Goal: Task Accomplishment & Management: Manage account settings

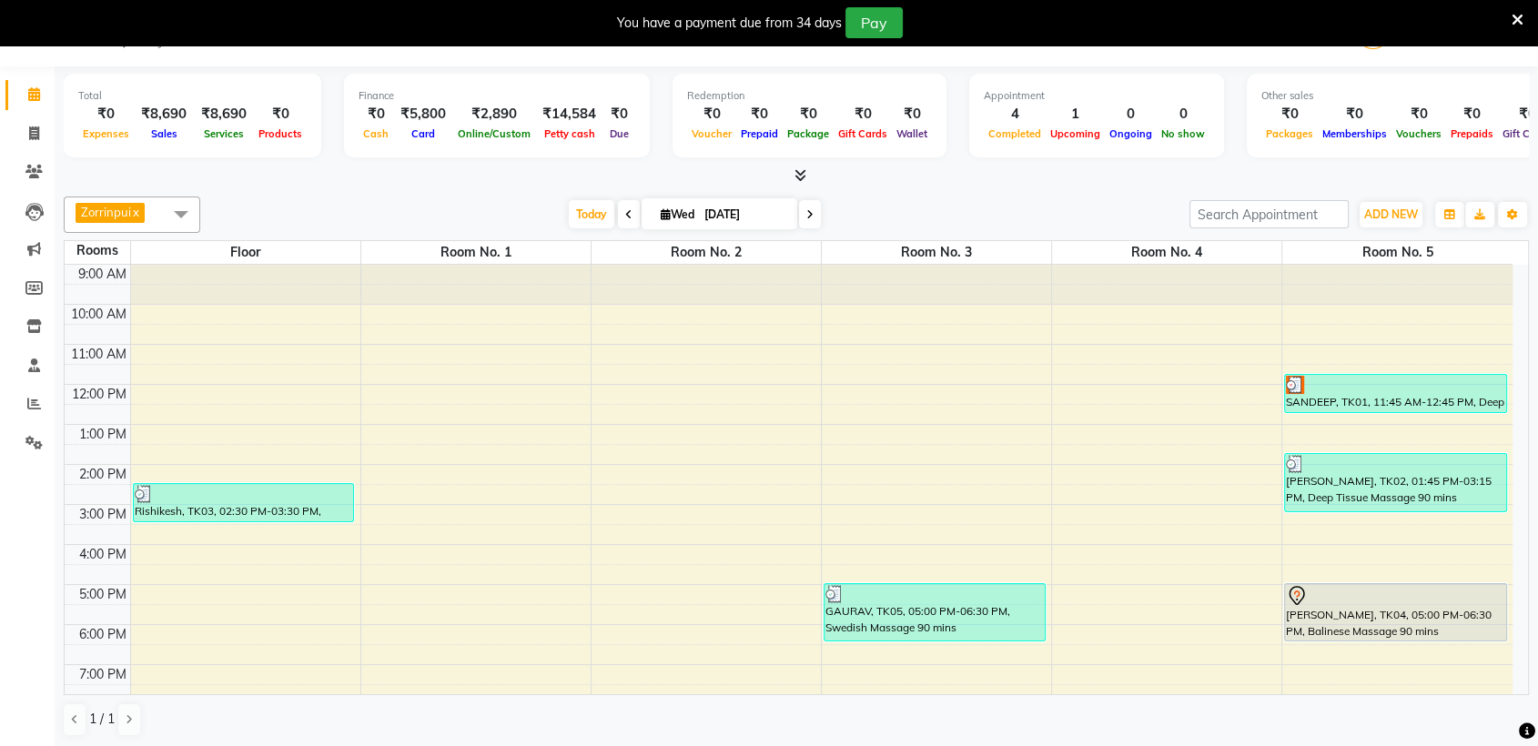
scroll to position [167, 0]
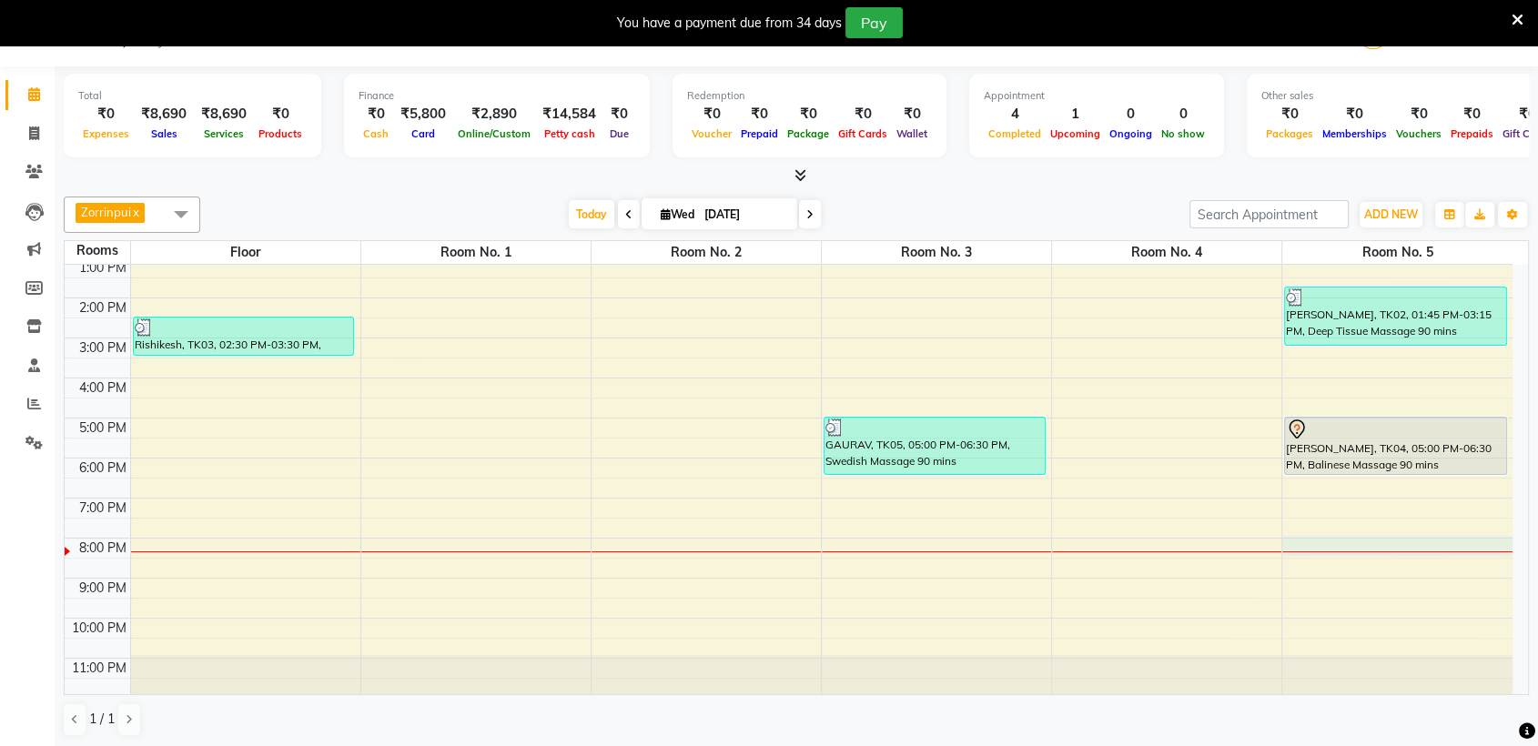
click at [1356, 540] on div "9:00 AM 10:00 AM 11:00 AM 12:00 PM 1:00 PM 2:00 PM 3:00 PM 4:00 PM 5:00 PM 6:00…" at bounding box center [789, 398] width 1448 height 600
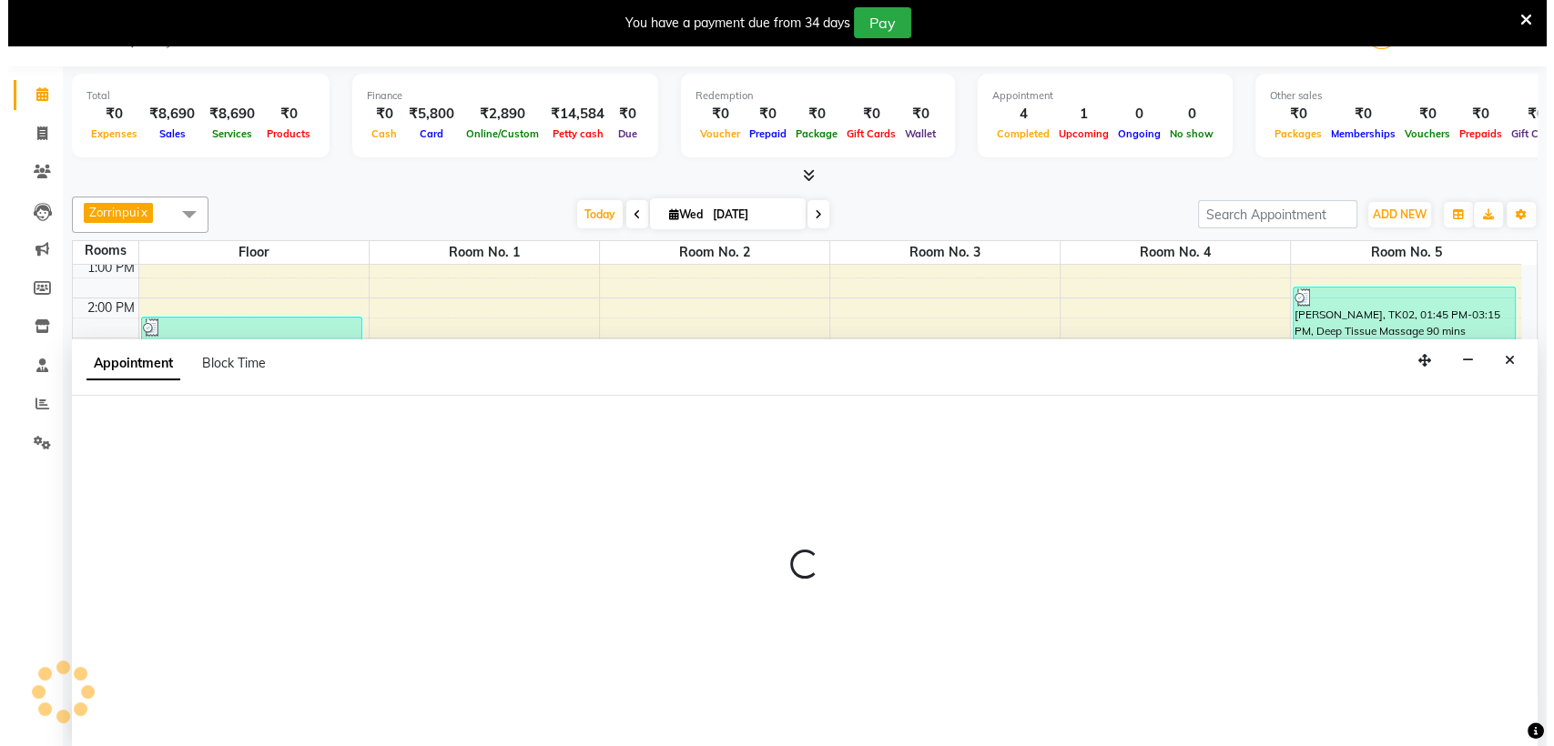
scroll to position [46, 0]
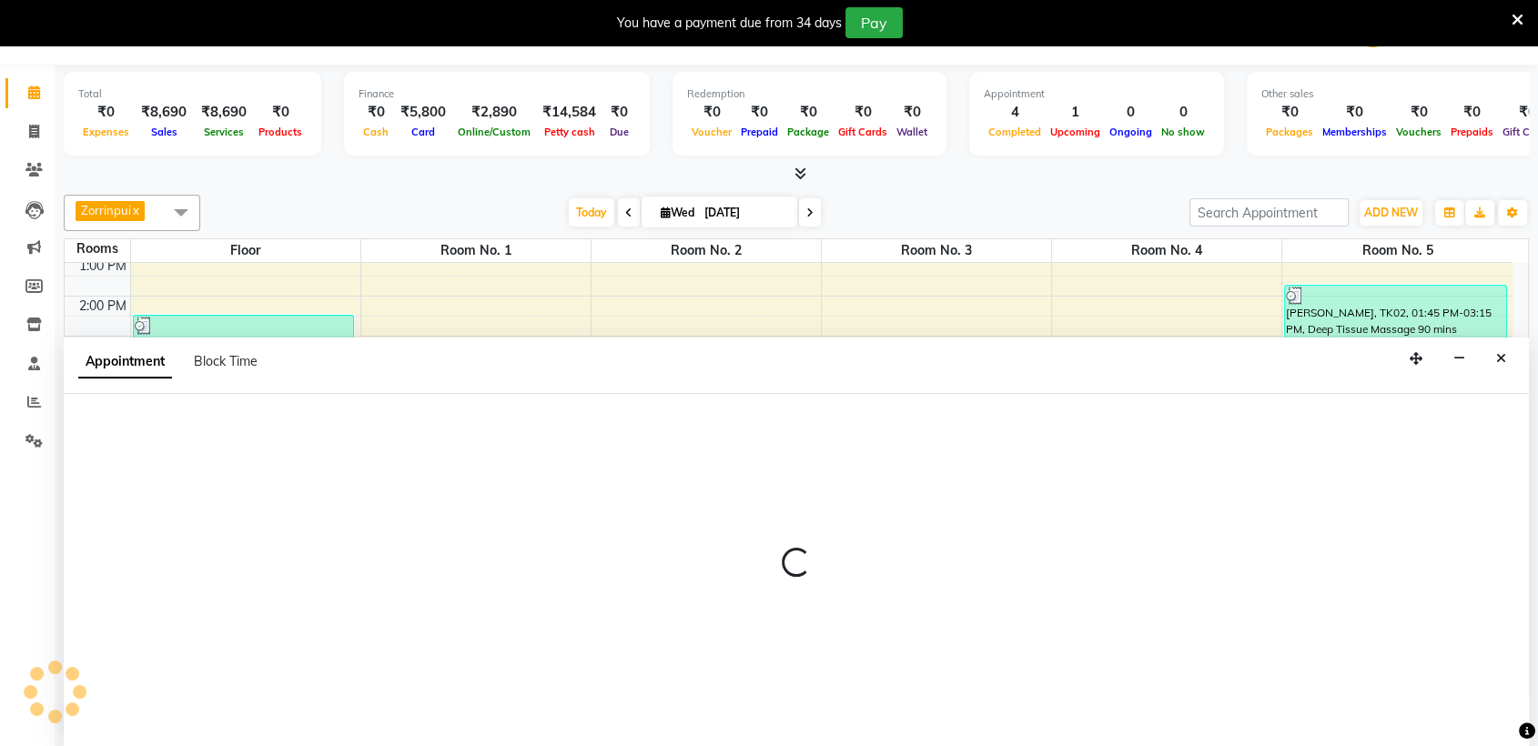
select select "1200"
select select "tentative"
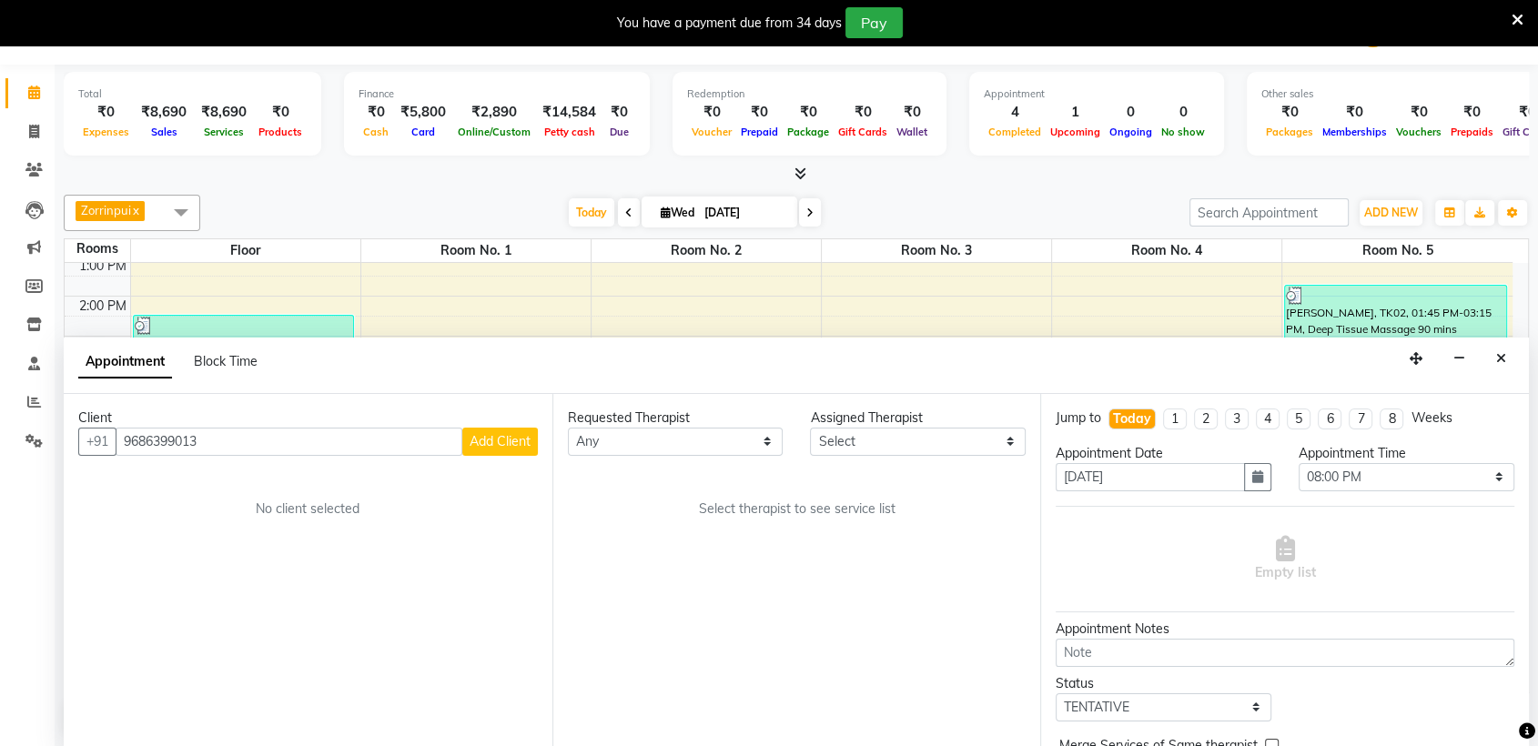
type input "9686399013"
click at [529, 453] on button "Add Client" at bounding box center [500, 442] width 76 height 28
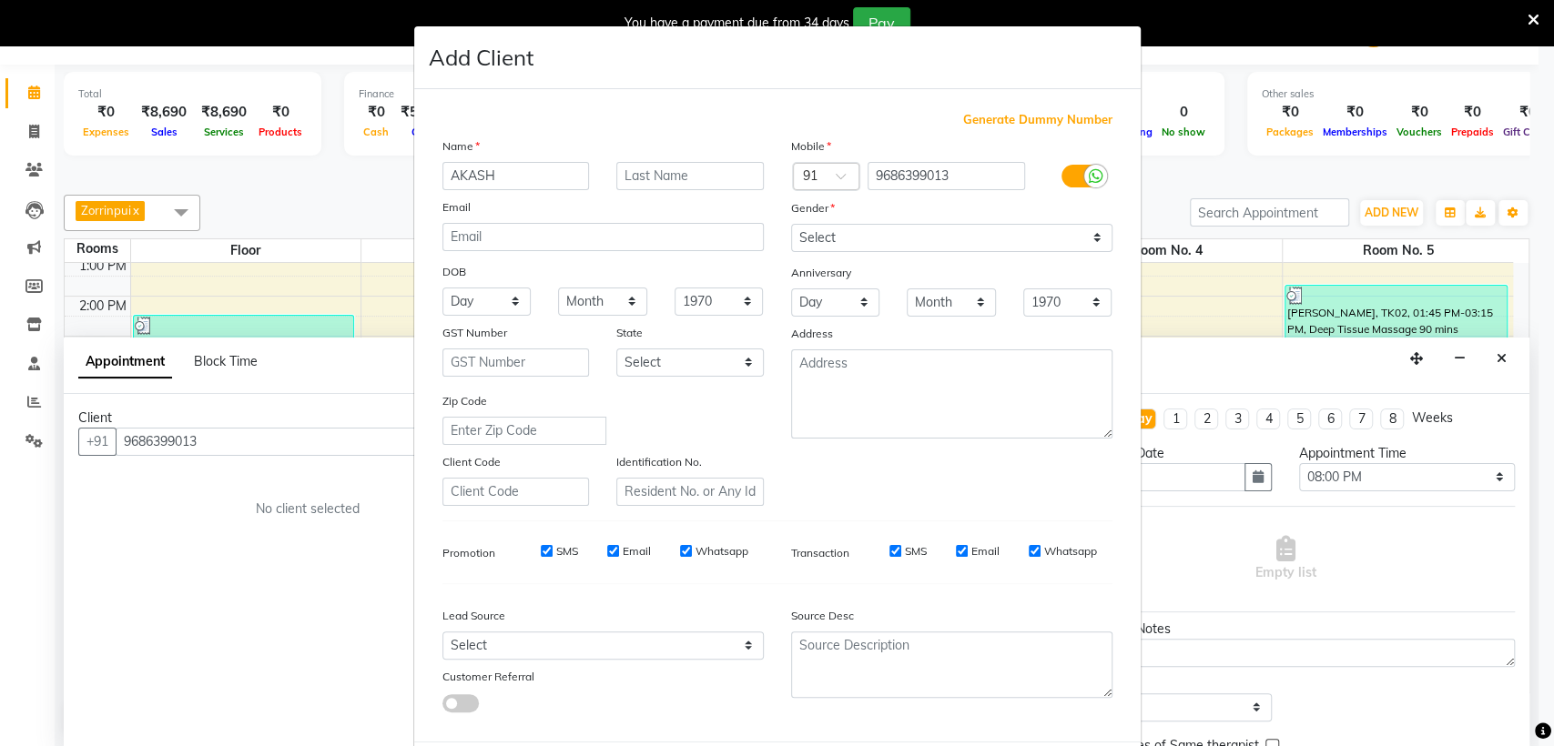
type input "AKASH"
click at [655, 176] on input "text" at bounding box center [689, 176] width 147 height 28
type input "[PERSON_NAME]"
click at [836, 225] on select "Select [DEMOGRAPHIC_DATA] [DEMOGRAPHIC_DATA] Other Prefer Not To Say" at bounding box center [951, 238] width 321 height 28
select select "[DEMOGRAPHIC_DATA]"
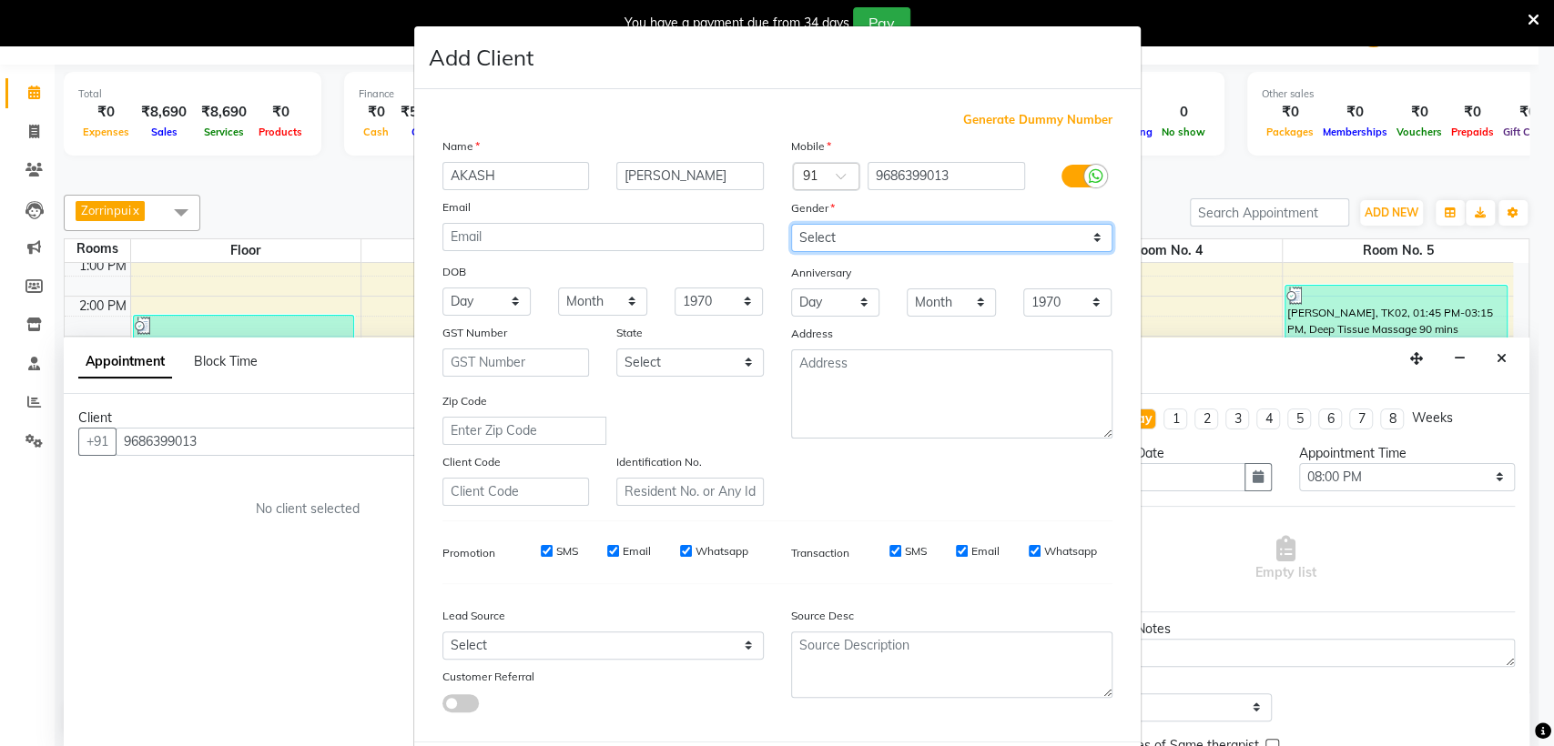
click at [791, 224] on select "Select [DEMOGRAPHIC_DATA] [DEMOGRAPHIC_DATA] Other Prefer Not To Say" at bounding box center [951, 238] width 321 height 28
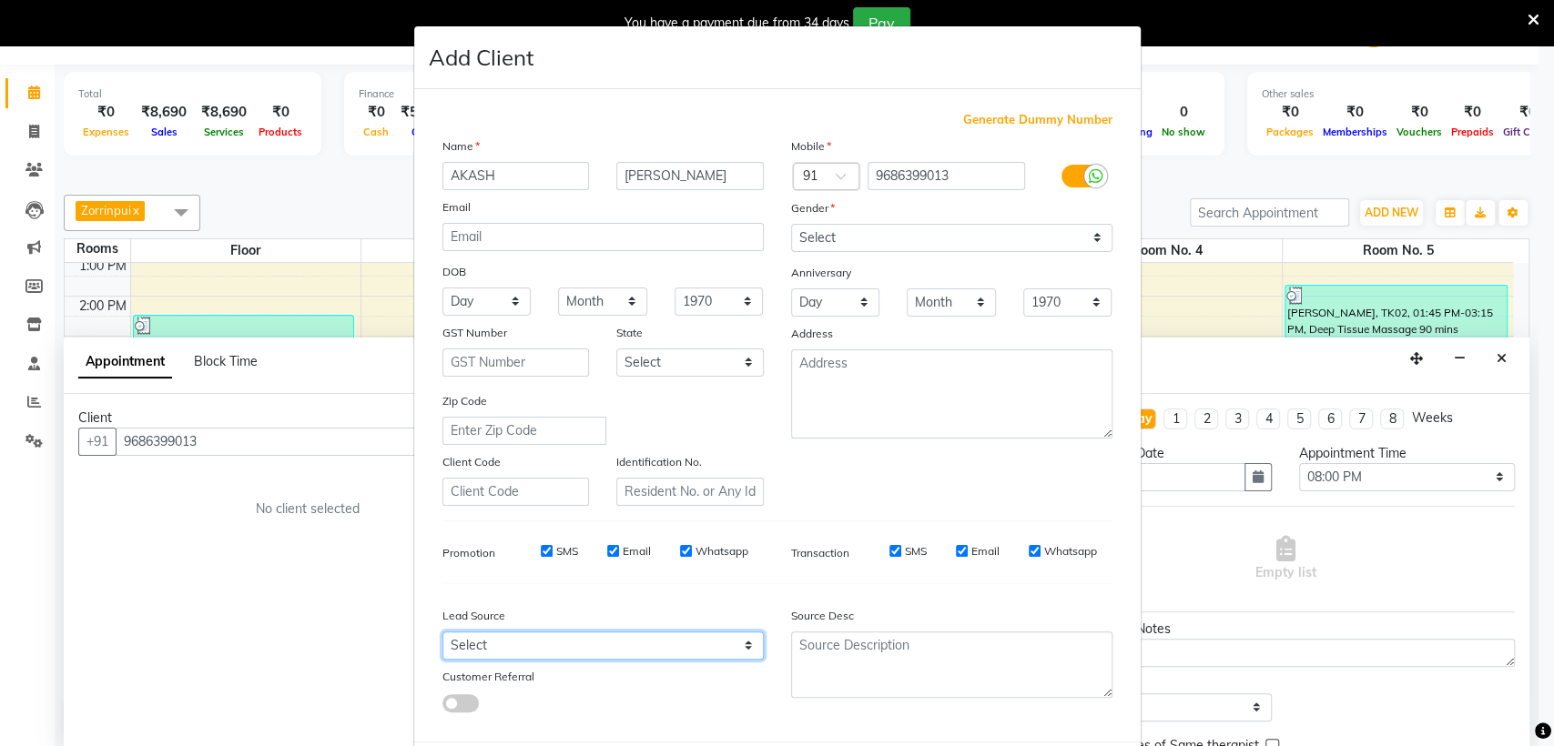
click at [524, 646] on select "Select Walk-in Referral Friend Advertisement Facebook JustDial Google Other Web…" at bounding box center [602, 646] width 321 height 28
select select "47200"
click at [442, 632] on select "Select Walk-in Referral Friend Advertisement Facebook JustDial Google Other Web…" at bounding box center [602, 646] width 321 height 28
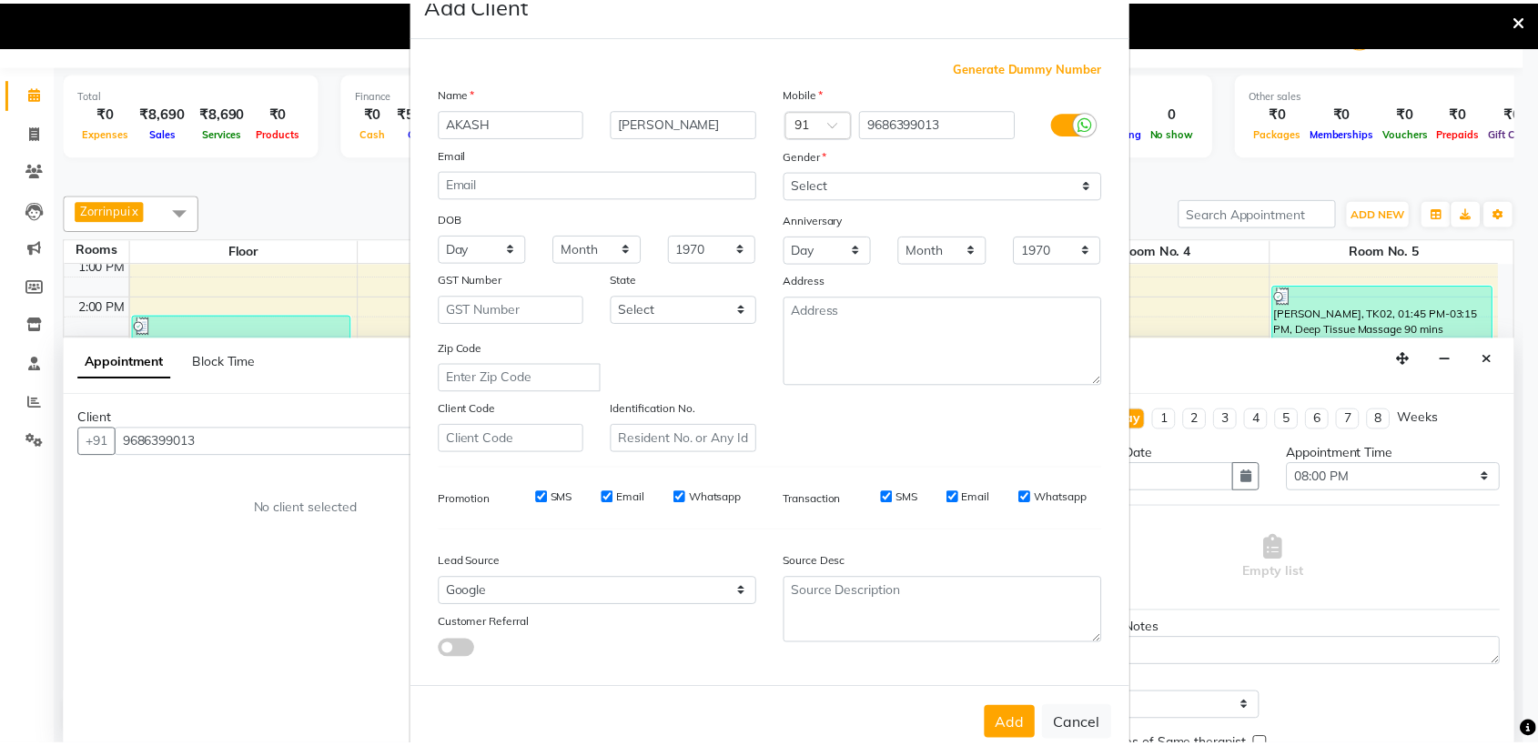
scroll to position [90, 0]
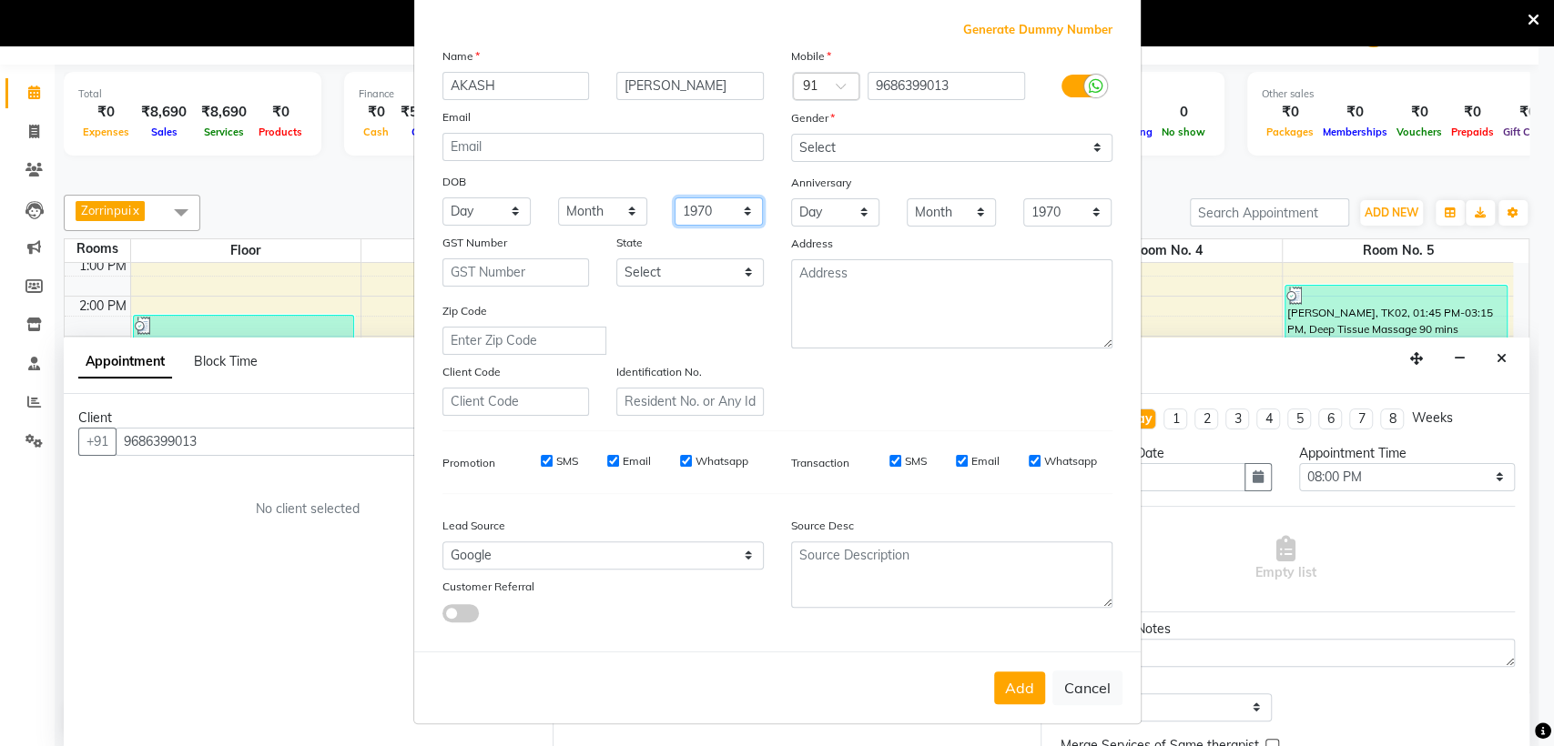
click at [709, 210] on select "1940 1941 1942 1943 1944 1945 1946 1947 1948 1949 1950 1951 1952 1953 1954 1955…" at bounding box center [718, 211] width 89 height 28
click at [693, 177] on div "DOB" at bounding box center [603, 182] width 349 height 29
click at [1002, 672] on button "Add" at bounding box center [1019, 688] width 51 height 33
select select
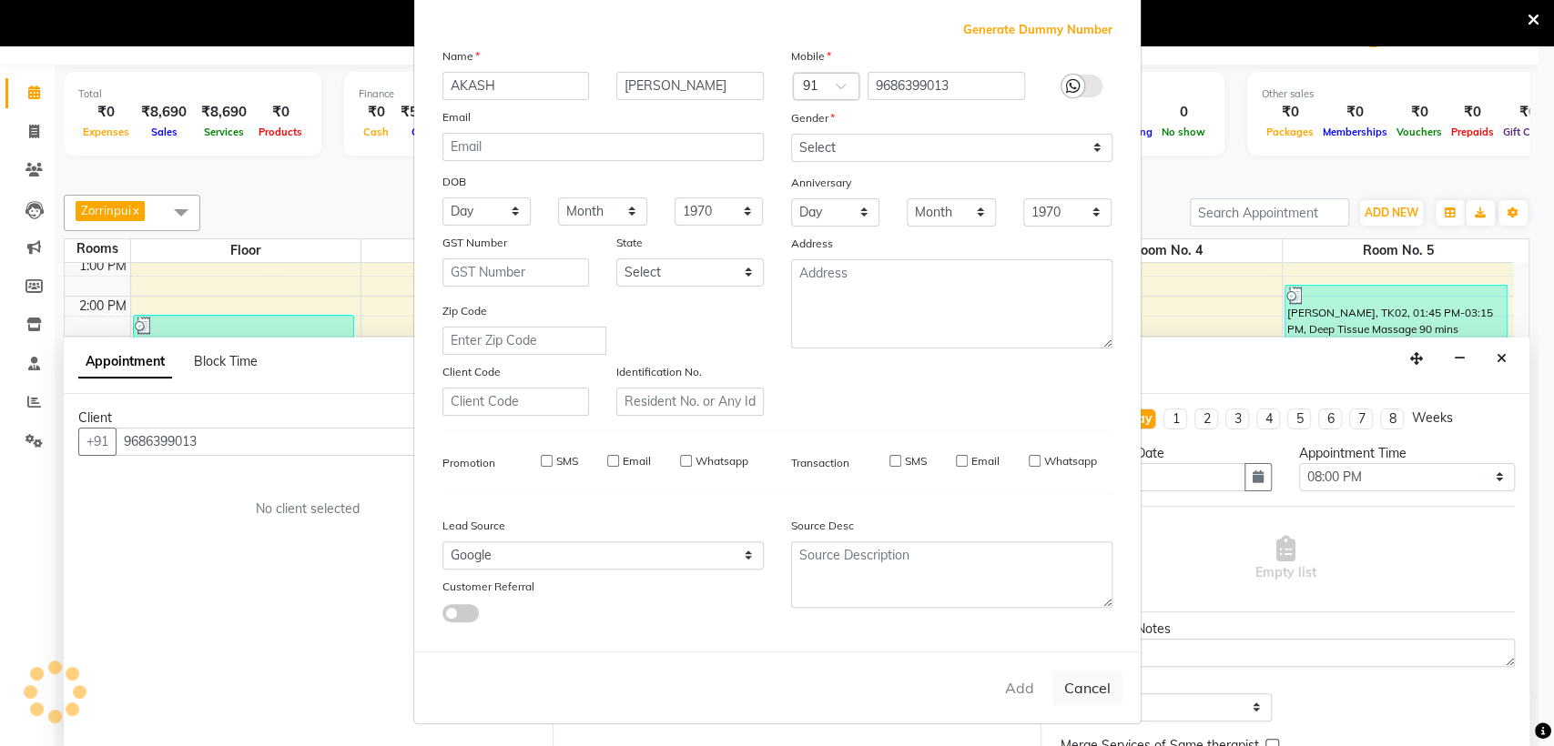
select select
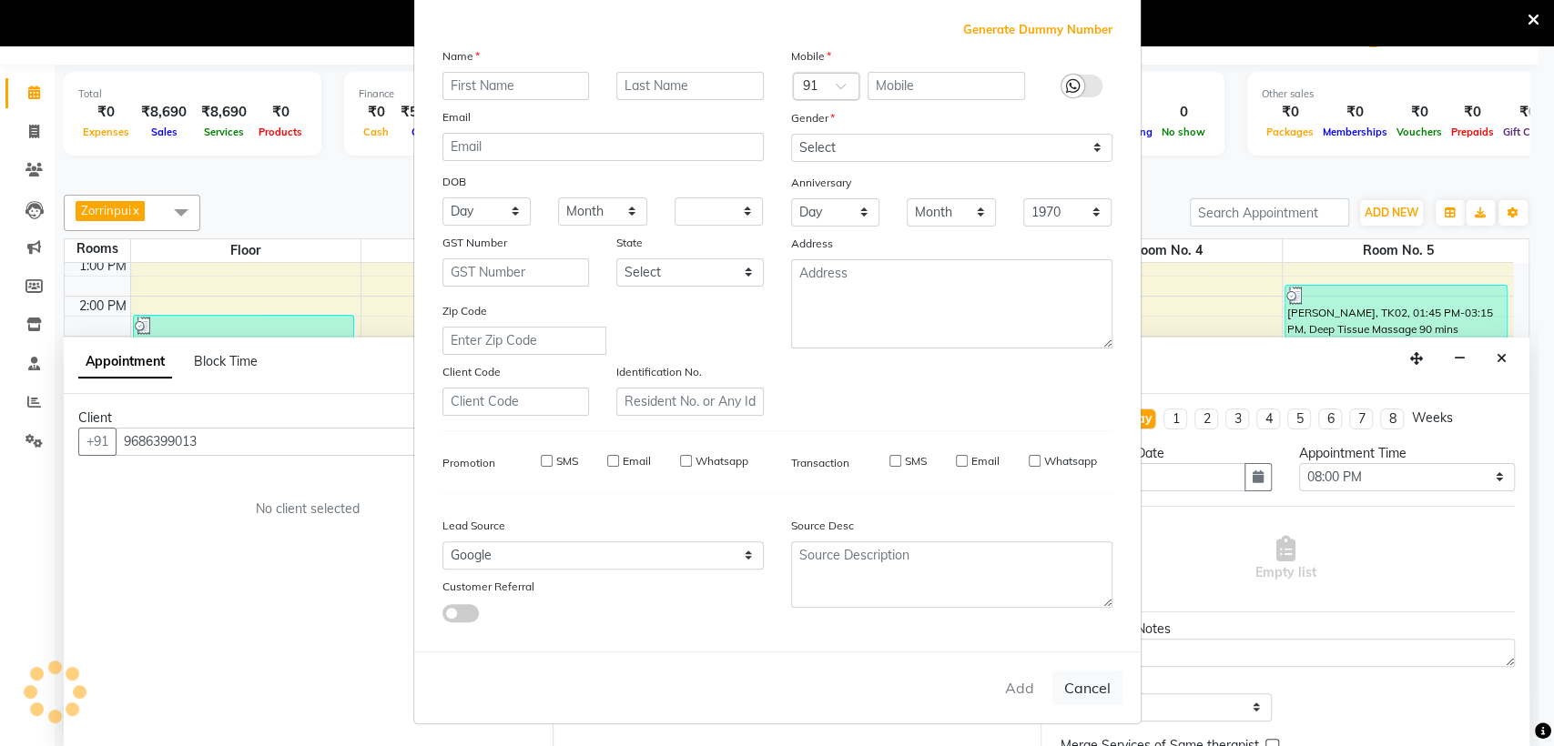
checkbox input "false"
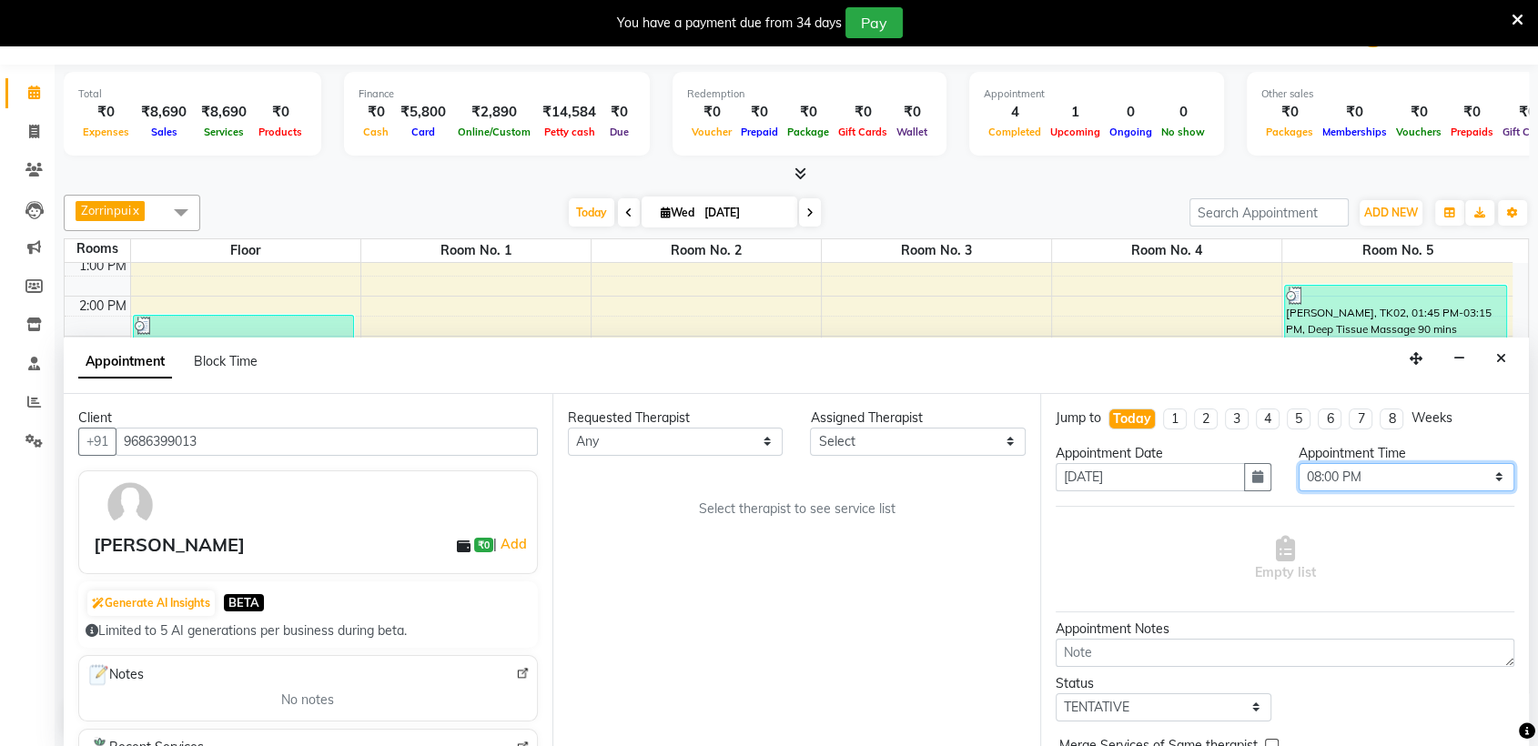
click at [1427, 473] on select "Select 10:00 AM 10:05 AM 10:10 AM 10:15 AM 10:20 AM 10:25 AM 10:30 AM 10:35 AM …" at bounding box center [1407, 477] width 216 height 28
select select "1230"
click at [1299, 463] on select "Select 10:00 AM 10:05 AM 10:10 AM 10:15 AM 10:20 AM 10:25 AM 10:30 AM 10:35 AM …" at bounding box center [1407, 477] width 216 height 28
click at [1397, 477] on select "Select 10:00 AM 10:05 AM 10:10 AM 10:15 AM 10:20 AM 10:25 AM 10:30 AM 10:35 AM …" at bounding box center [1407, 477] width 216 height 28
click at [1299, 463] on select "Select 10:00 AM 10:05 AM 10:10 AM 10:15 AM 10:20 AM 10:25 AM 10:30 AM 10:35 AM …" at bounding box center [1407, 477] width 216 height 28
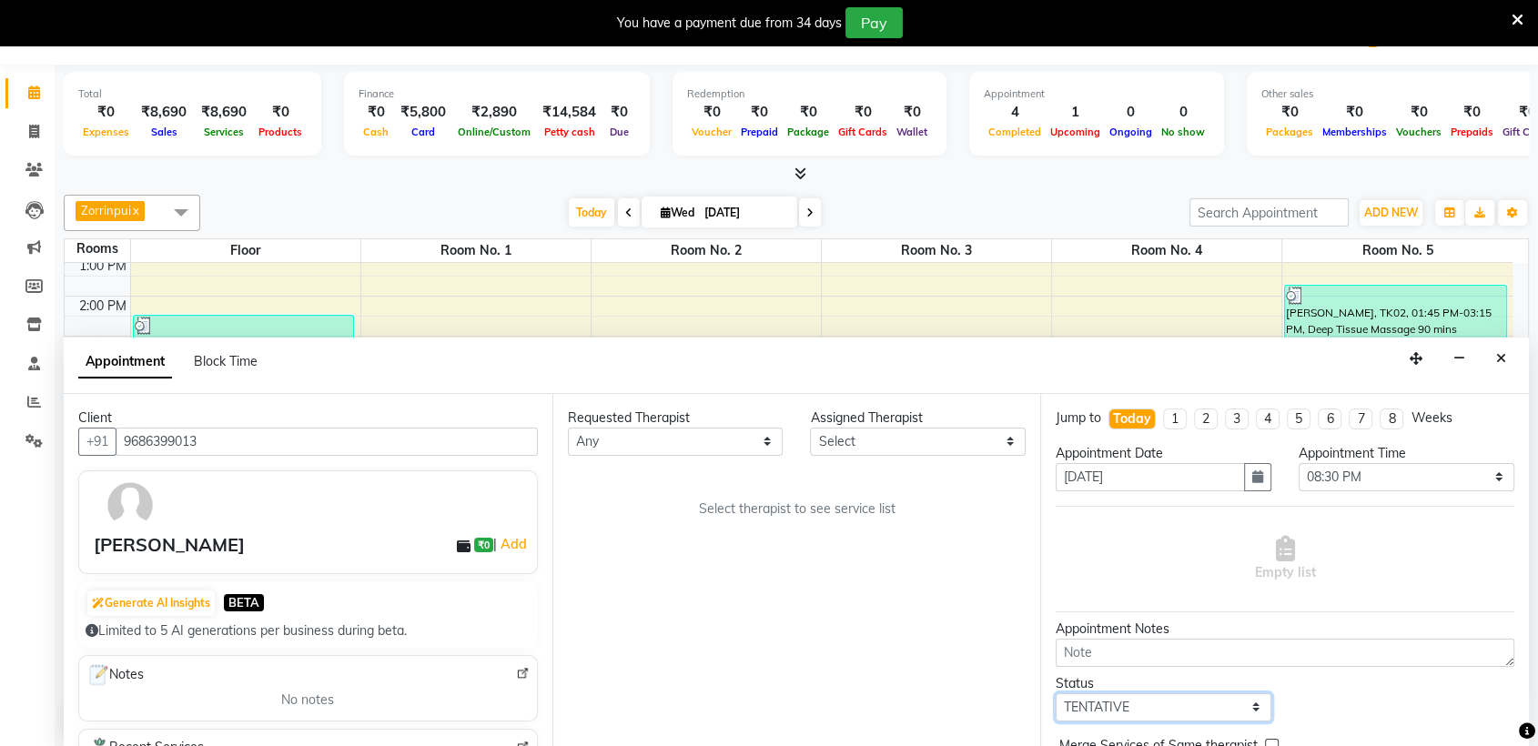
click at [1179, 707] on select "Select TENTATIVE CONFIRM CHECK-IN UPCOMING" at bounding box center [1164, 707] width 216 height 28
select select "confirm booking"
click at [1056, 693] on select "Select TENTATIVE CONFIRM CHECK-IN UPCOMING" at bounding box center [1164, 707] width 216 height 28
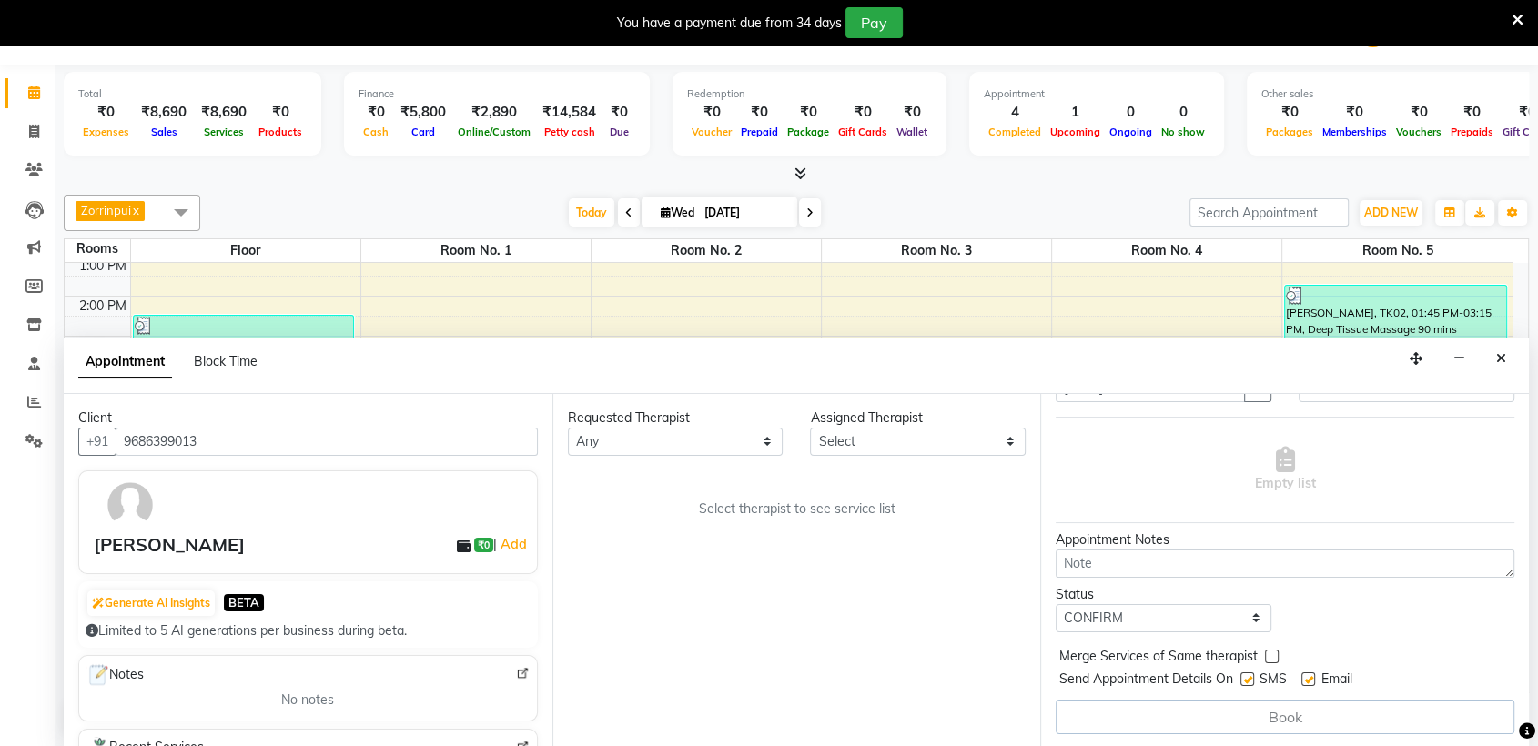
click at [1252, 679] on label at bounding box center [1247, 680] width 14 height 14
click at [1252, 679] on input "checkbox" at bounding box center [1246, 681] width 12 height 12
checkbox input "false"
click at [1303, 673] on label at bounding box center [1308, 680] width 14 height 14
click at [1303, 675] on input "checkbox" at bounding box center [1307, 681] width 12 height 12
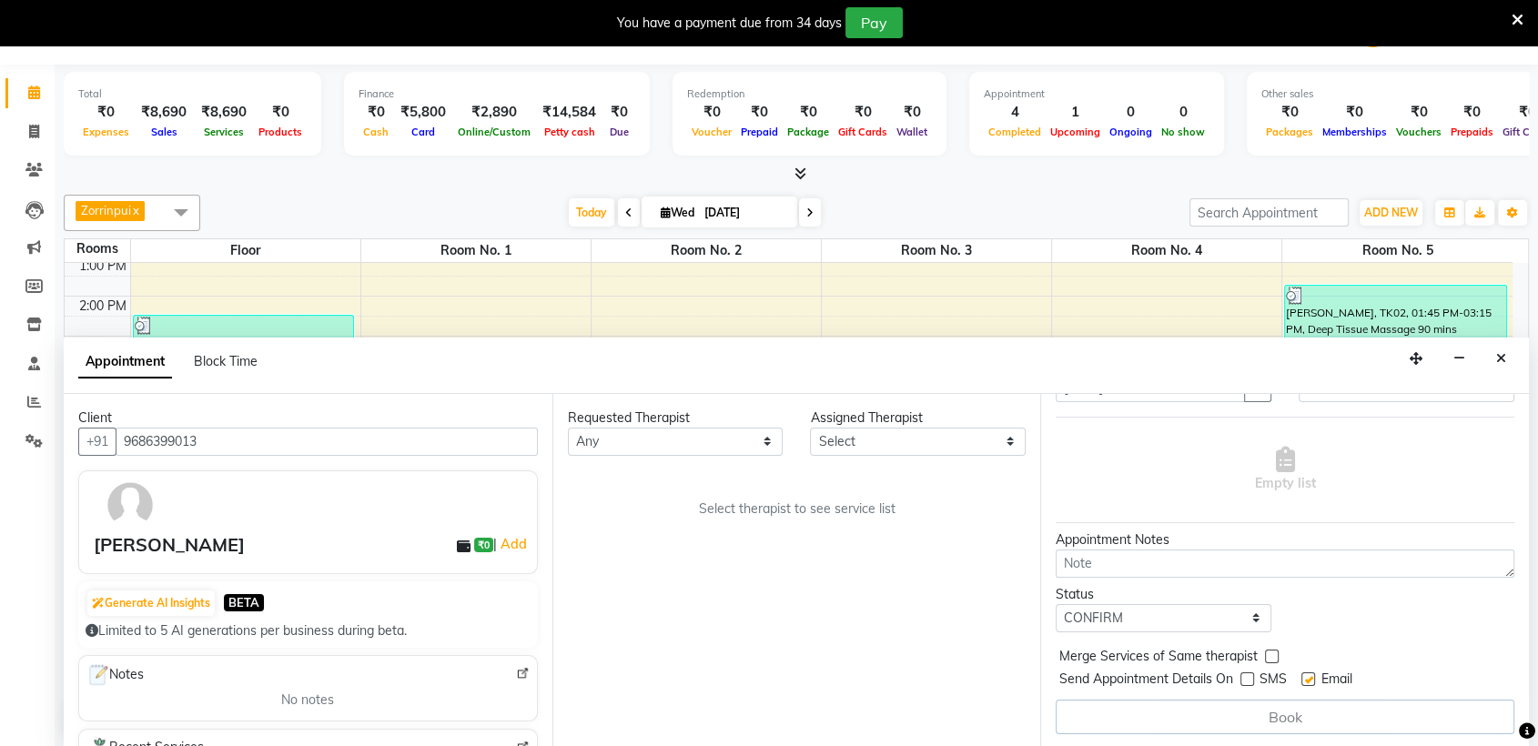
checkbox input "false"
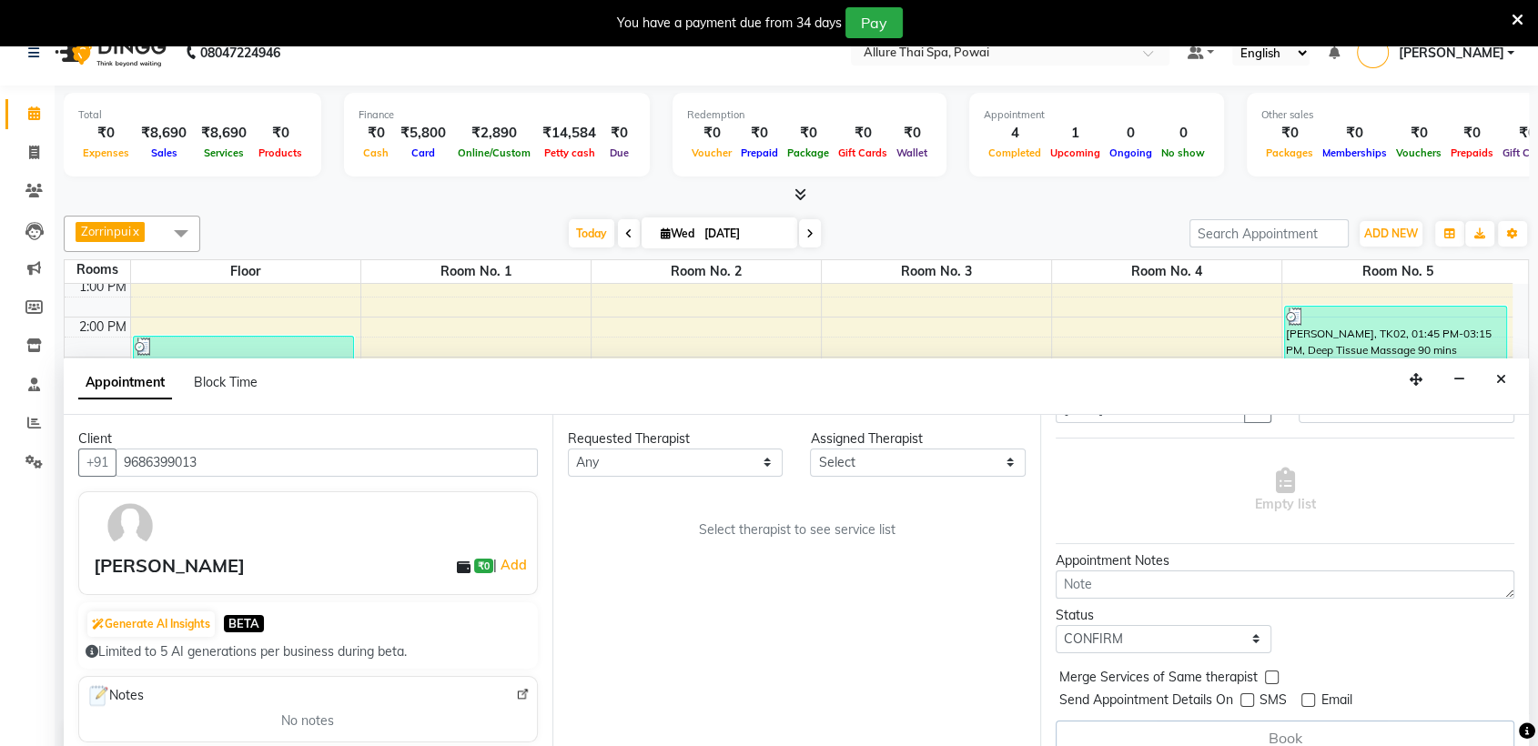
scroll to position [46, 0]
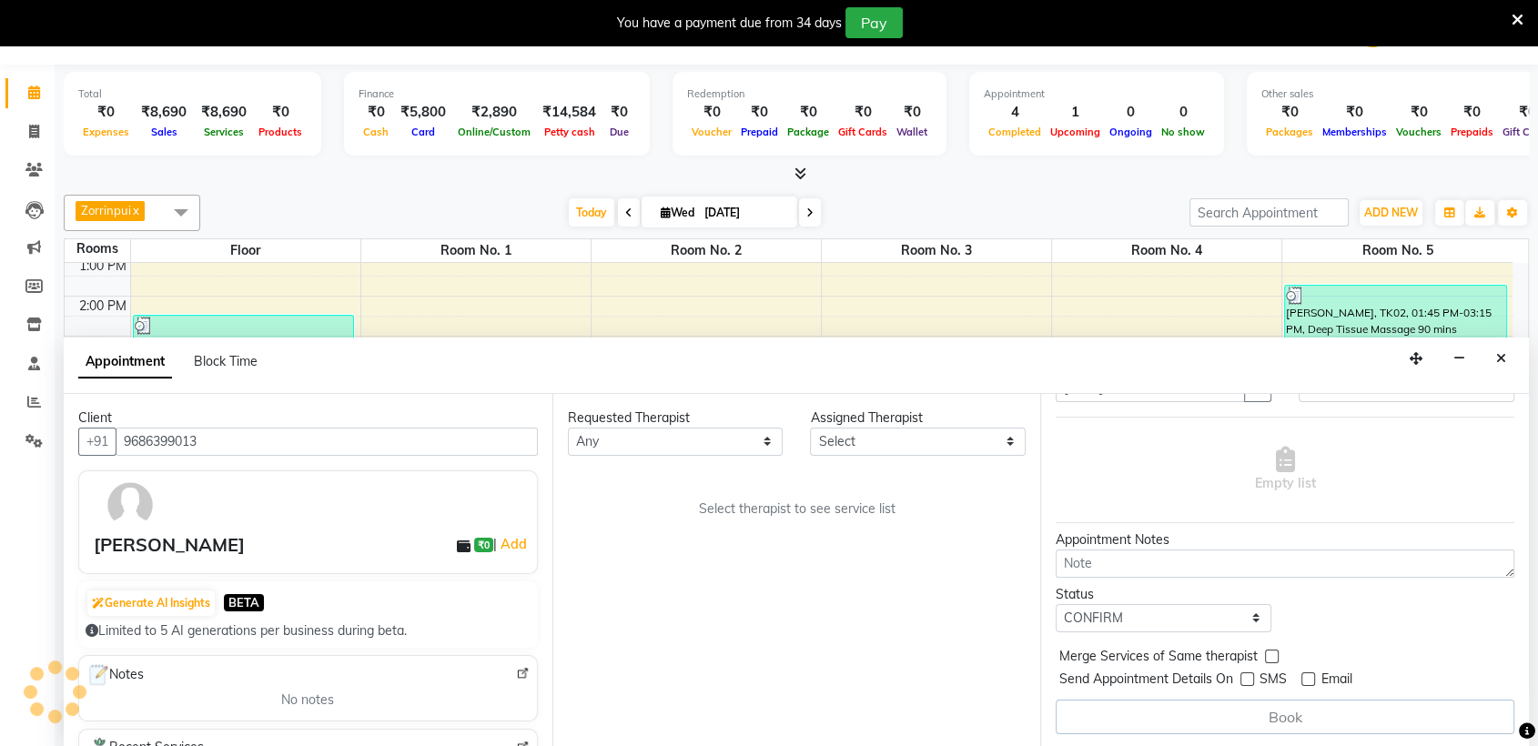
click at [1330, 705] on div "Book" at bounding box center [1285, 717] width 459 height 35
click at [682, 446] on select "Any AKOK Allure Thai Appointment [PERSON_NAME] CHEM [PERSON_NAME] HRIATI [DEMOG…" at bounding box center [676, 442] width 216 height 28
select select "86079"
click at [568, 428] on select "Any AKOK Allure Thai Appointment [PERSON_NAME] CHEM [PERSON_NAME] HRIATI [DEMOG…" at bounding box center [676, 442] width 216 height 28
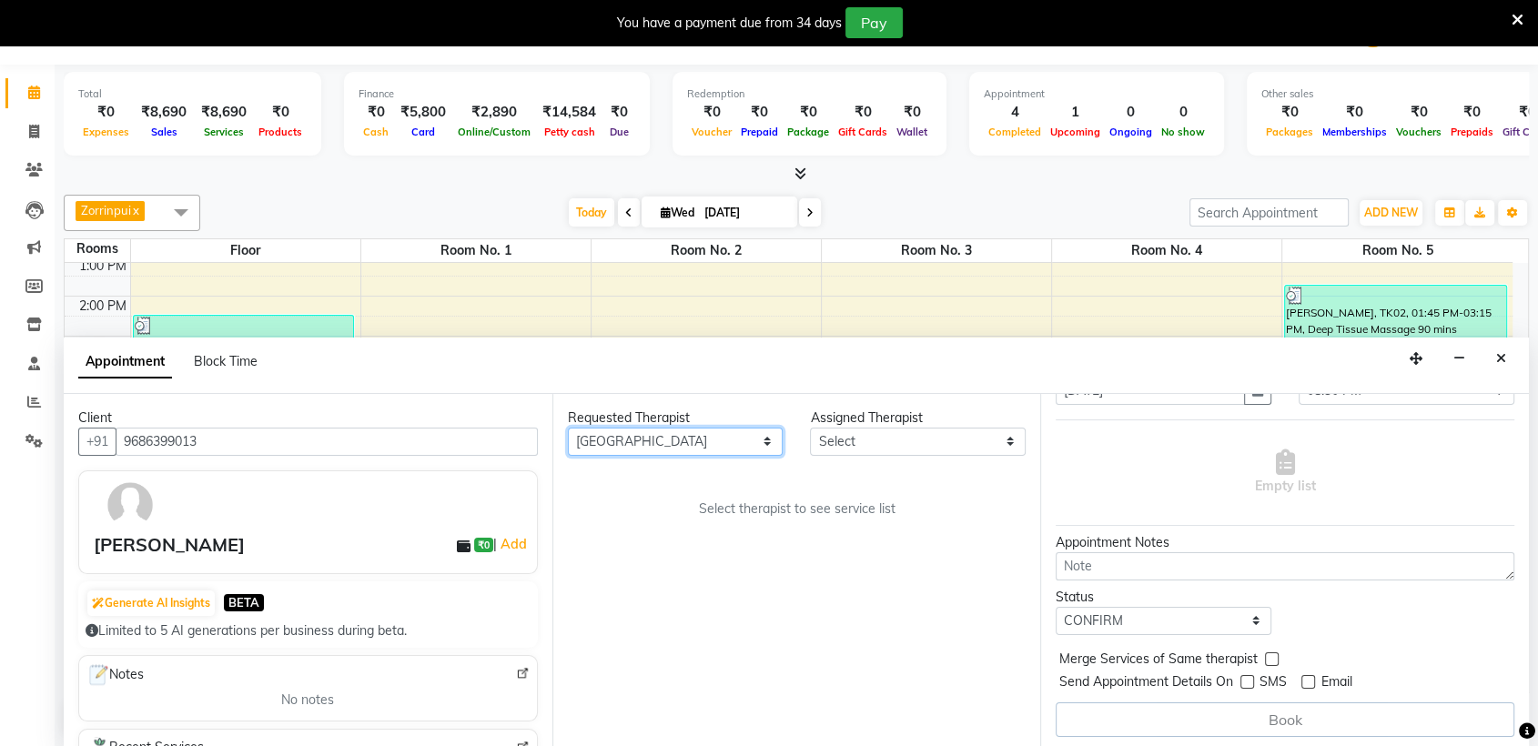
select select "86079"
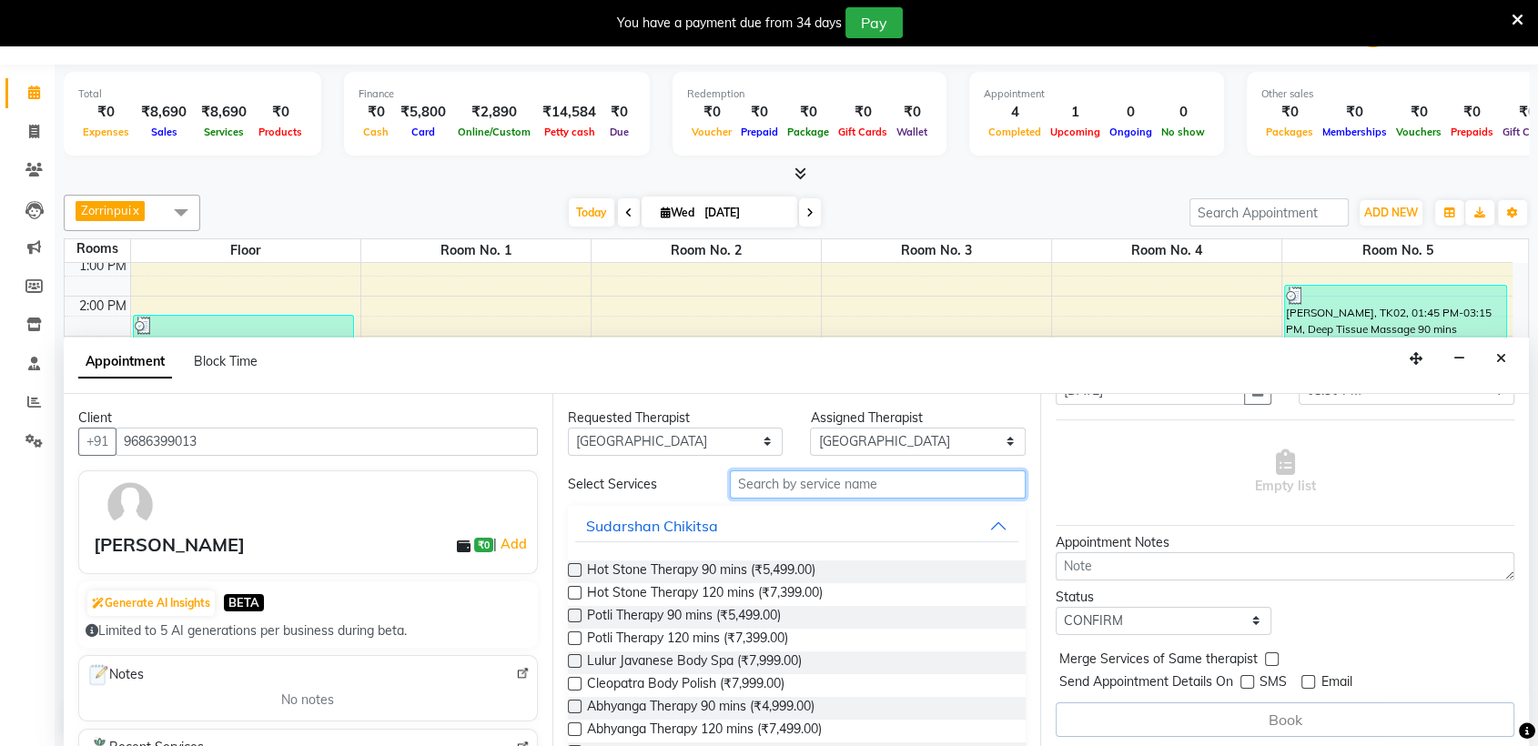
click at [774, 484] on input "text" at bounding box center [878, 485] width 297 height 28
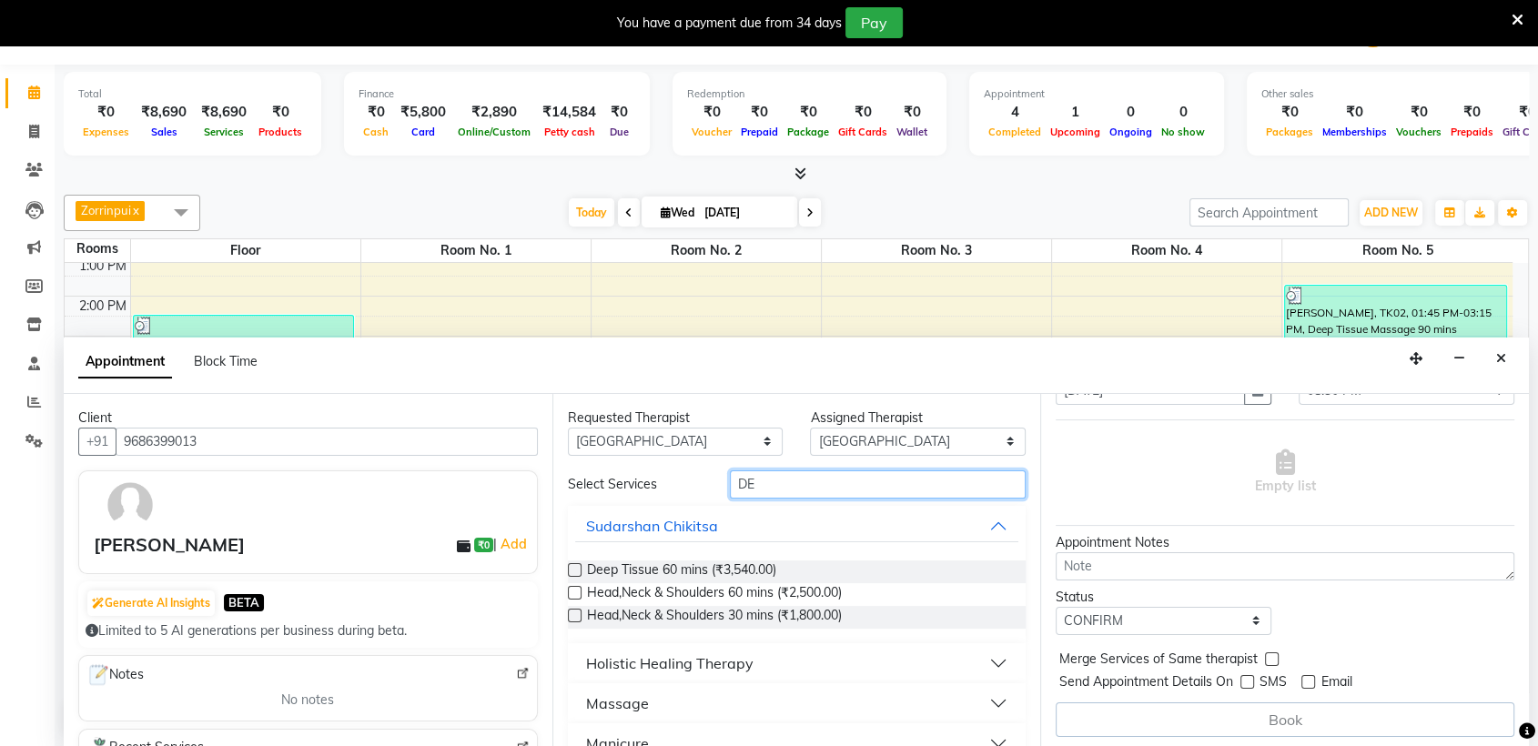
type input "DE"
click at [684, 701] on button "Massage" at bounding box center [797, 703] width 444 height 33
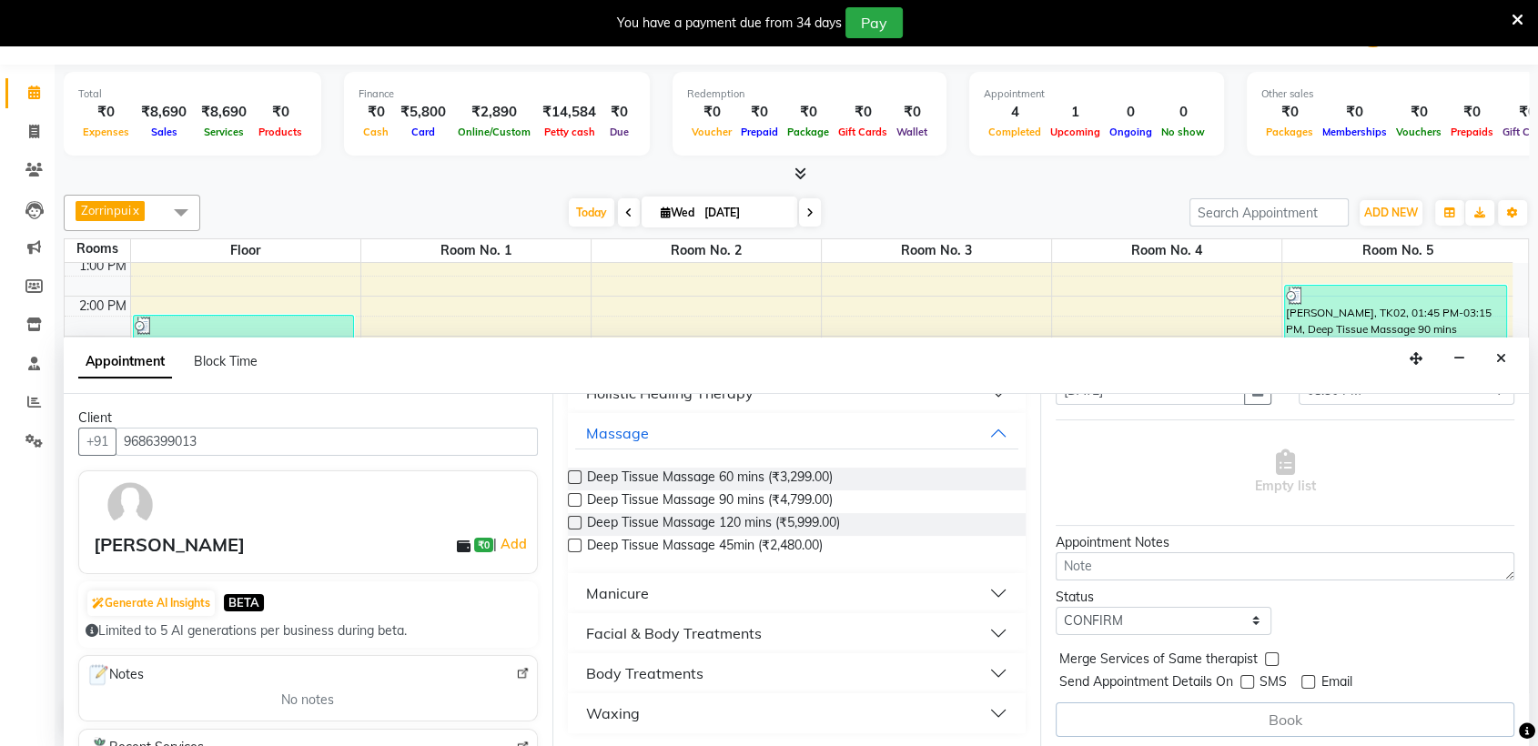
click at [574, 500] on label at bounding box center [575, 500] width 14 height 14
click at [574, 500] on input "checkbox" at bounding box center [574, 502] width 12 height 12
checkbox input "true"
select select "4279"
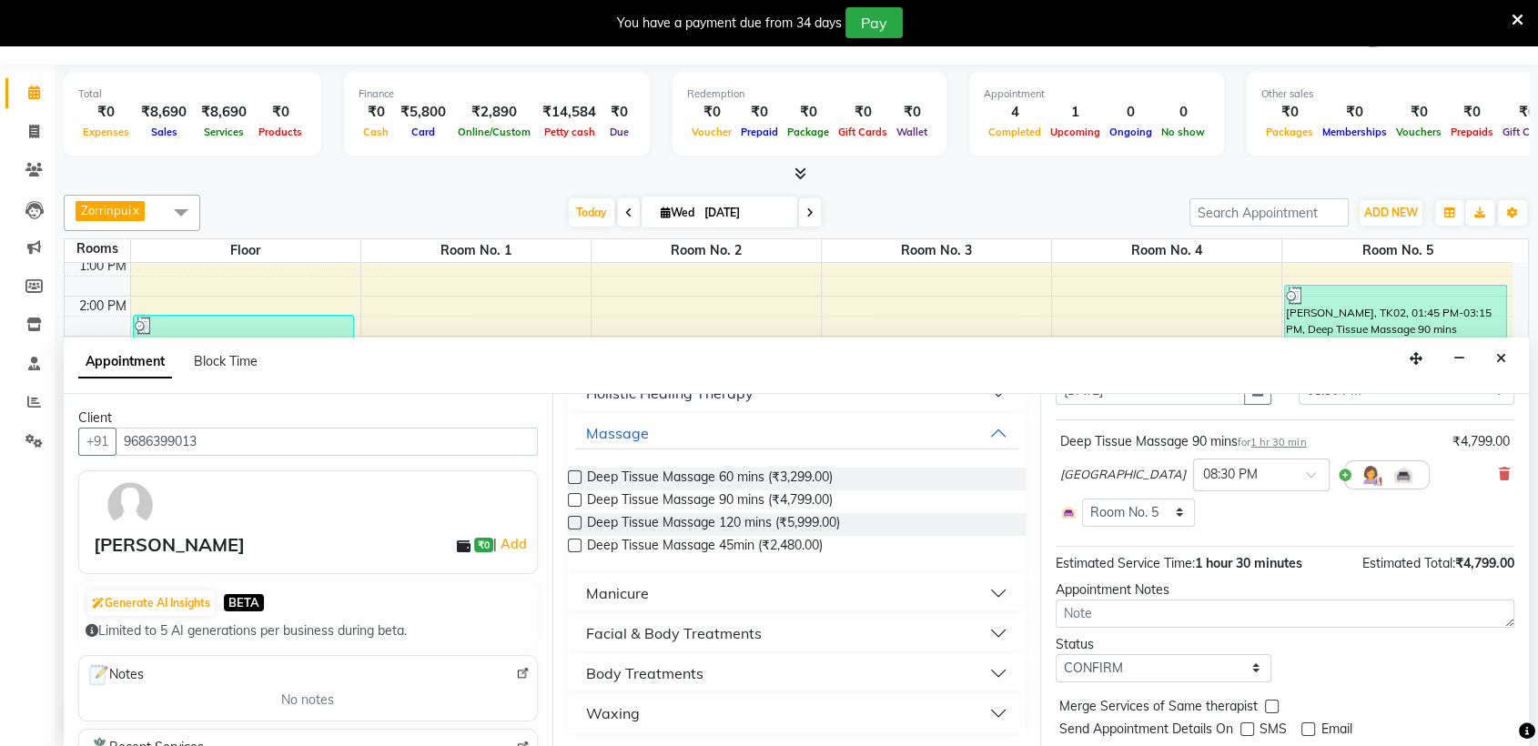
checkbox input "false"
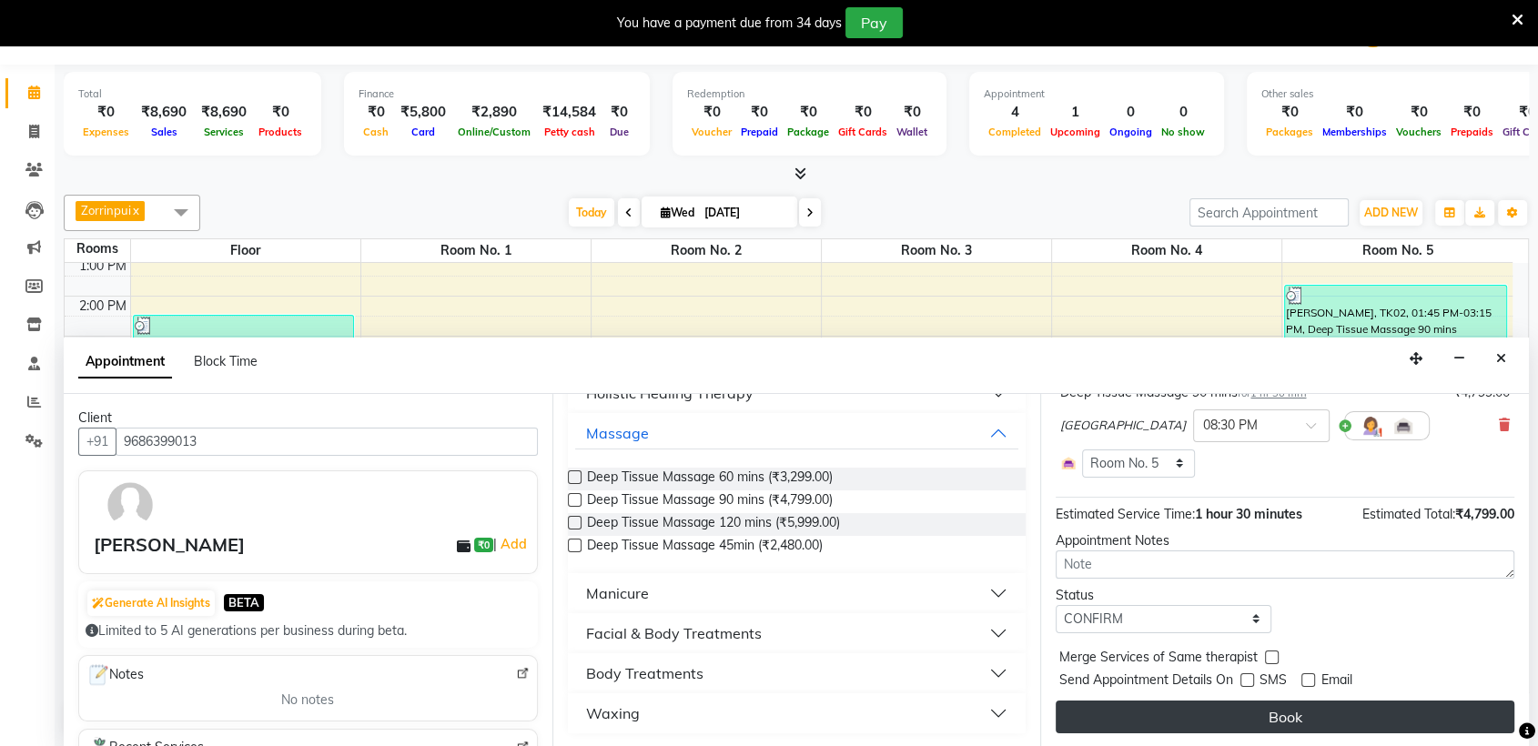
click at [1355, 724] on button "Book" at bounding box center [1285, 717] width 459 height 33
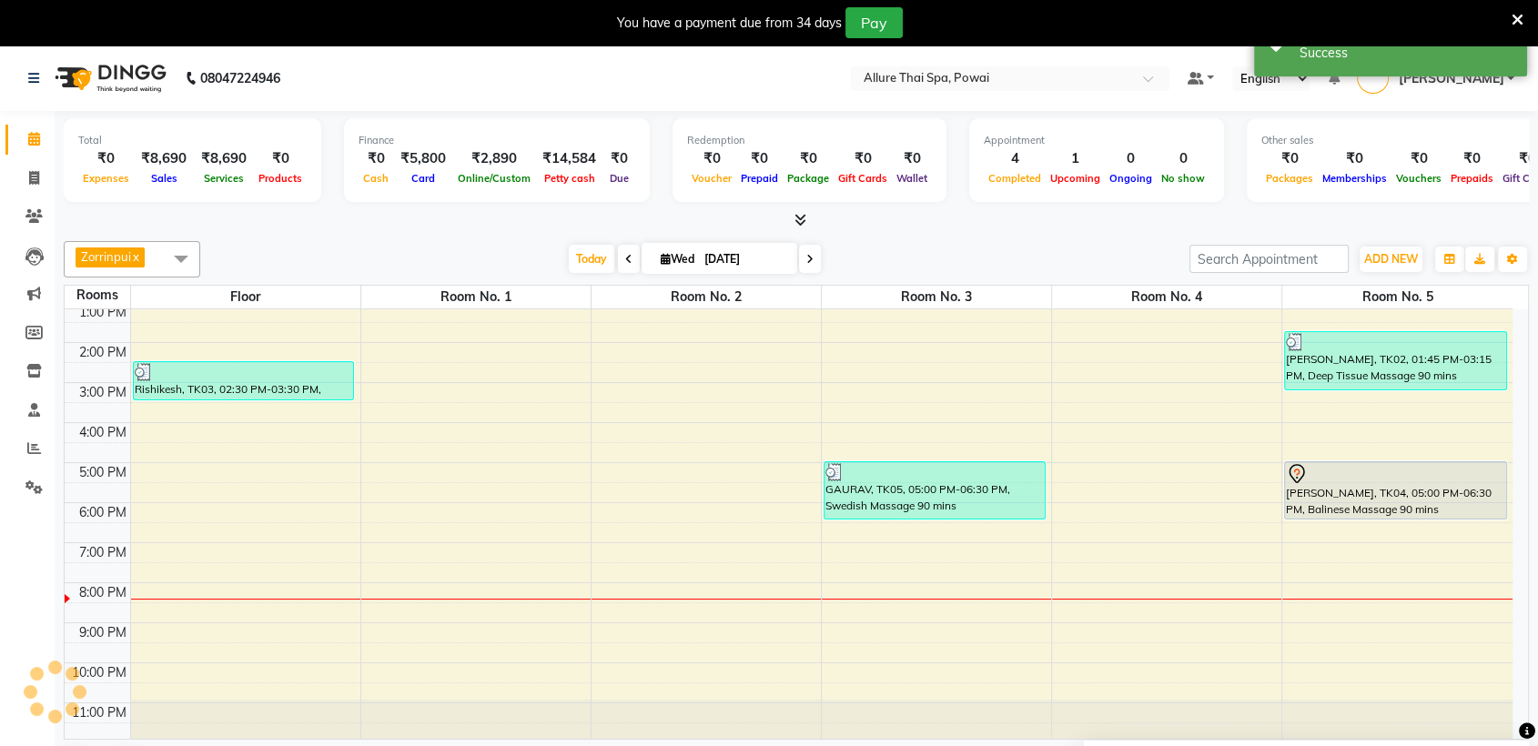
scroll to position [0, 0]
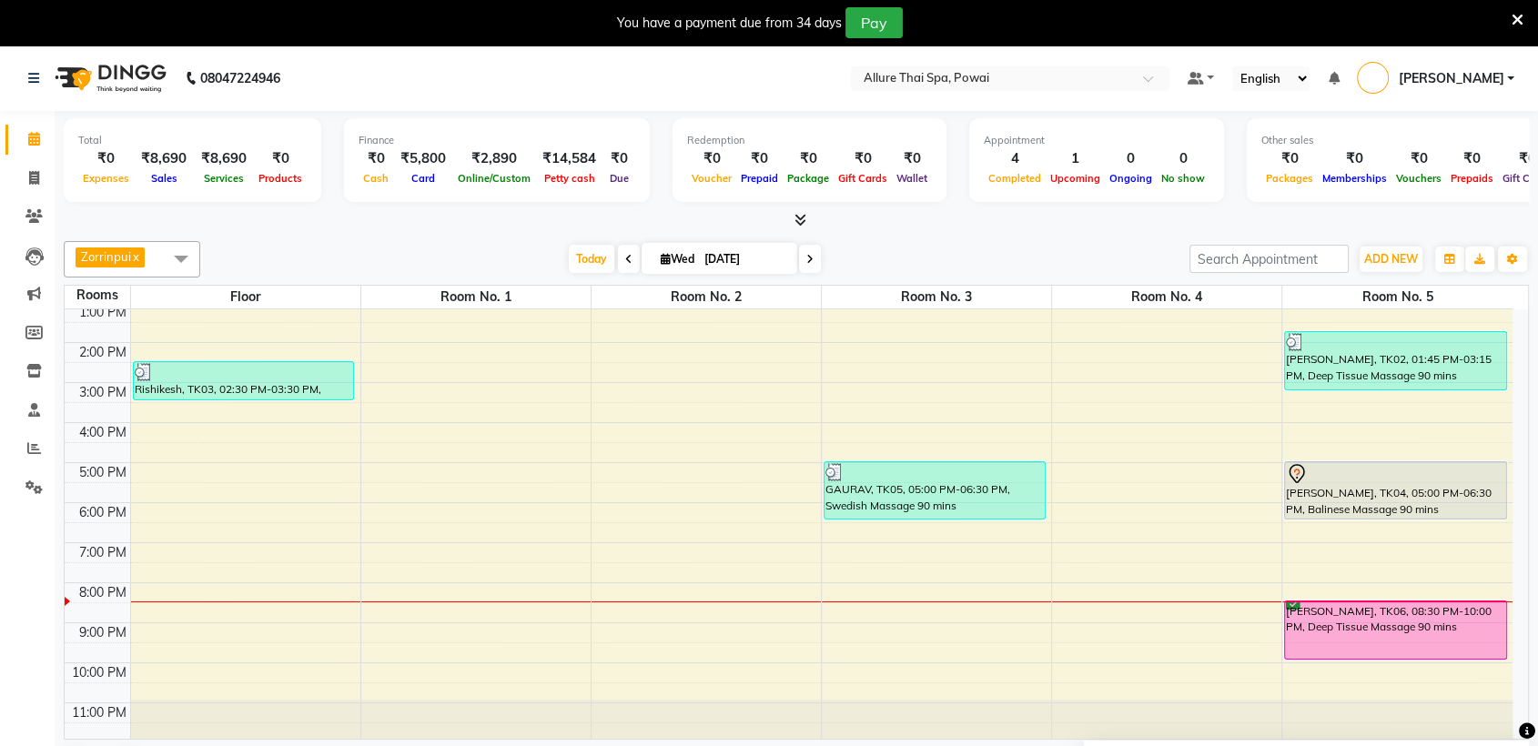
click at [134, 259] on link "x" at bounding box center [135, 256] width 8 height 15
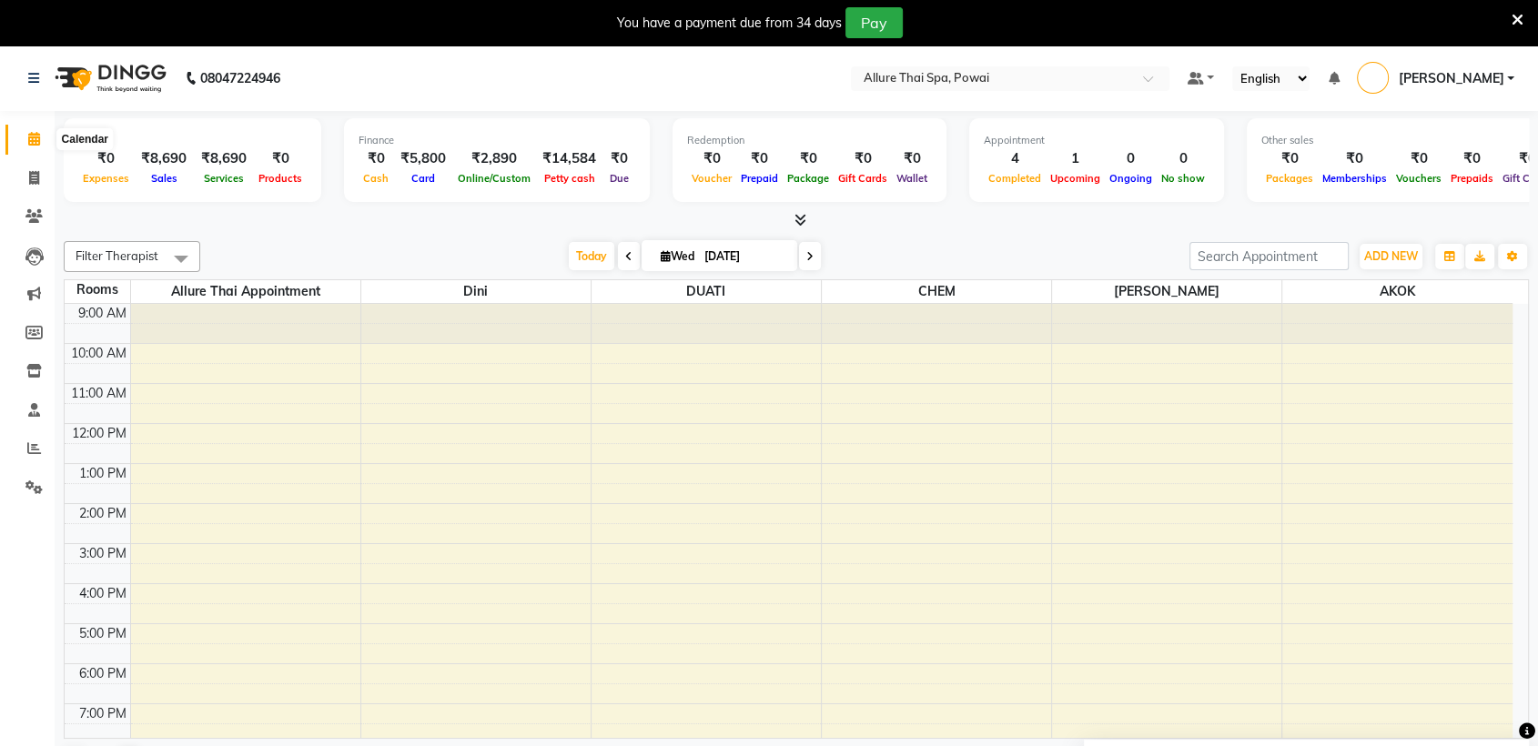
click at [34, 143] on icon at bounding box center [34, 139] width 12 height 14
click at [128, 249] on span "Filter Therapist" at bounding box center [117, 255] width 83 height 15
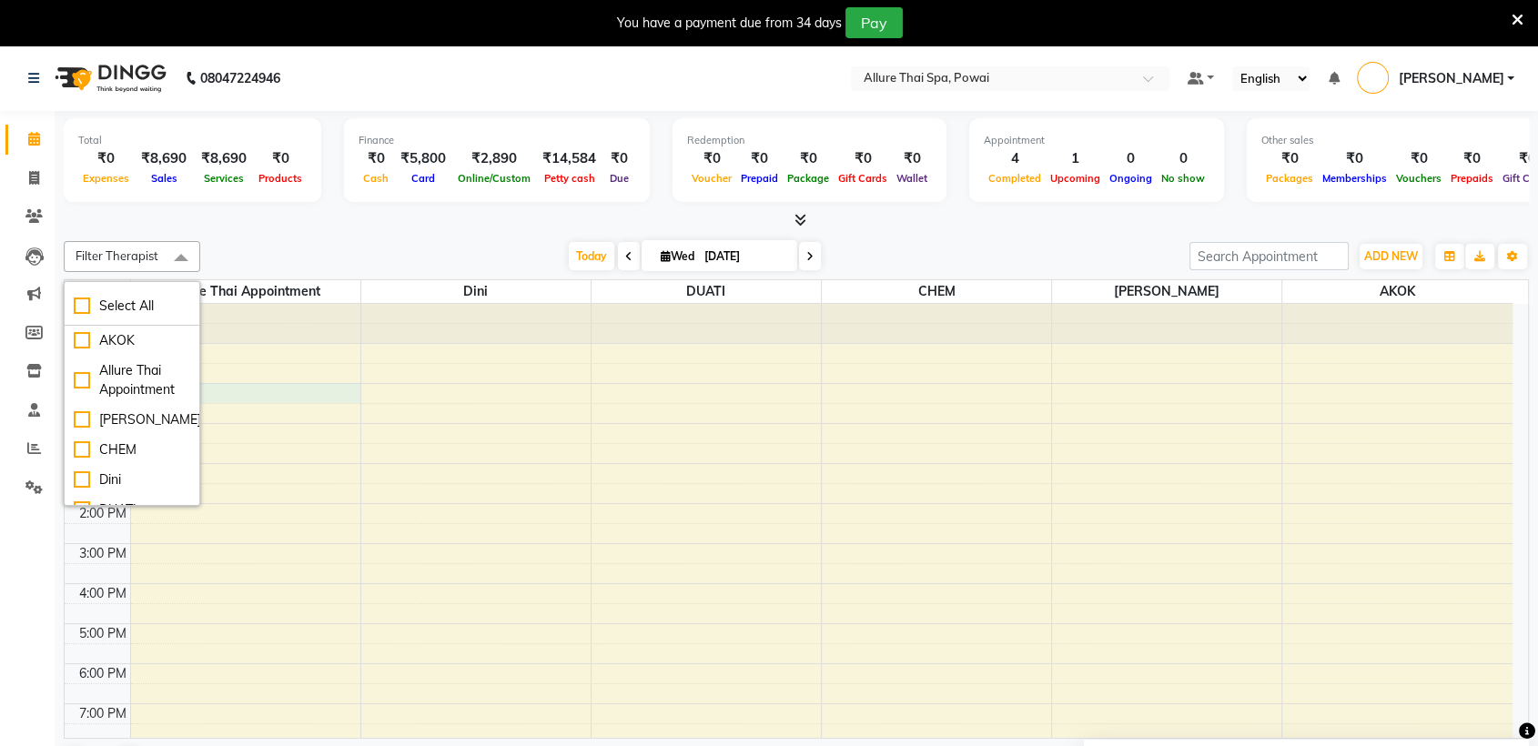
click at [340, 397] on div "9:00 AM 10:00 AM 11:00 AM 12:00 PM 1:00 PM 2:00 PM 3:00 PM 4:00 PM 5:00 PM 6:00…" at bounding box center [789, 604] width 1448 height 600
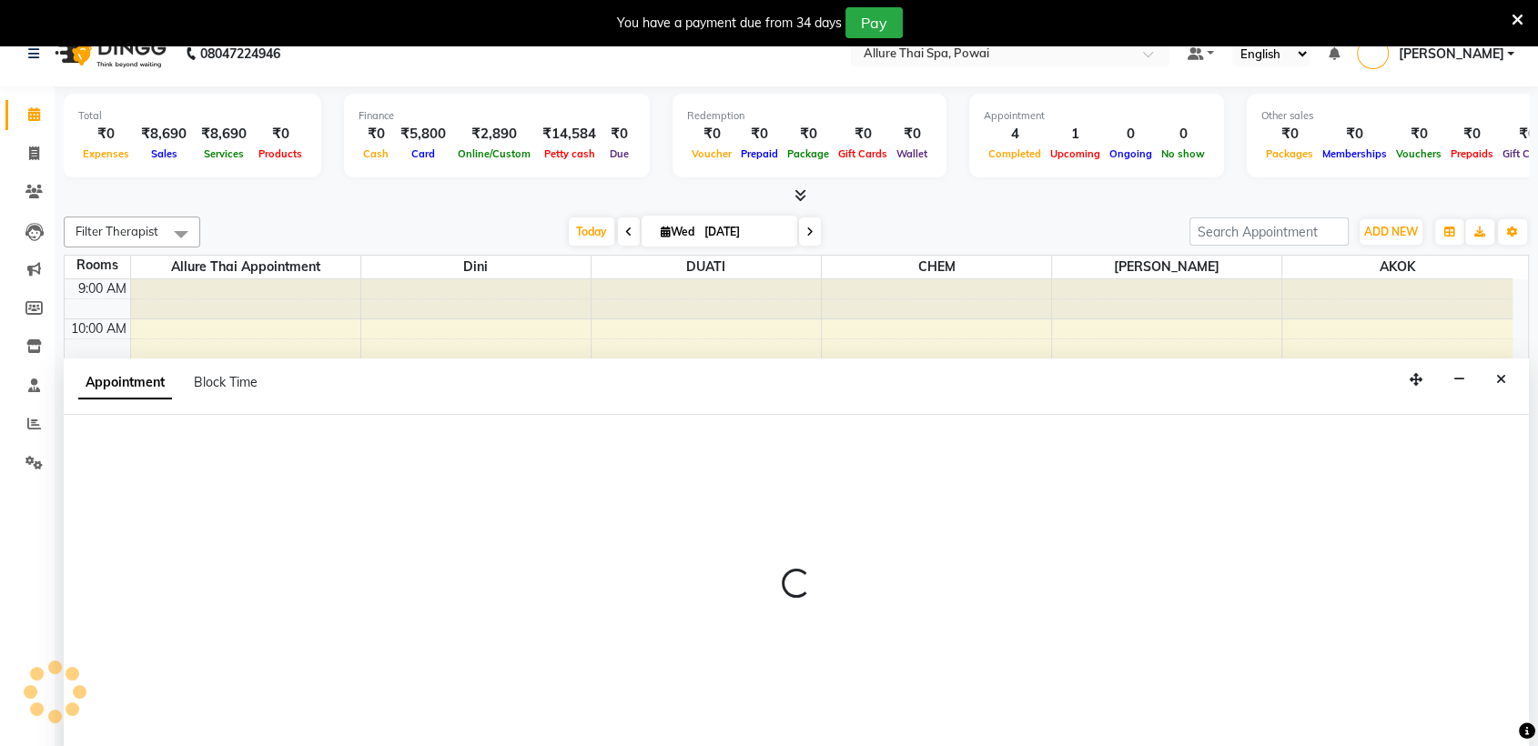
select select "tentative"
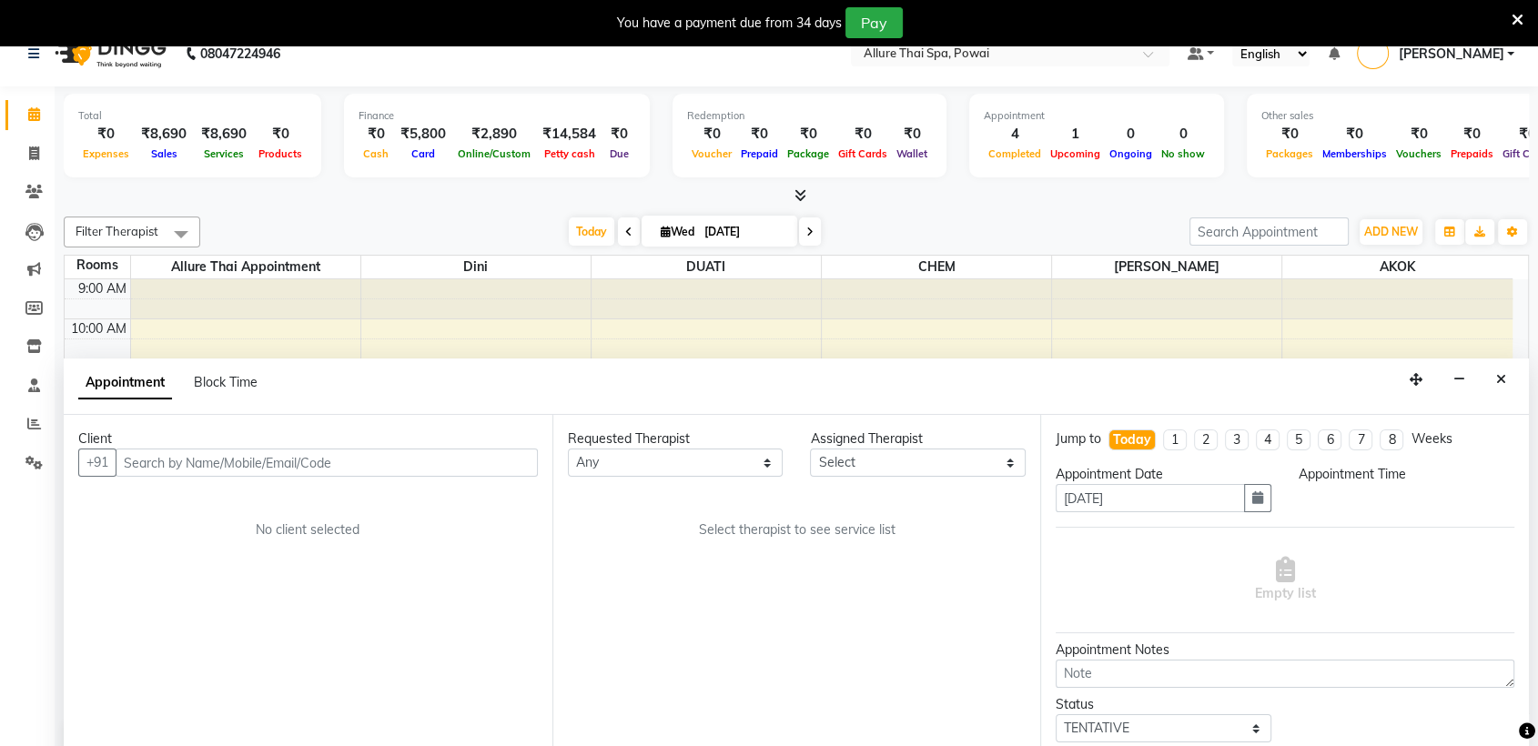
scroll to position [46, 0]
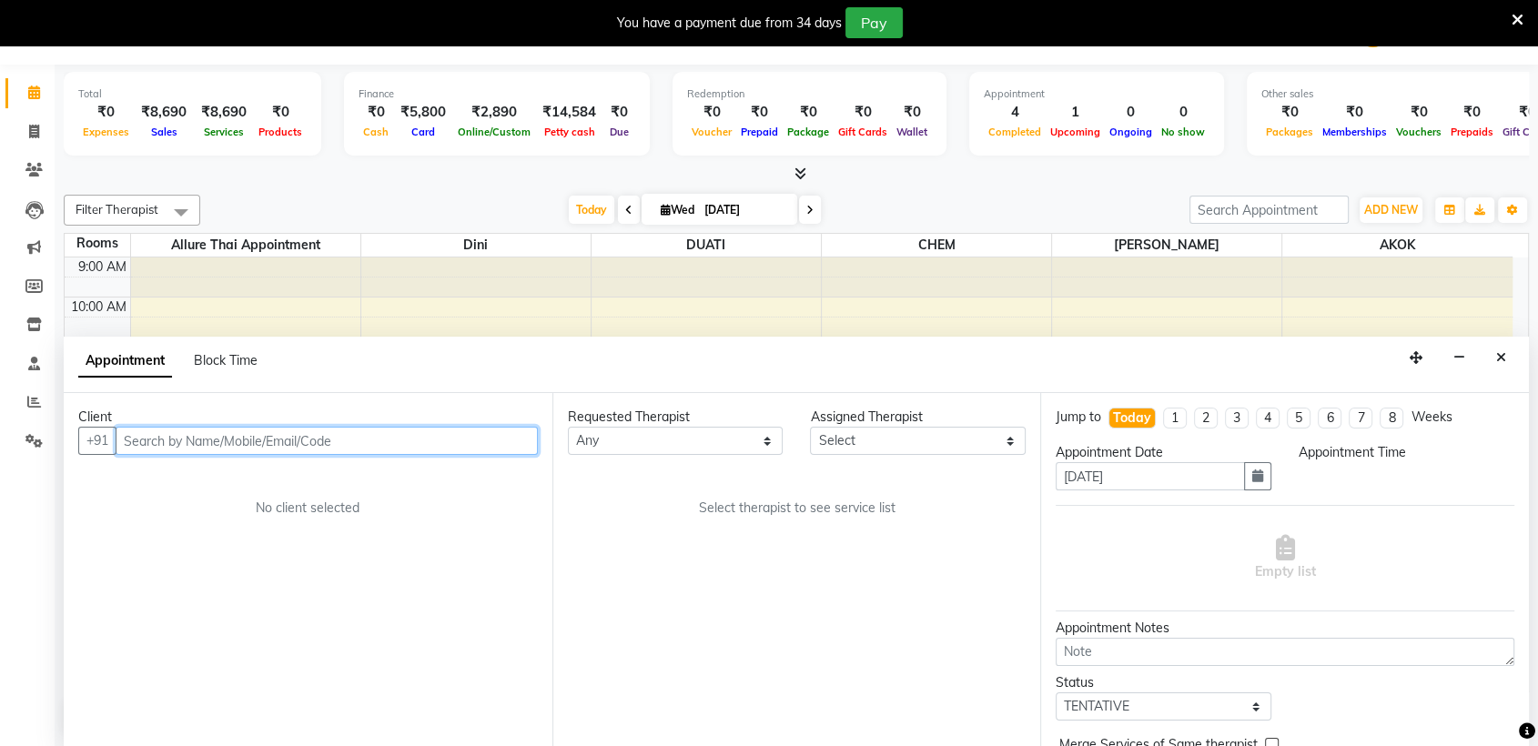
select select "660"
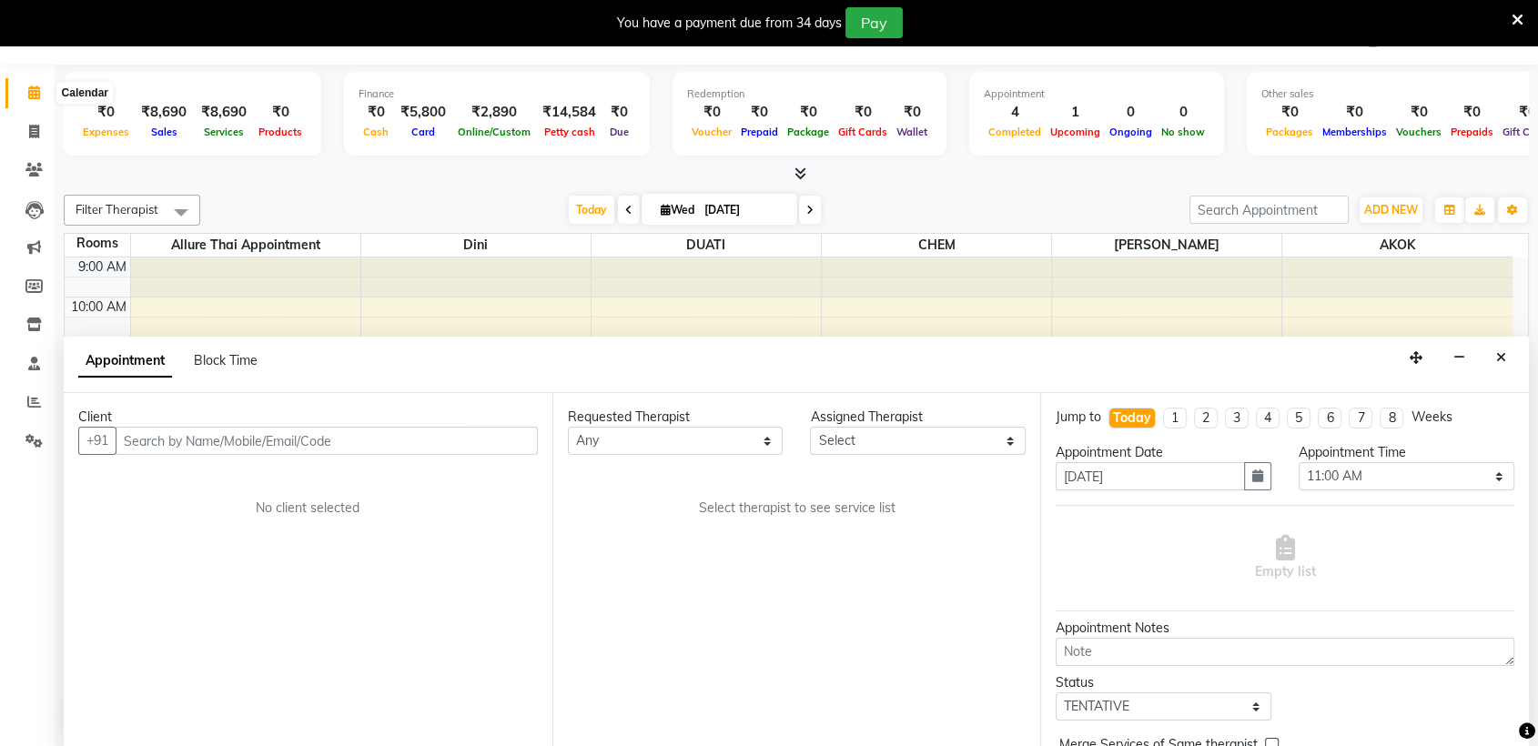
click at [31, 97] on icon at bounding box center [34, 93] width 12 height 14
click at [683, 316] on div "9:00 AM 10:00 AM 11:00 AM 12:00 PM 1:00 PM 2:00 PM 3:00 PM 4:00 PM 5:00 PM 6:00…" at bounding box center [789, 558] width 1448 height 600
click at [189, 210] on span at bounding box center [181, 212] width 36 height 35
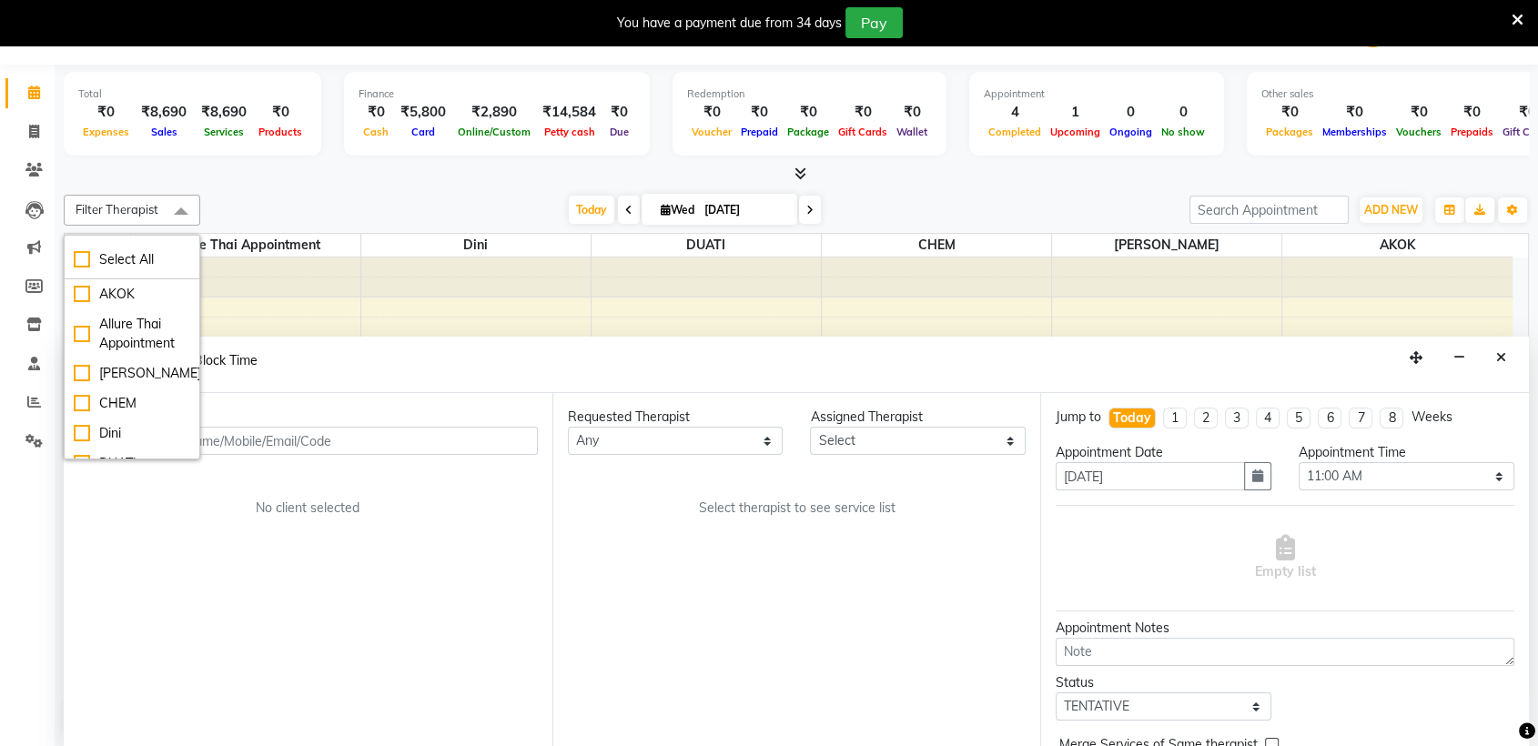
click at [201, 354] on span "Block Time" at bounding box center [226, 360] width 64 height 16
select select "630"
select select "660"
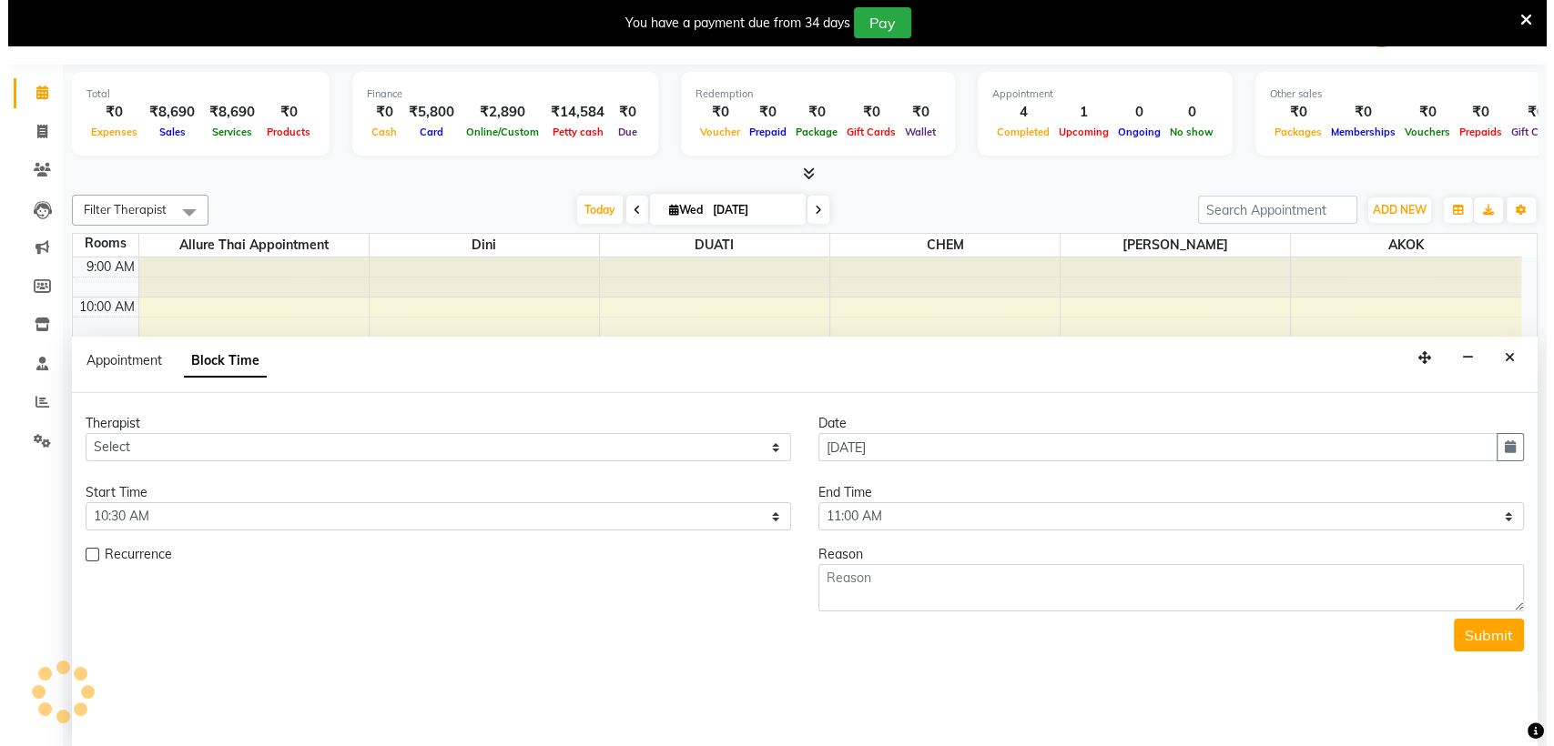
scroll to position [161, 0]
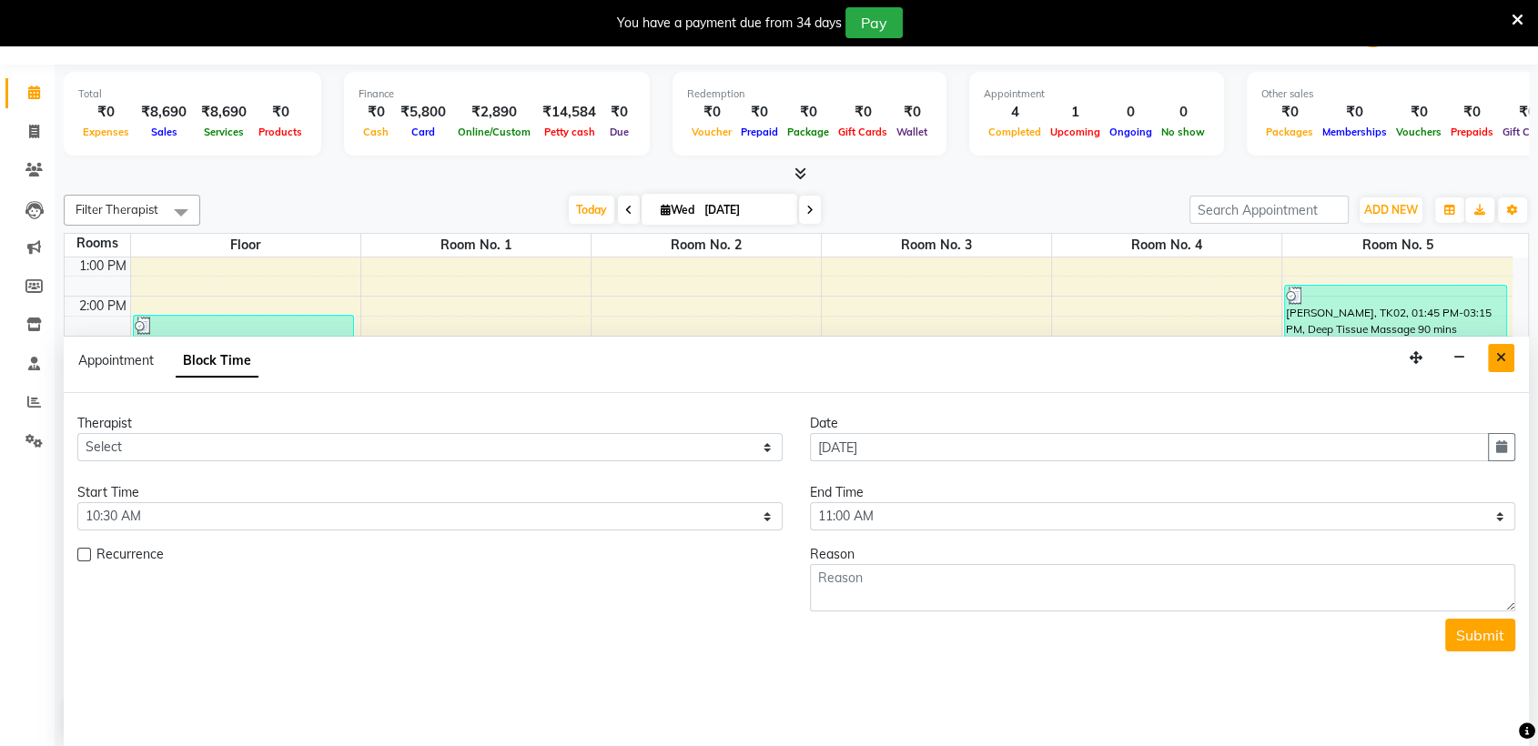
click at [1497, 356] on icon "Close" at bounding box center [1501, 357] width 10 height 13
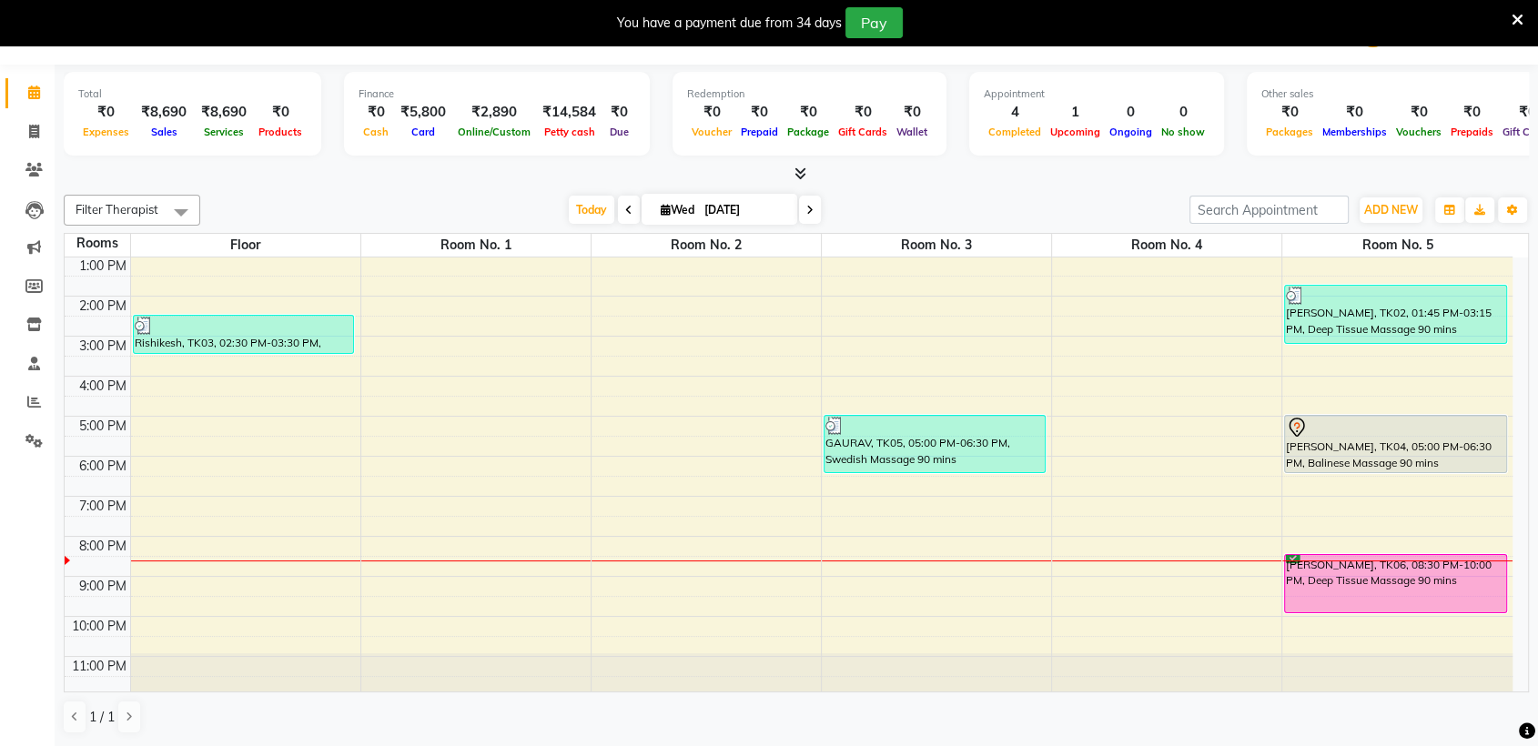
click at [1355, 580] on div "[PERSON_NAME], TK06, 08:30 PM-10:00 PM, Deep Tissue Massage 90 mins" at bounding box center [1395, 583] width 220 height 57
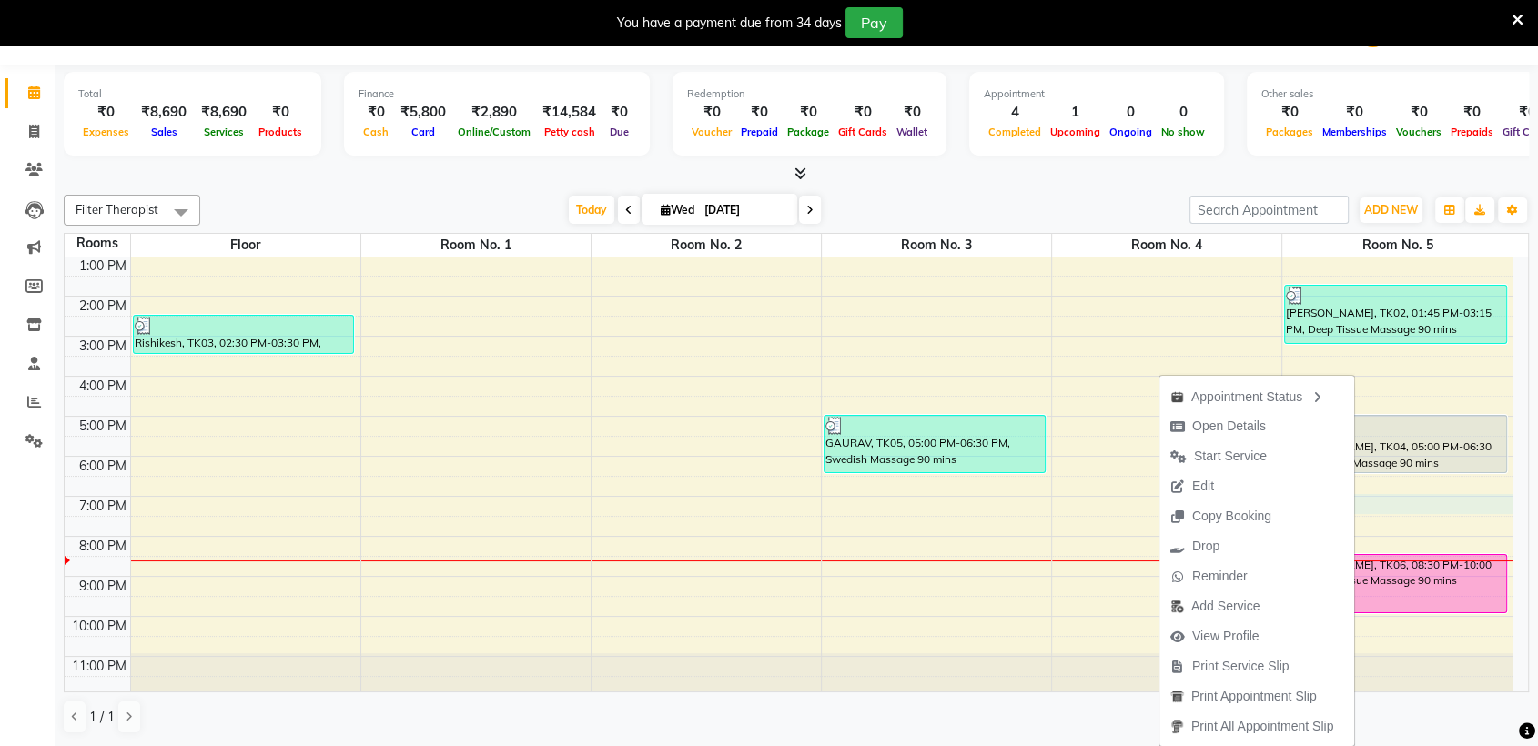
click at [1435, 507] on div "9:00 AM 10:00 AM 11:00 AM 12:00 PM 1:00 PM 2:00 PM 3:00 PM 4:00 PM 5:00 PM 6:00…" at bounding box center [789, 396] width 1448 height 600
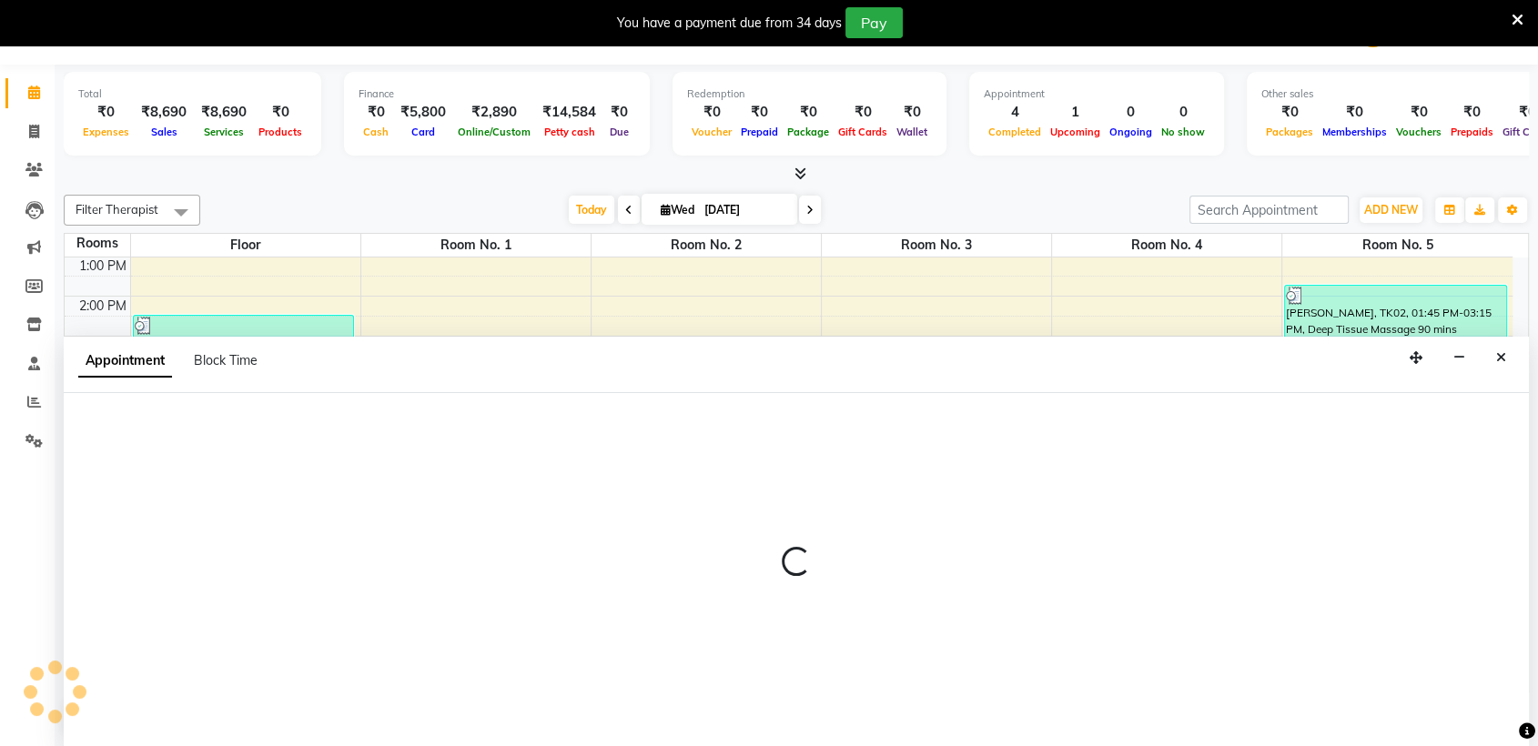
select select "tentative"
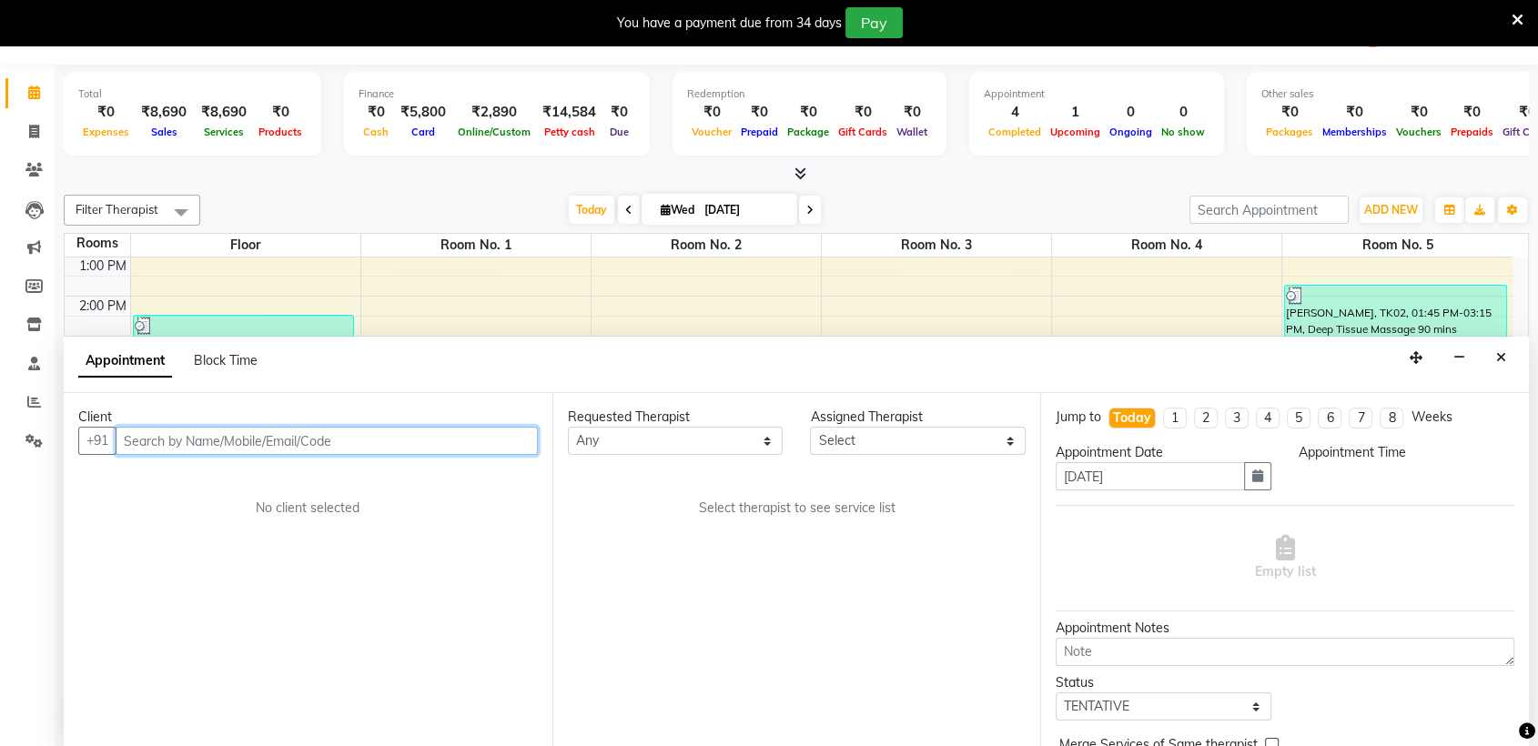
select select "1140"
click at [1435, 507] on div "Empty list" at bounding box center [1285, 558] width 459 height 106
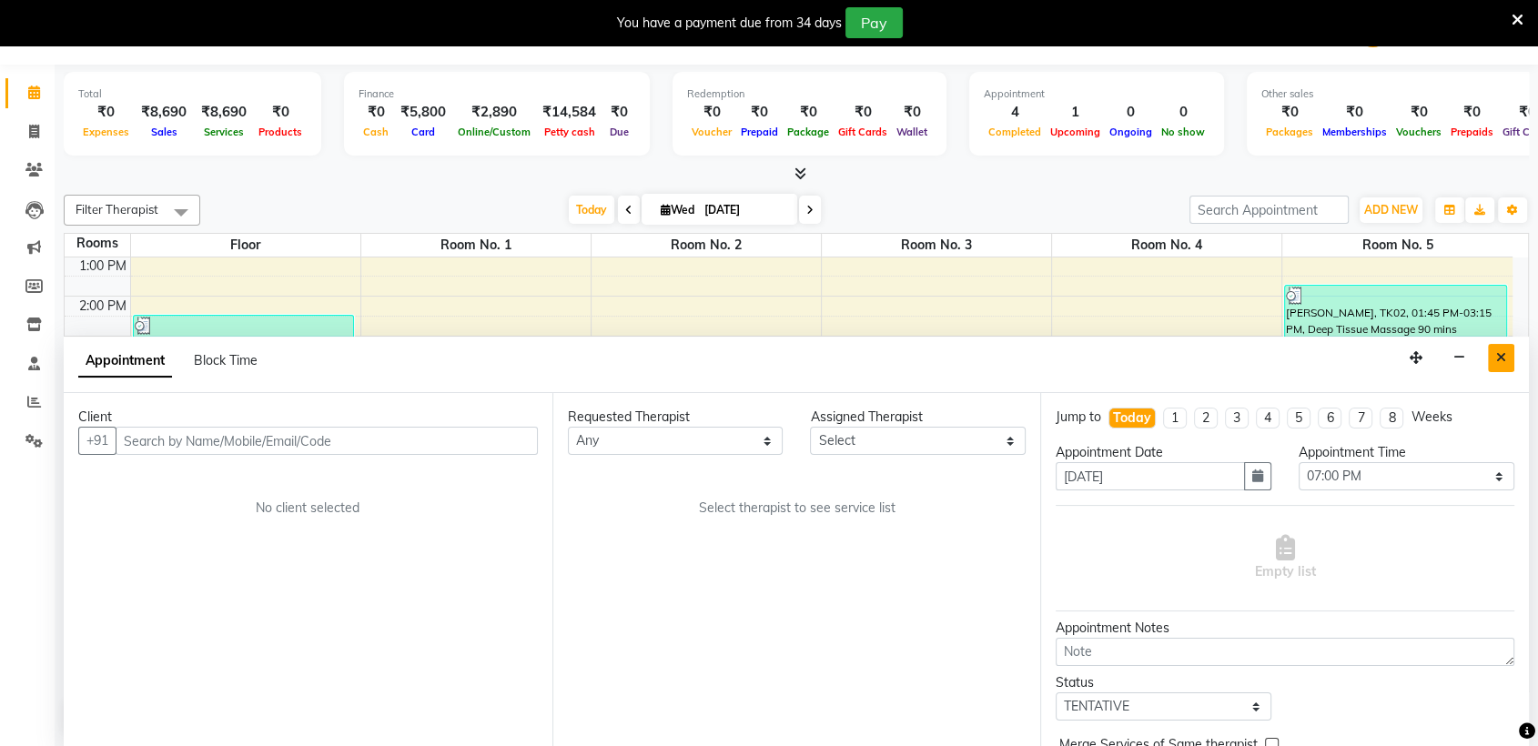
click at [1505, 351] on icon "Close" at bounding box center [1501, 357] width 10 height 13
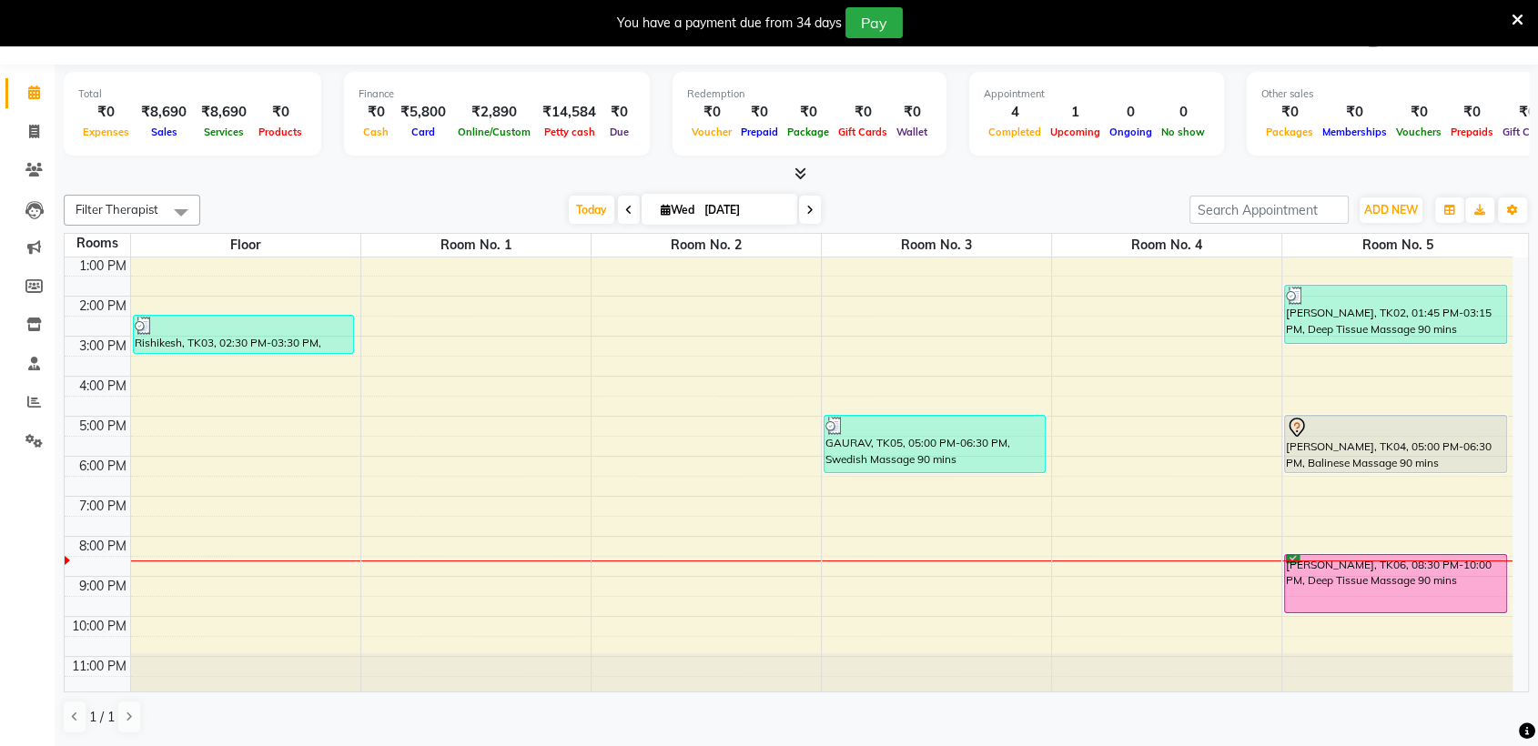
click at [1369, 588] on div "[PERSON_NAME], TK06, 08:30 PM-10:00 PM, Deep Tissue Massage 90 mins" at bounding box center [1395, 583] width 220 height 57
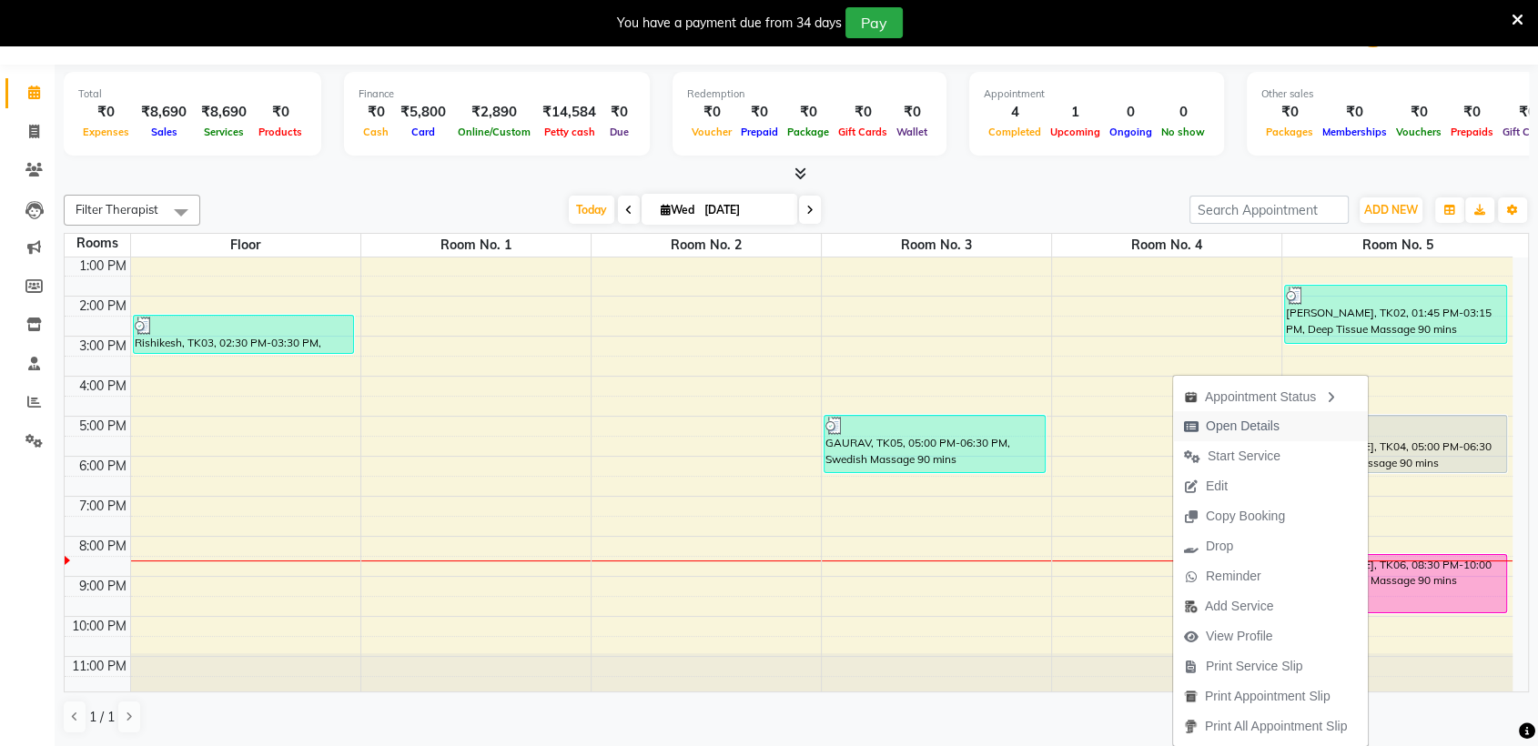
click at [1232, 424] on span "Open Details" at bounding box center [1243, 426] width 74 height 19
select select "6"
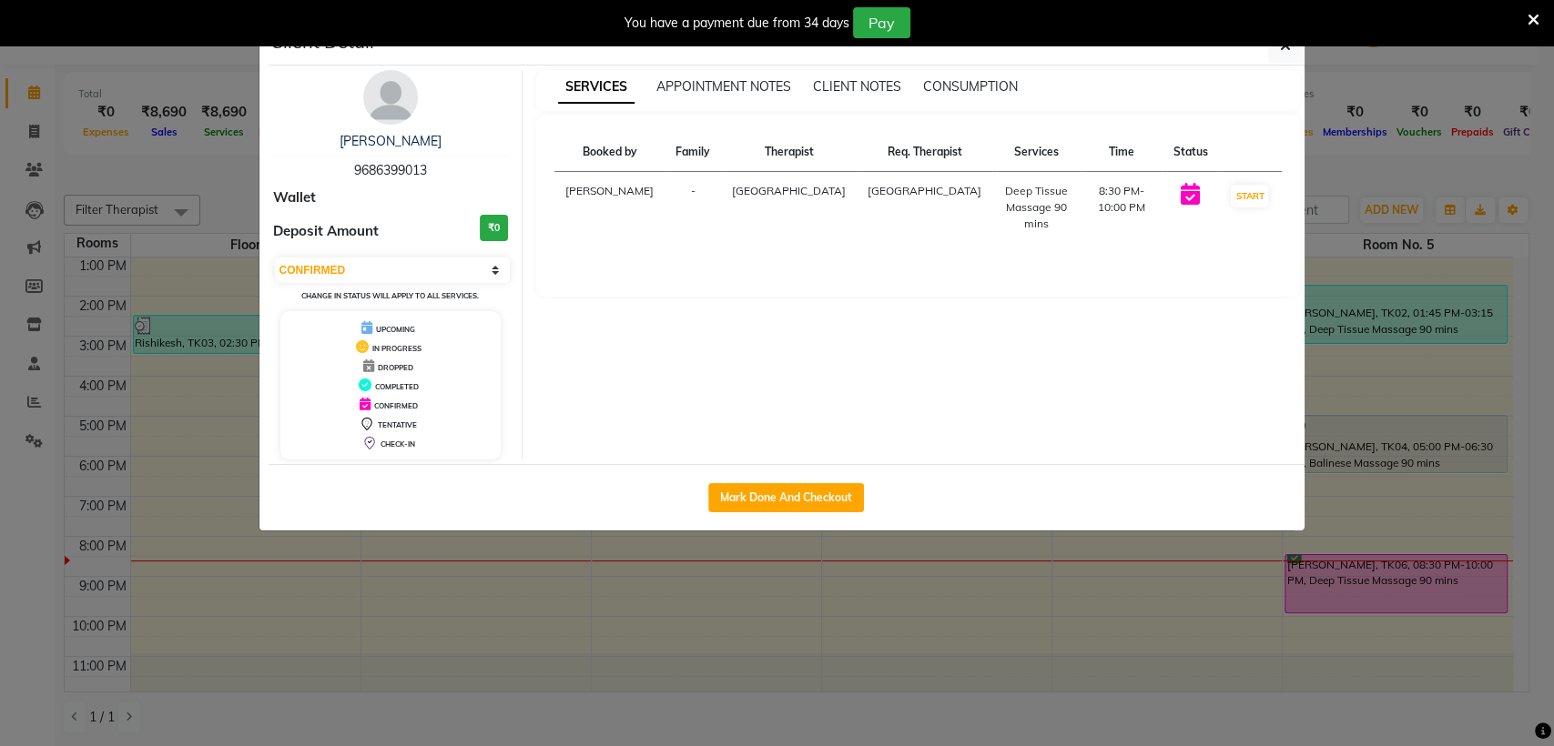
click at [697, 190] on td "-" at bounding box center [692, 208] width 56 height 72
click at [624, 188] on td "[PERSON_NAME]" at bounding box center [609, 208] width 110 height 72
click at [686, 192] on td "-" at bounding box center [692, 208] width 56 height 72
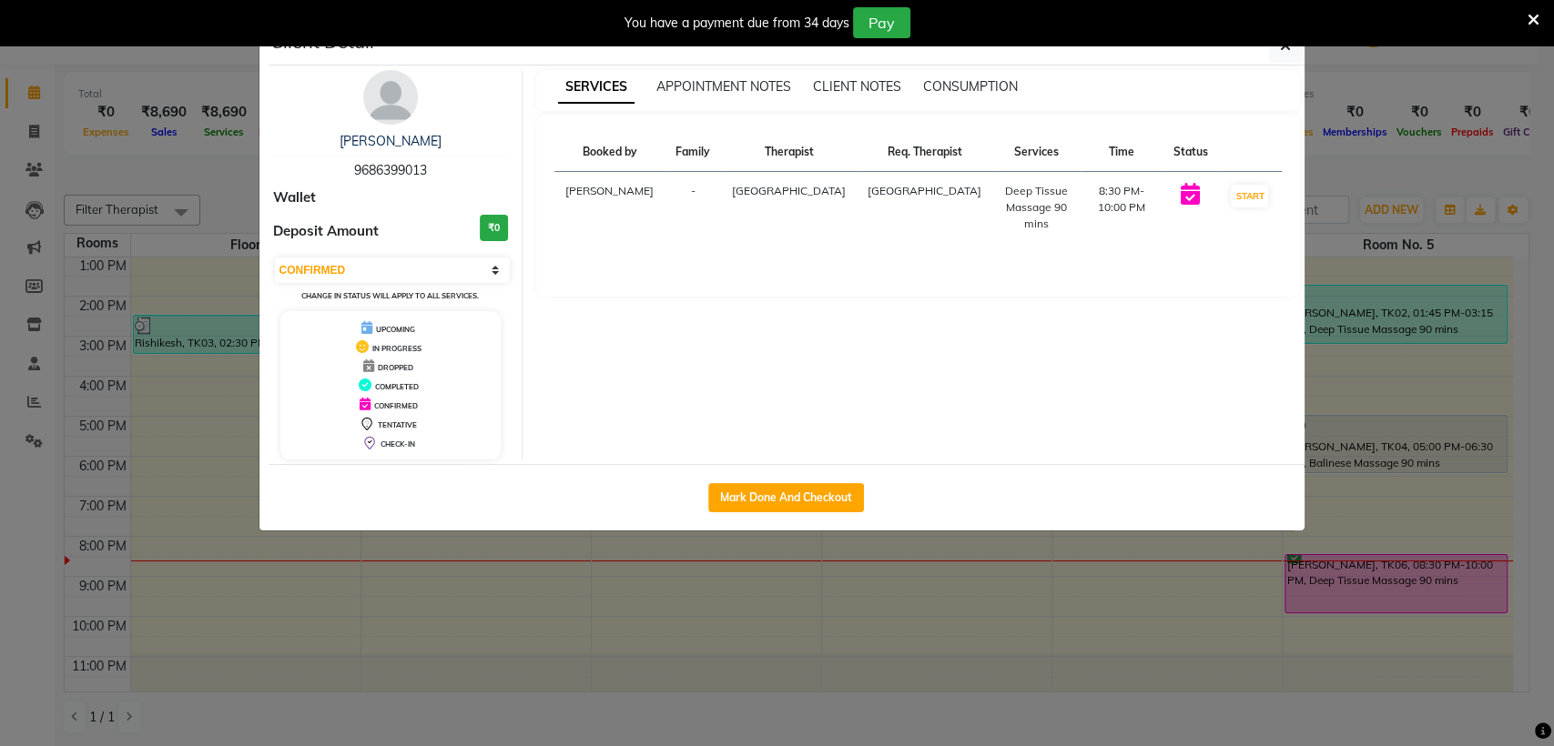
click at [697, 189] on td "-" at bounding box center [692, 208] width 56 height 72
click at [718, 351] on div "SERVICES APPOINTMENT NOTES CLIENT NOTES CONSUMPTION Booked by Family Therapist …" at bounding box center [917, 265] width 791 height 390
click at [830, 497] on button "Mark Done And Checkout" at bounding box center [786, 497] width 156 height 29
select select "6686"
select select "service"
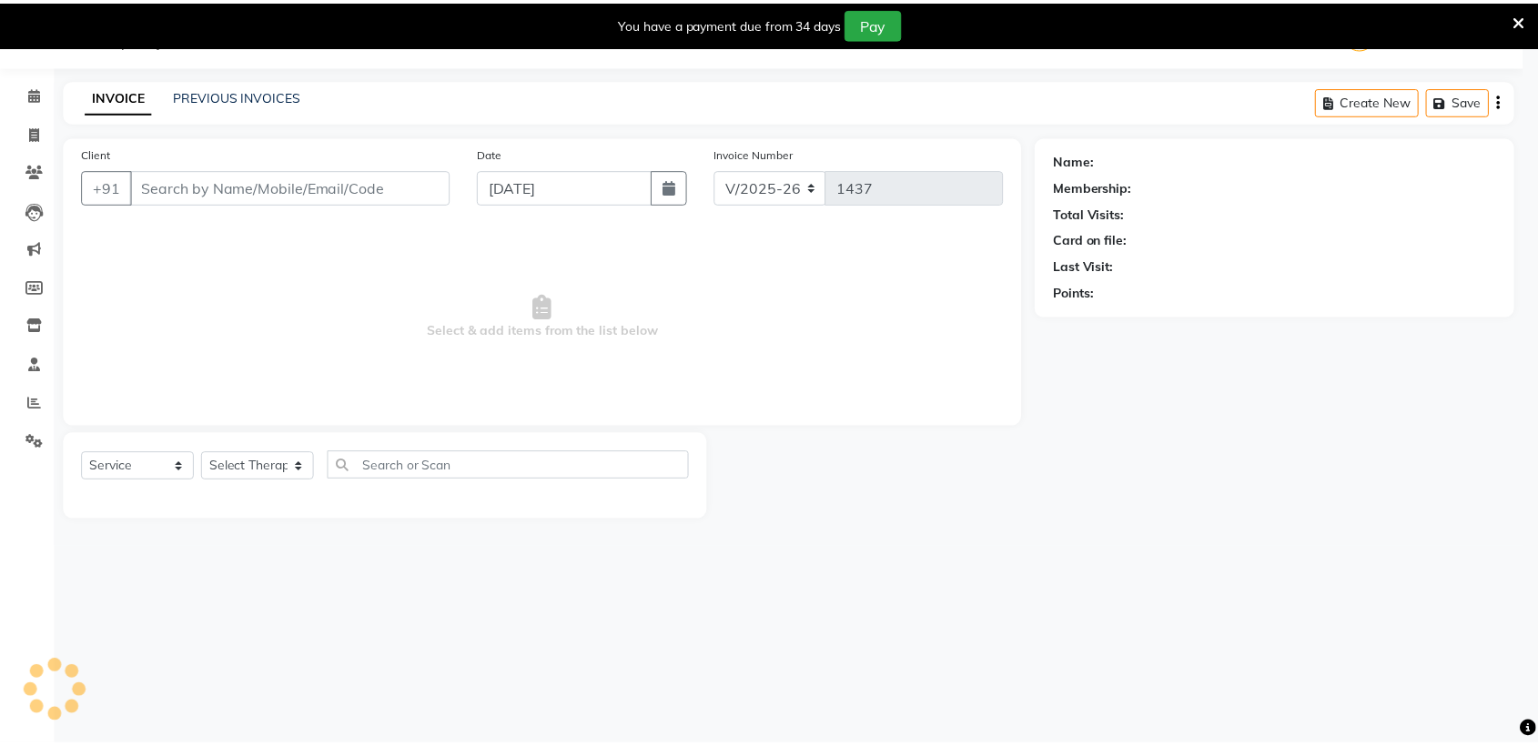
scroll to position [45, 0]
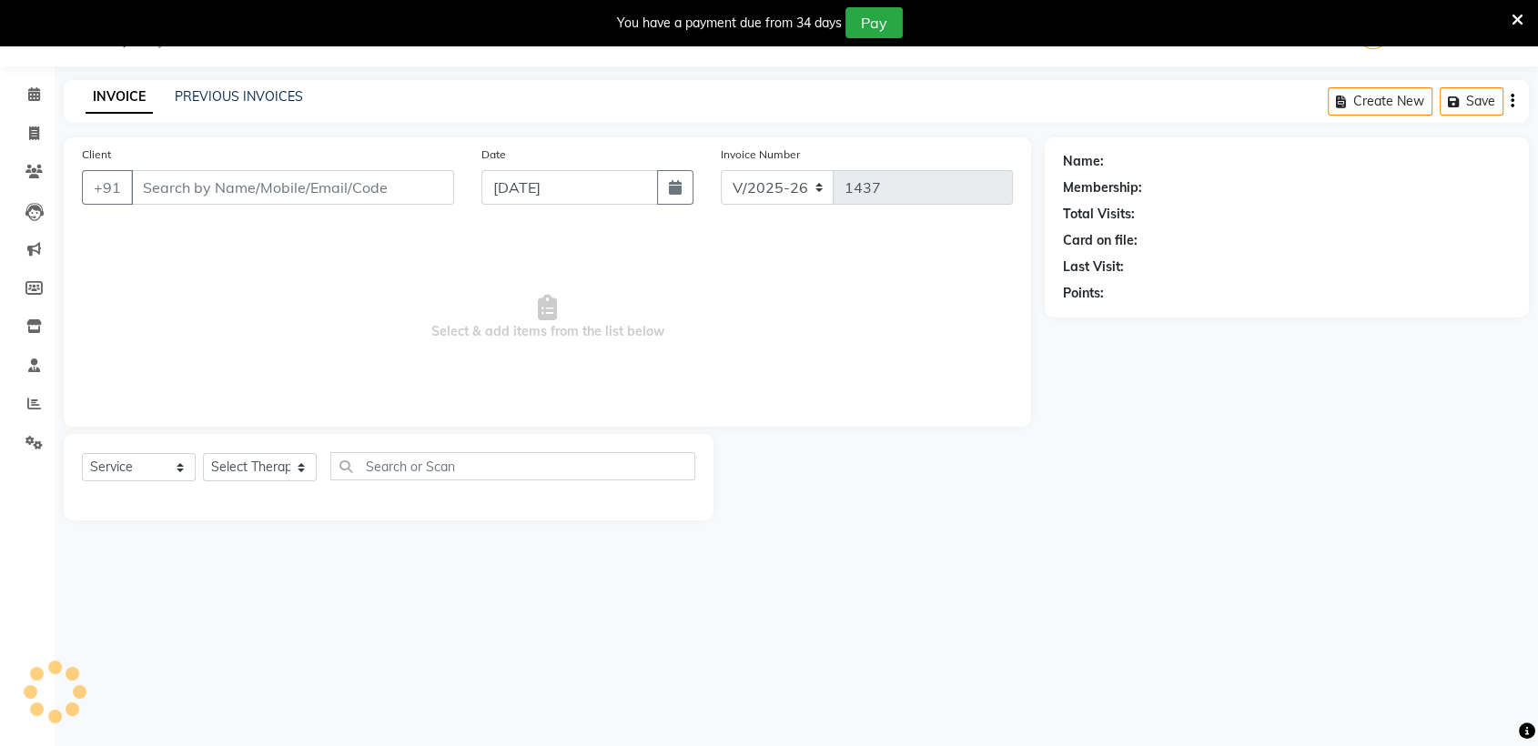
type input "9686399013"
select select "86079"
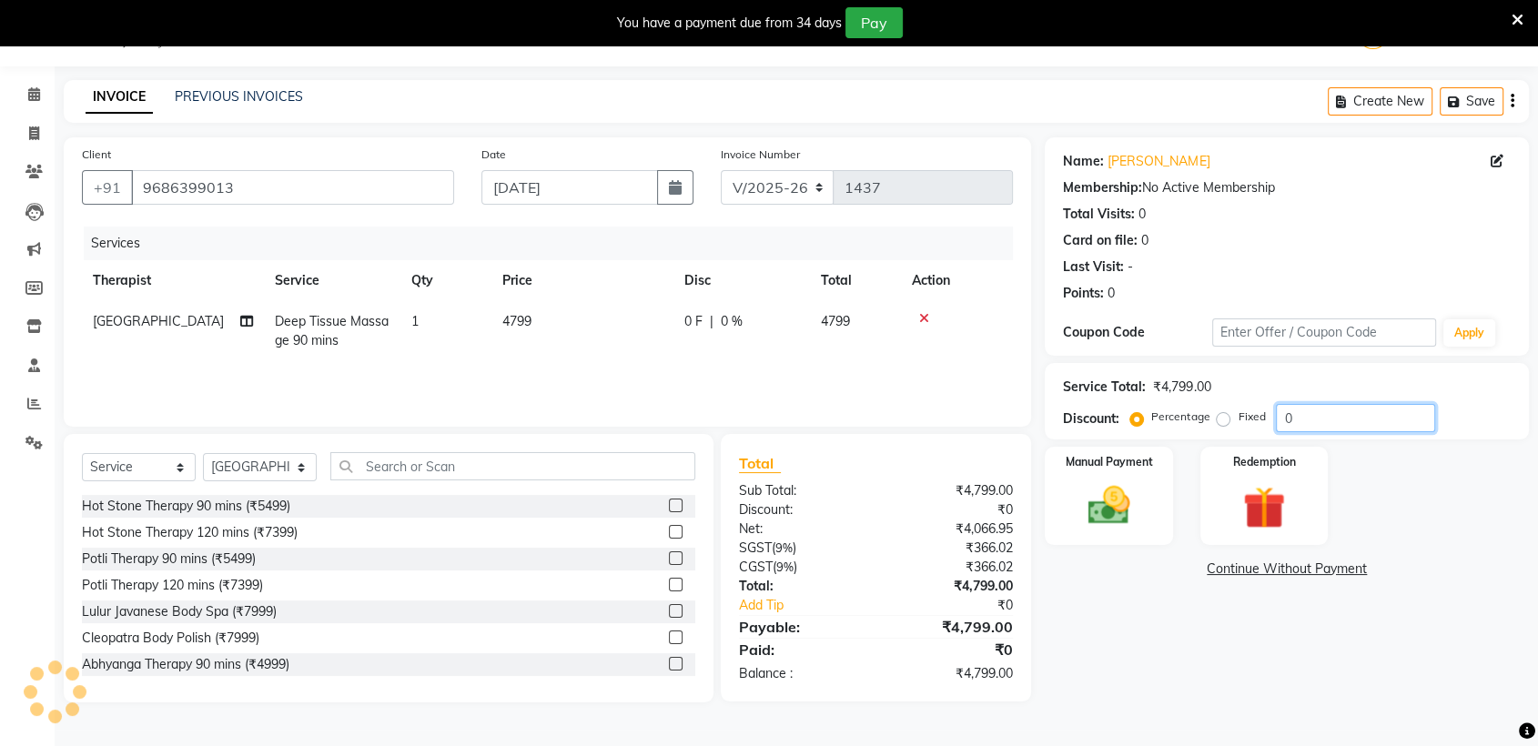
click at [1291, 413] on input "0" at bounding box center [1355, 418] width 159 height 28
click at [1238, 412] on label "Fixed" at bounding box center [1251, 417] width 27 height 16
click at [1223, 412] on input "Fixed" at bounding box center [1226, 416] width 13 height 13
radio input "true"
click at [1321, 420] on input "0" at bounding box center [1355, 418] width 159 height 28
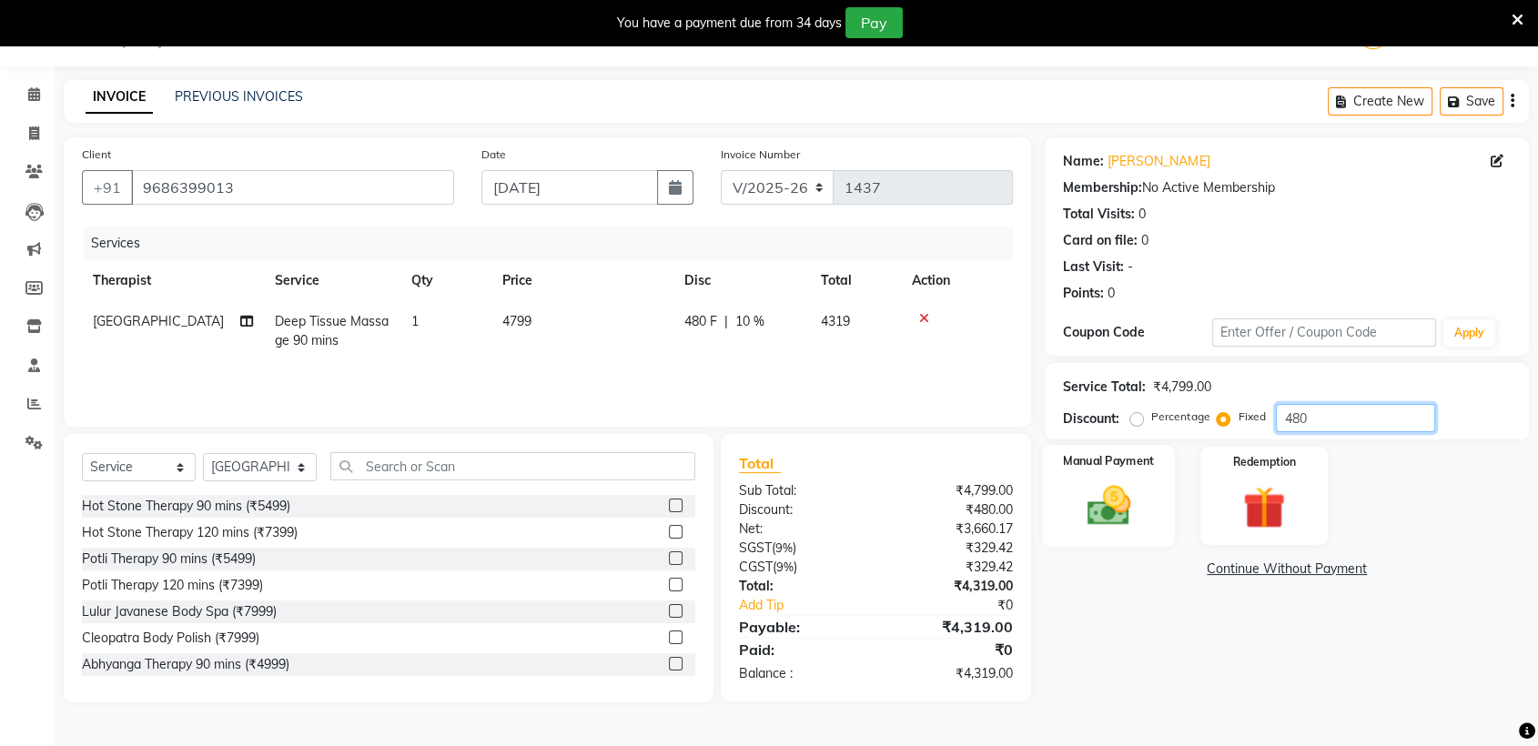
type input "480"
click at [1152, 495] on div "Manual Payment" at bounding box center [1109, 496] width 133 height 102
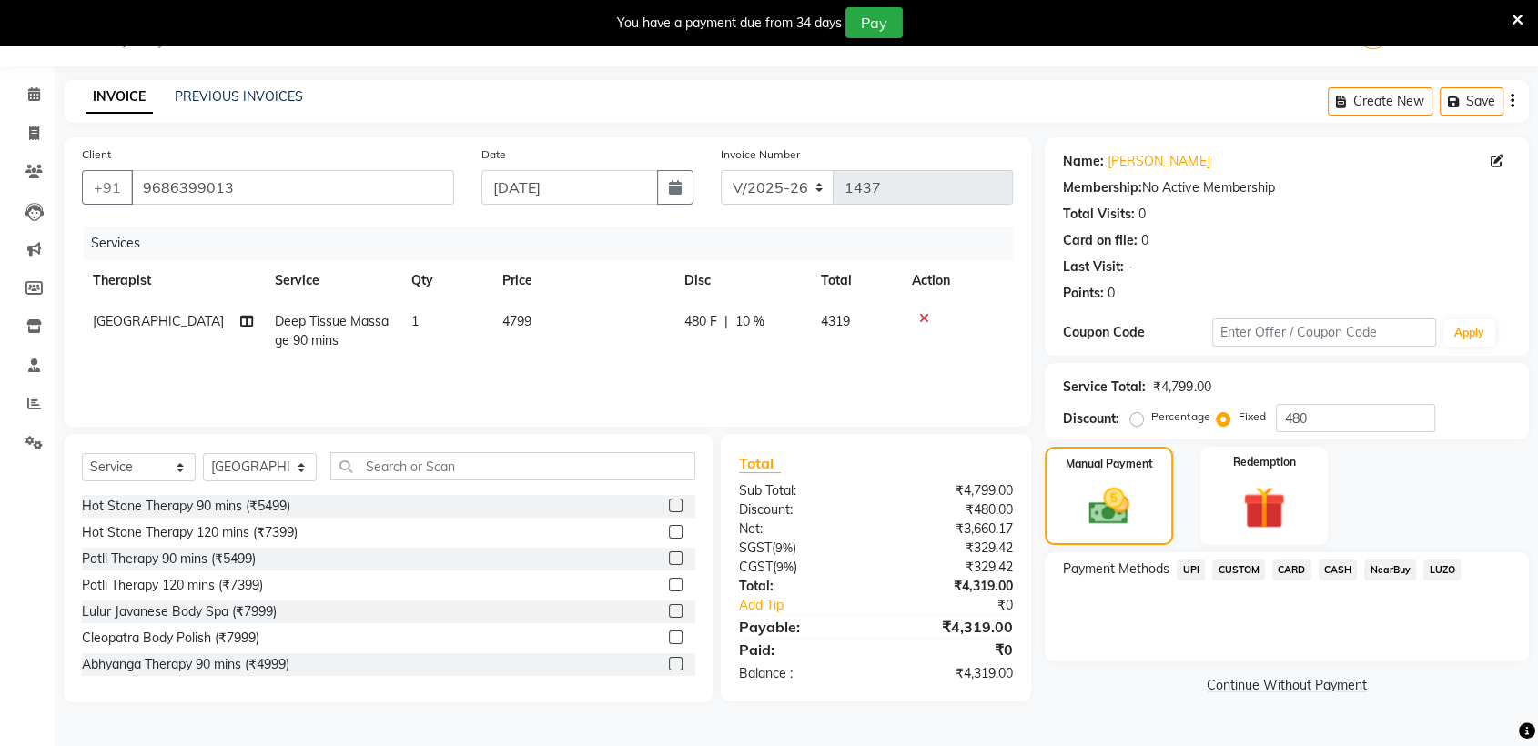
click at [1294, 568] on span "CARD" at bounding box center [1291, 570] width 39 height 21
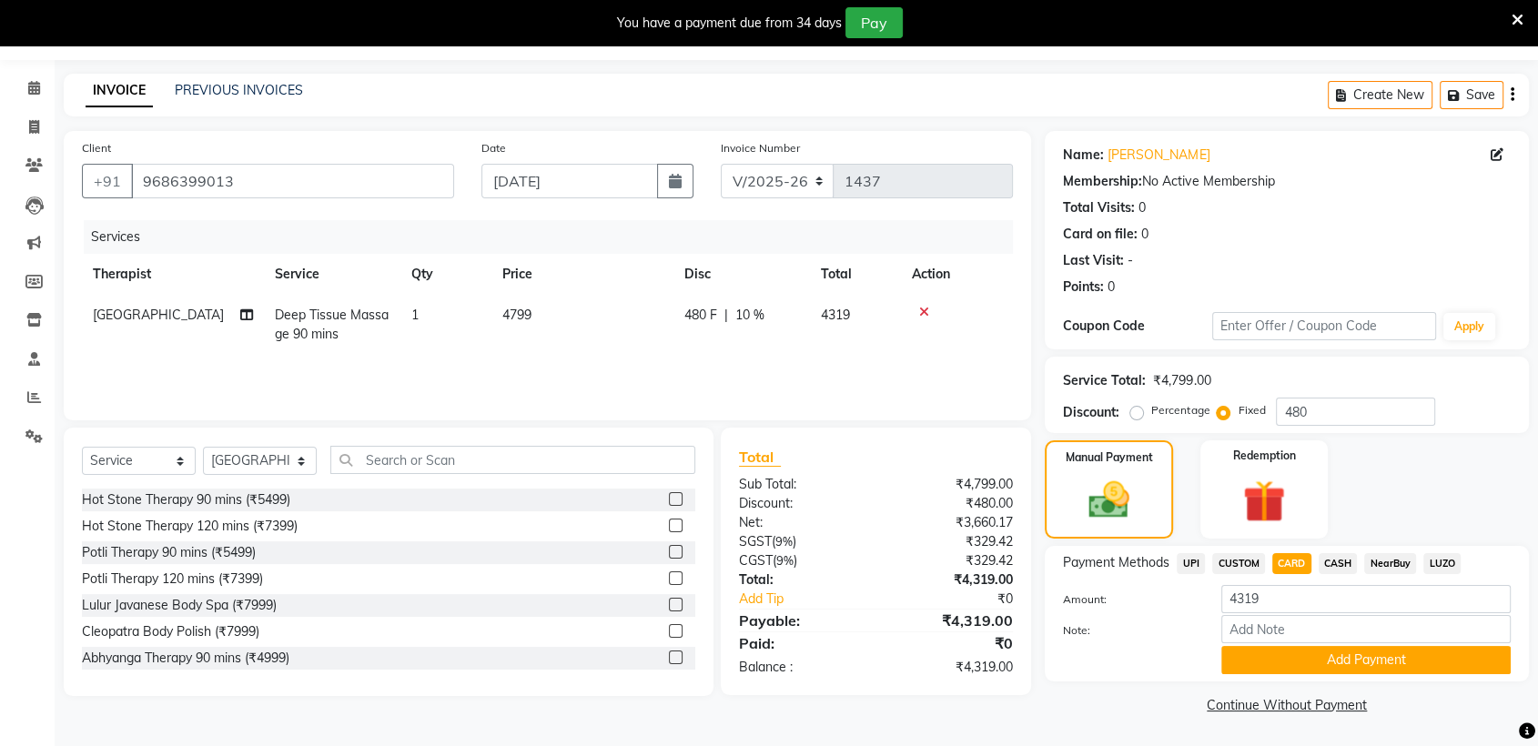
scroll to position [50, 0]
click at [1304, 658] on button "Add Payment" at bounding box center [1365, 661] width 289 height 28
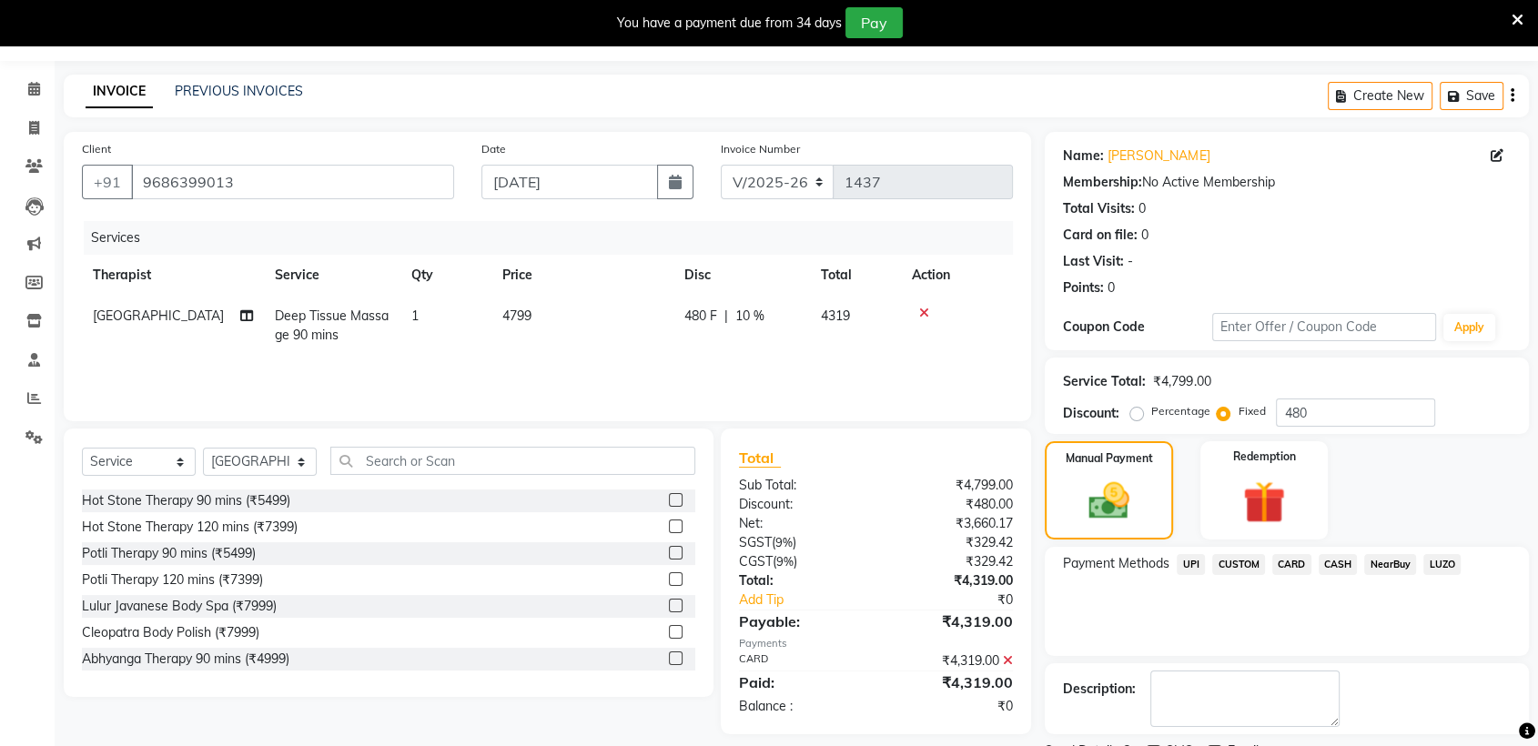
scroll to position [127, 0]
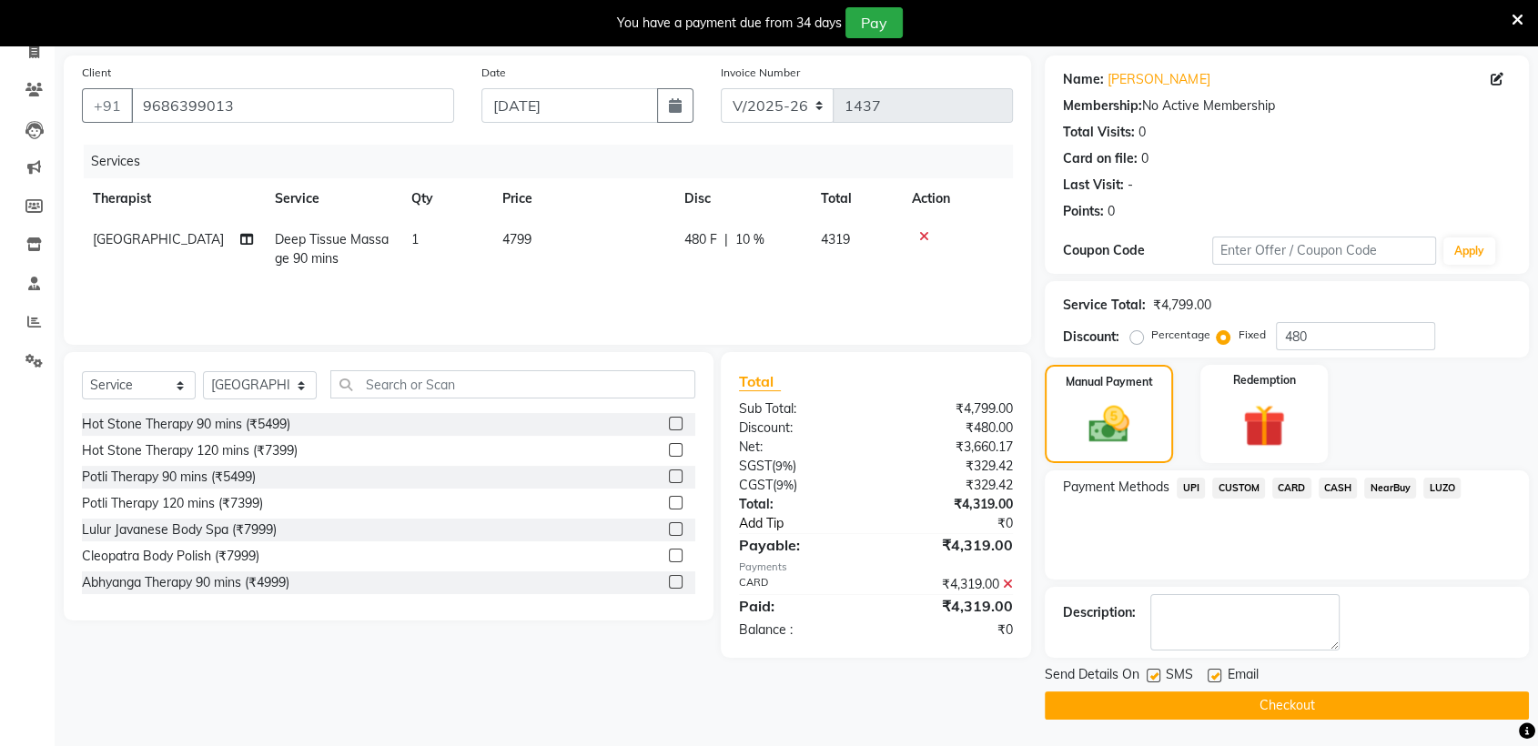
click at [754, 527] on link "Add Tip" at bounding box center [813, 523] width 176 height 19
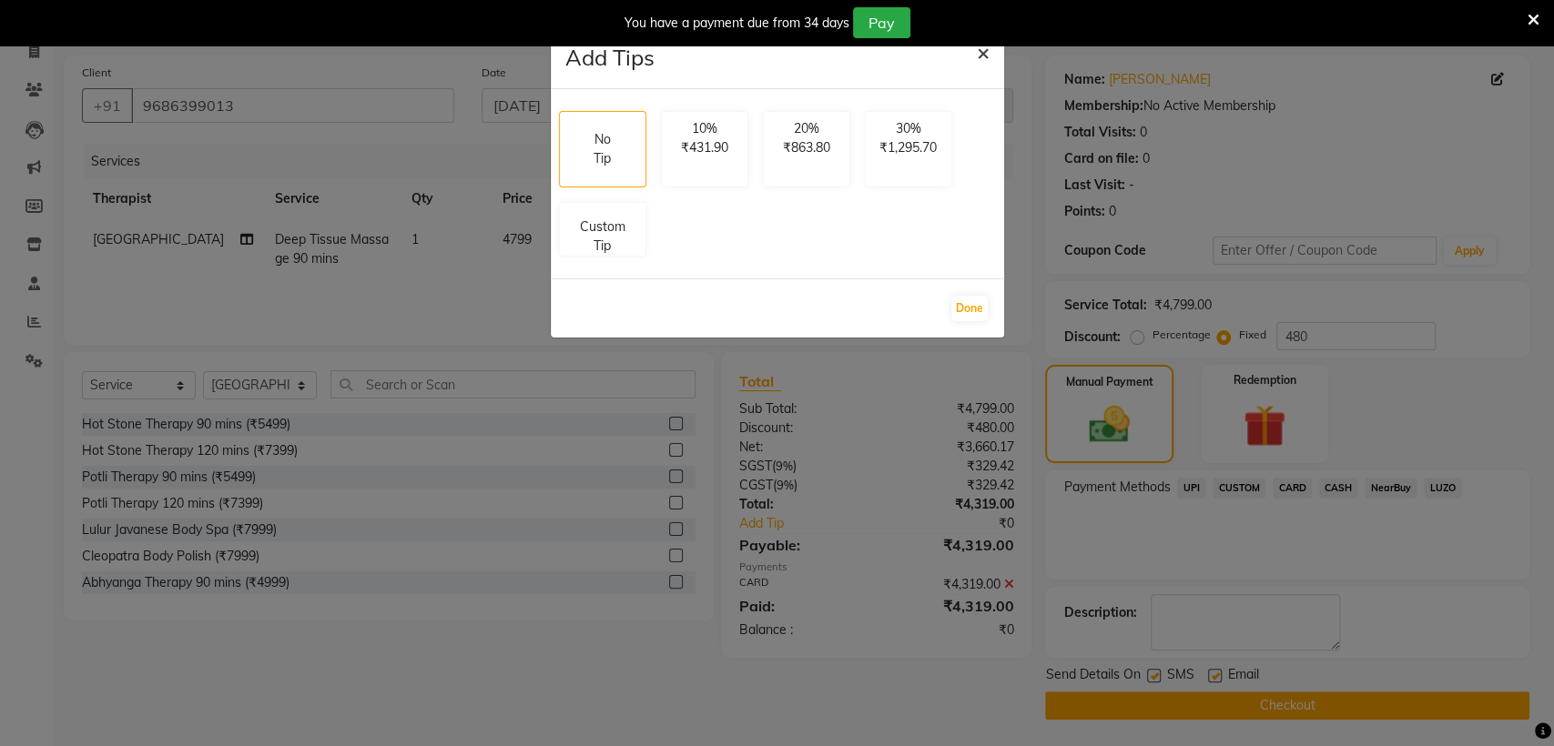
click at [986, 48] on span "×" at bounding box center [983, 51] width 13 height 27
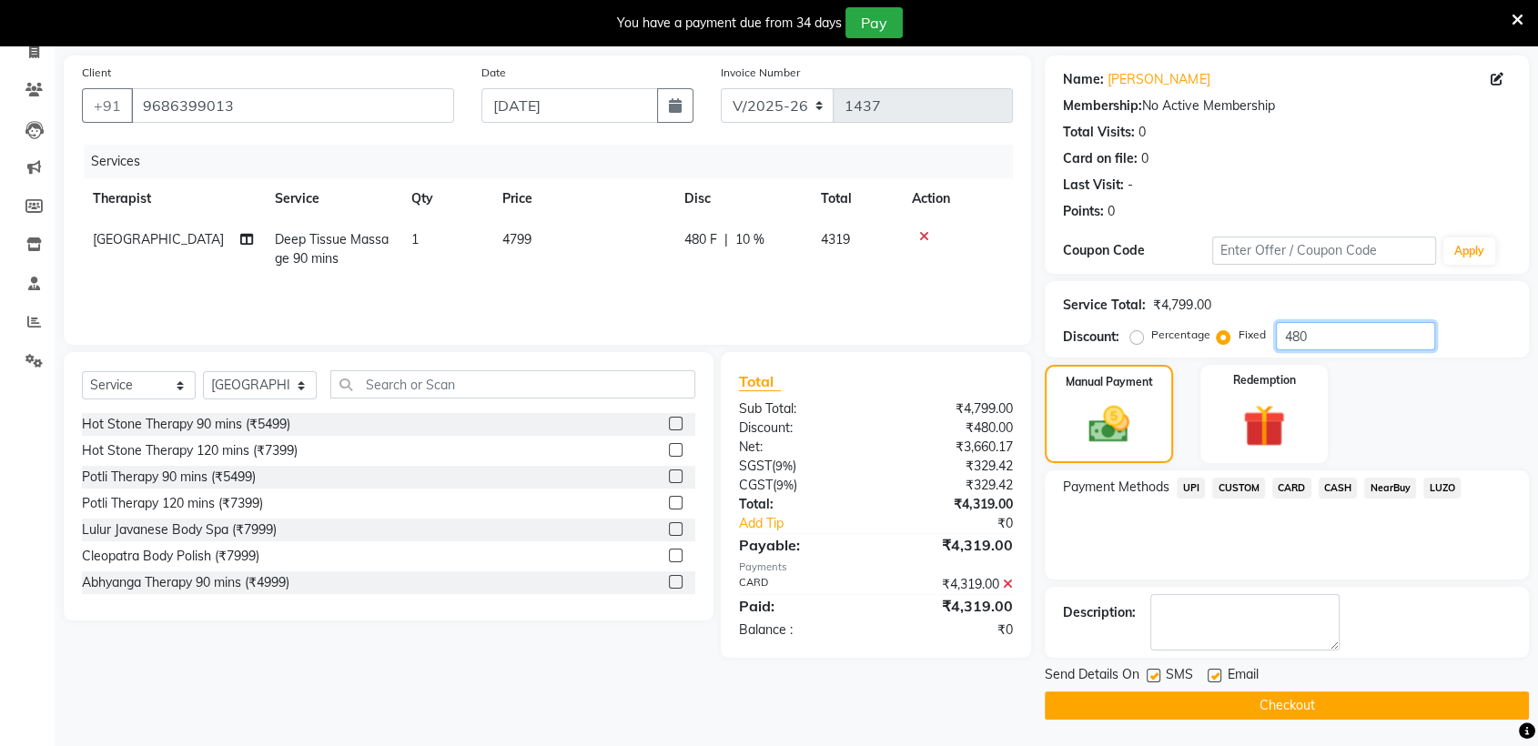
click at [1311, 337] on input "480" at bounding box center [1355, 336] width 159 height 28
click at [1009, 579] on icon at bounding box center [1008, 584] width 10 height 13
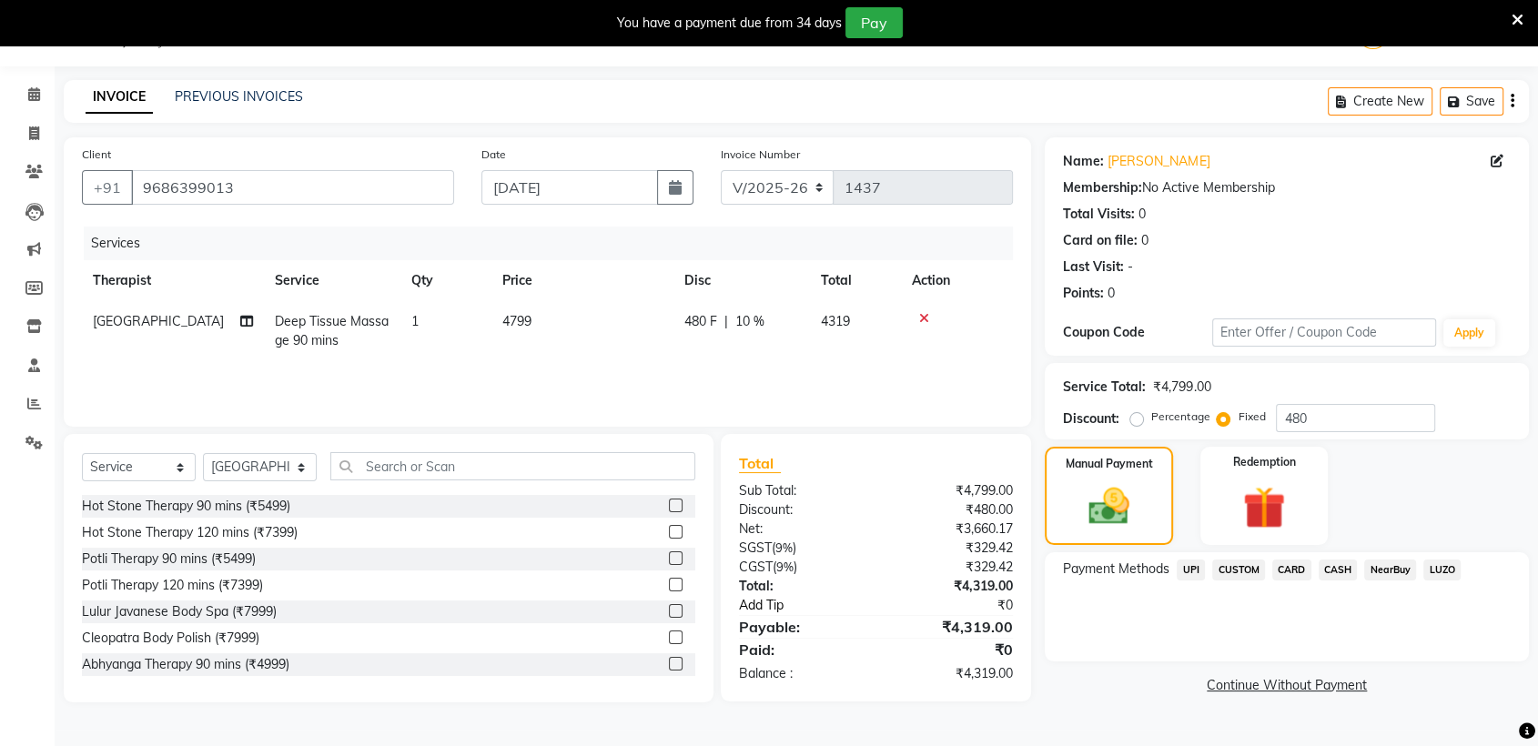
click at [772, 612] on link "Add Tip" at bounding box center [813, 605] width 176 height 19
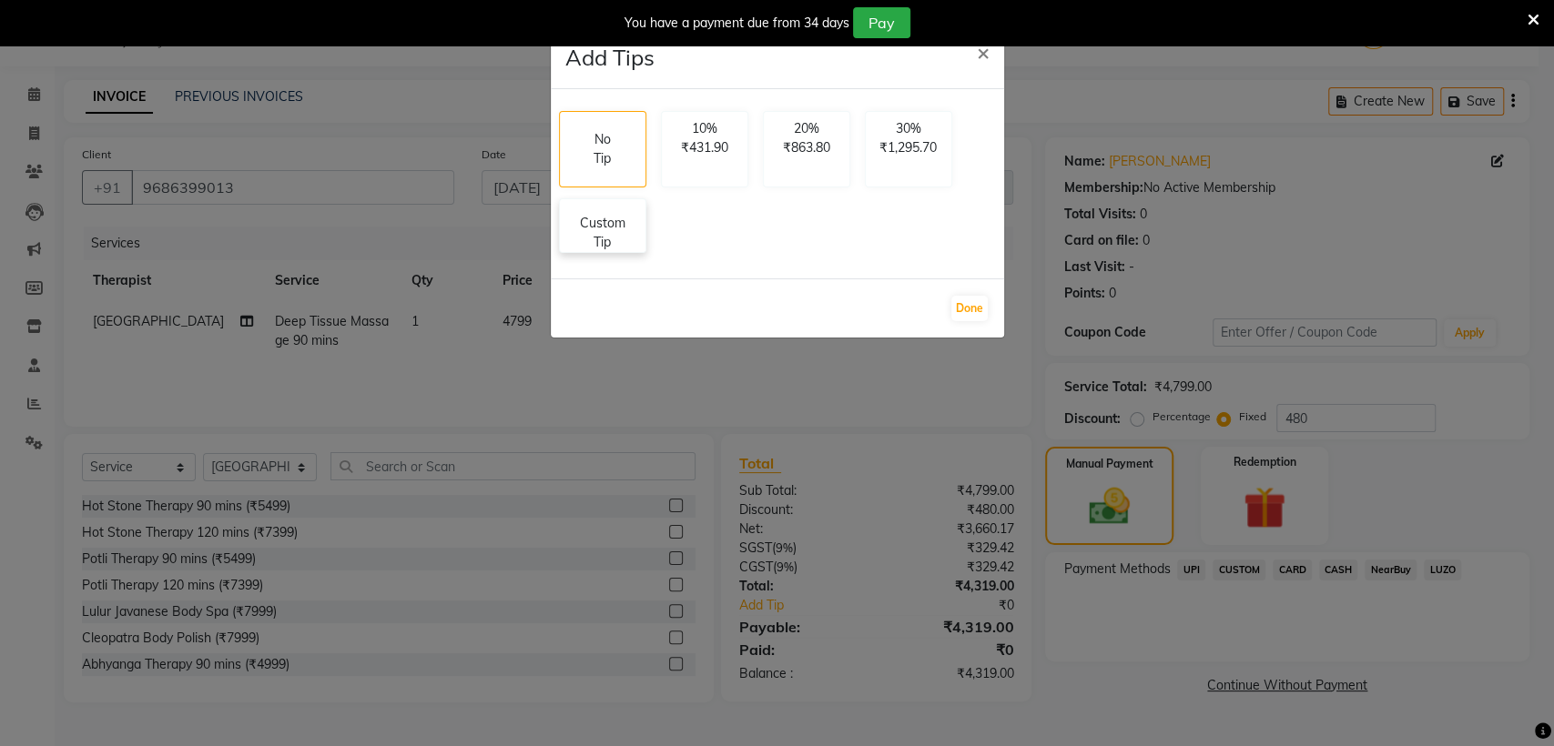
click at [606, 230] on p "Custom Tip" at bounding box center [603, 233] width 64 height 38
select select "86079"
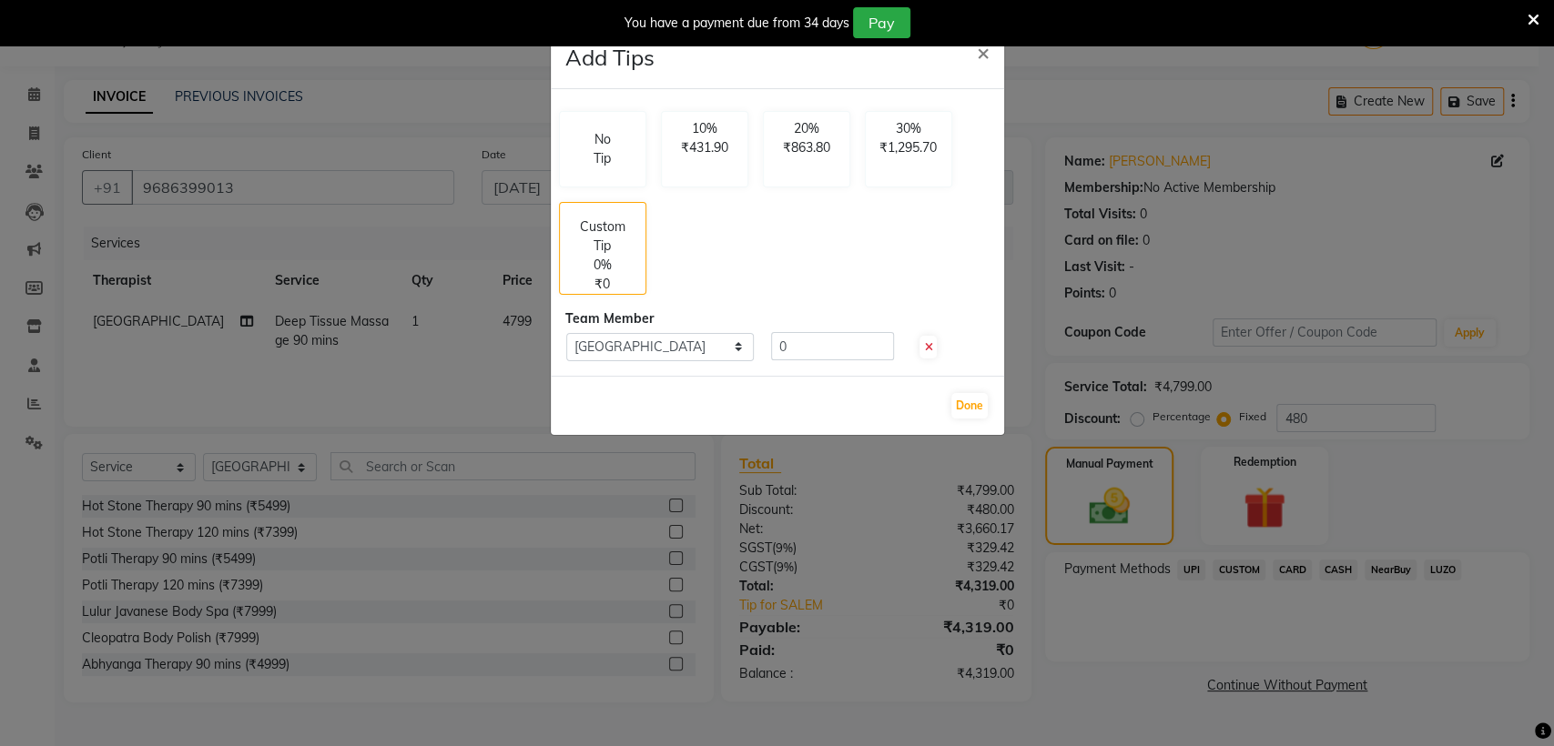
click at [932, 346] on icon at bounding box center [928, 347] width 8 height 11
click at [988, 46] on span "×" at bounding box center [983, 51] width 13 height 27
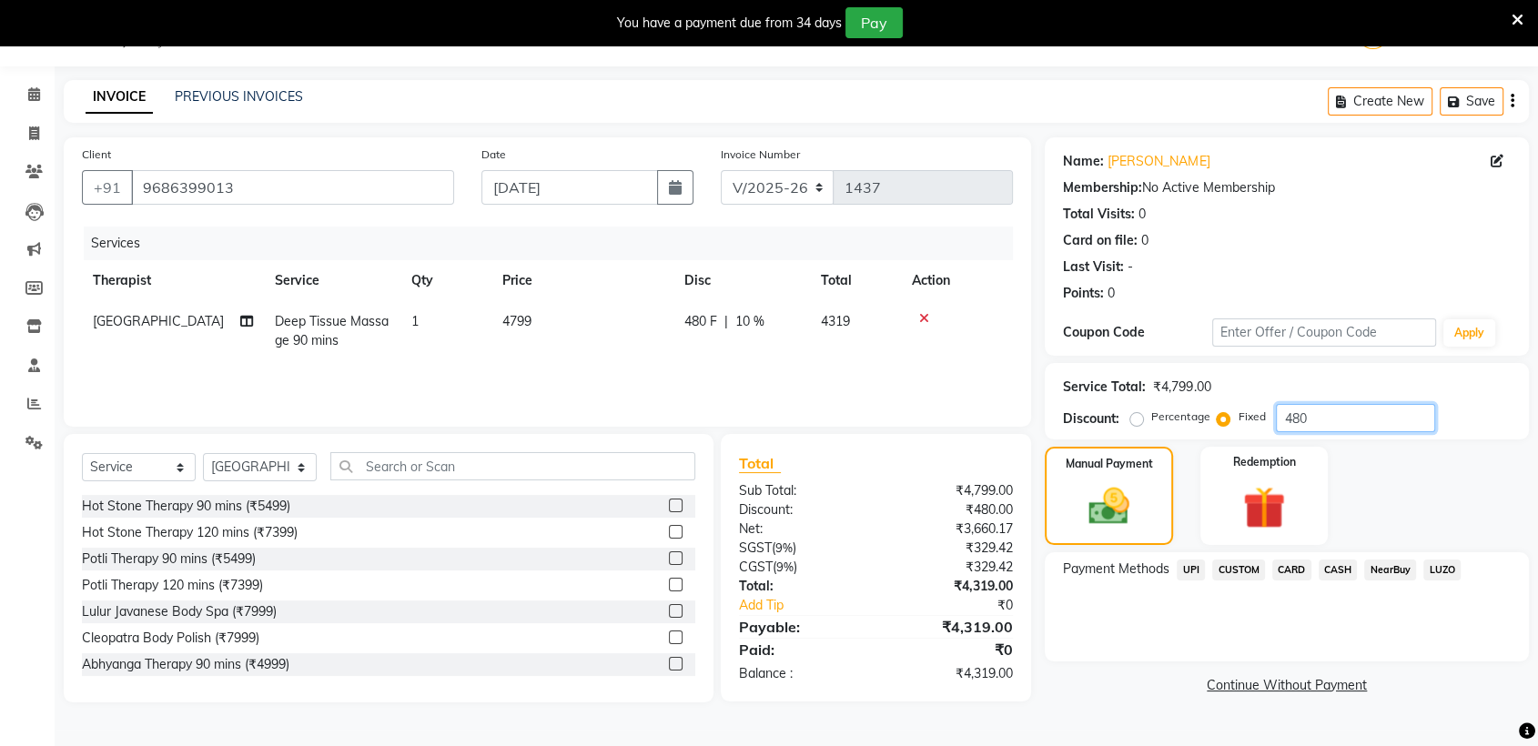
click at [1337, 428] on input "480" at bounding box center [1355, 418] width 159 height 28
click at [1514, 23] on icon at bounding box center [1518, 20] width 12 height 16
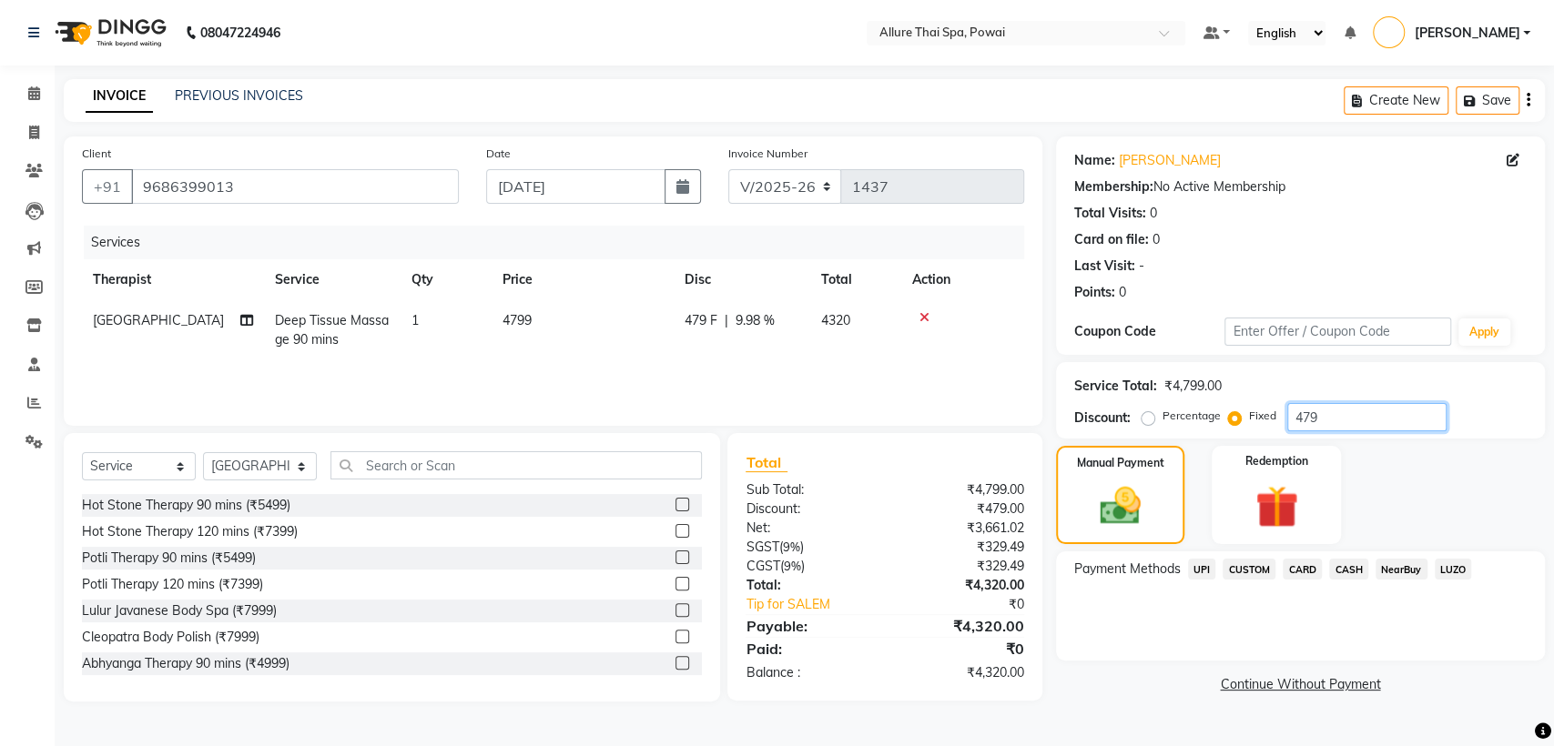
click at [1333, 408] on input "479" at bounding box center [1366, 417] width 159 height 28
type input "4"
type input "479"
click at [1114, 485] on img at bounding box center [1119, 505] width 69 height 49
click at [1303, 564] on span "CARD" at bounding box center [1301, 569] width 39 height 21
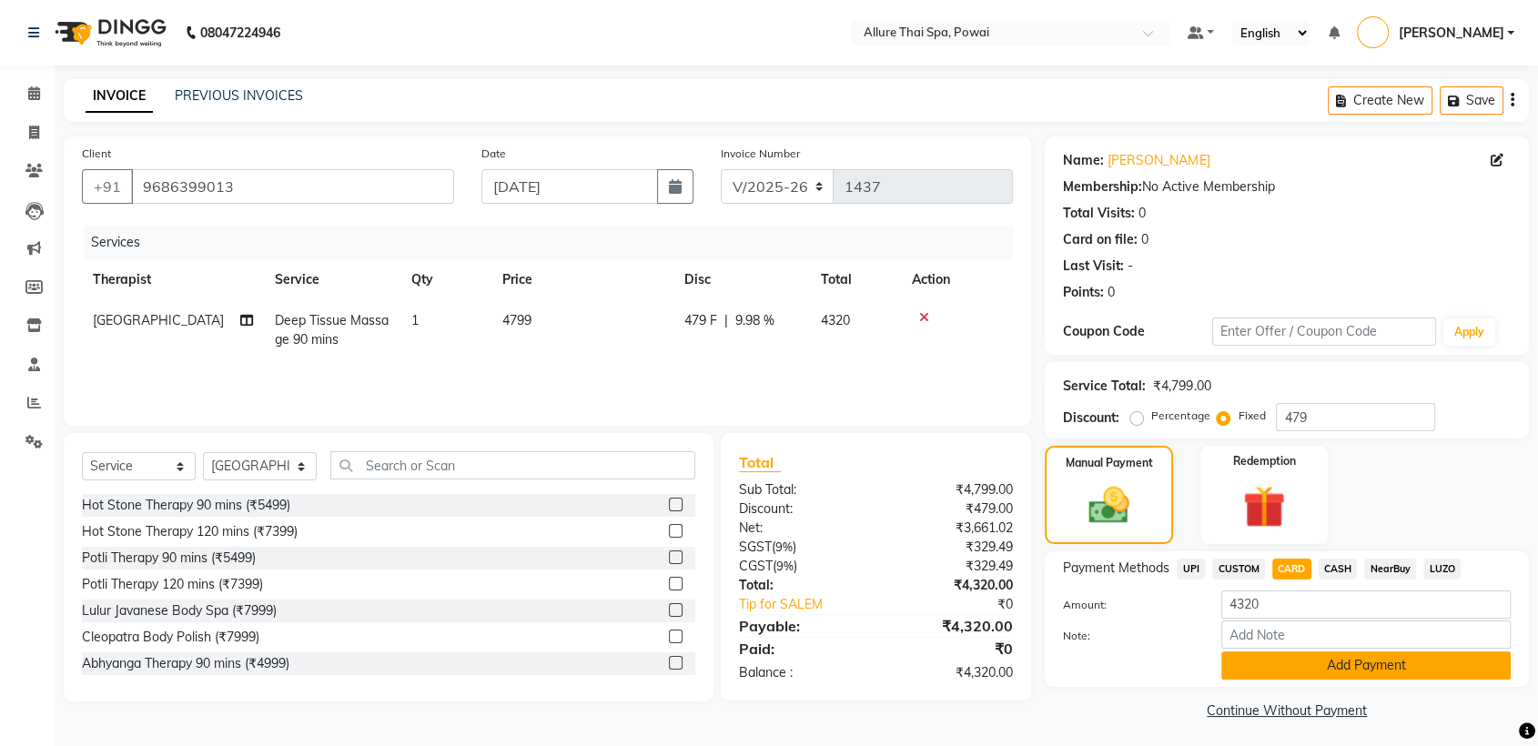
click at [1290, 663] on button "Add Payment" at bounding box center [1365, 666] width 289 height 28
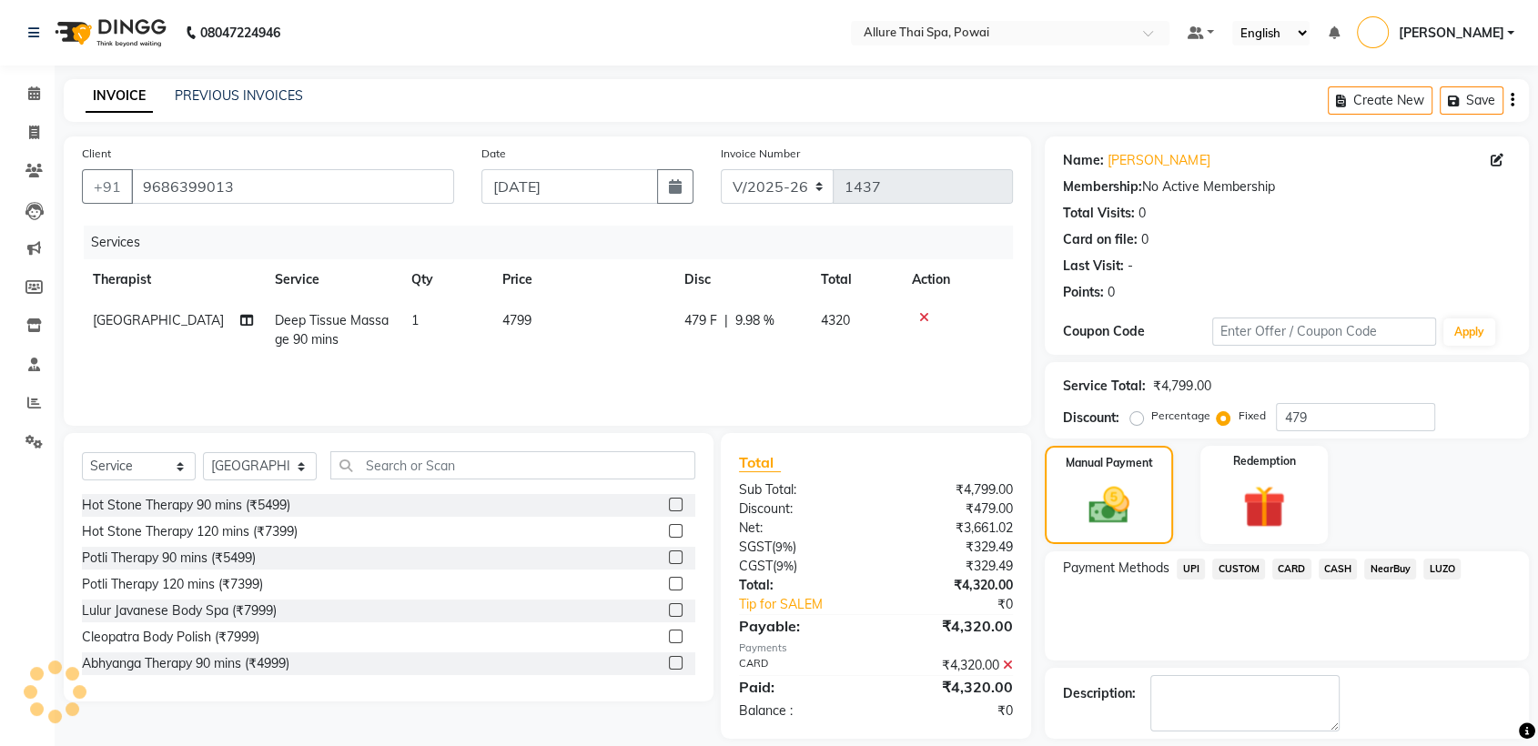
scroll to position [81, 0]
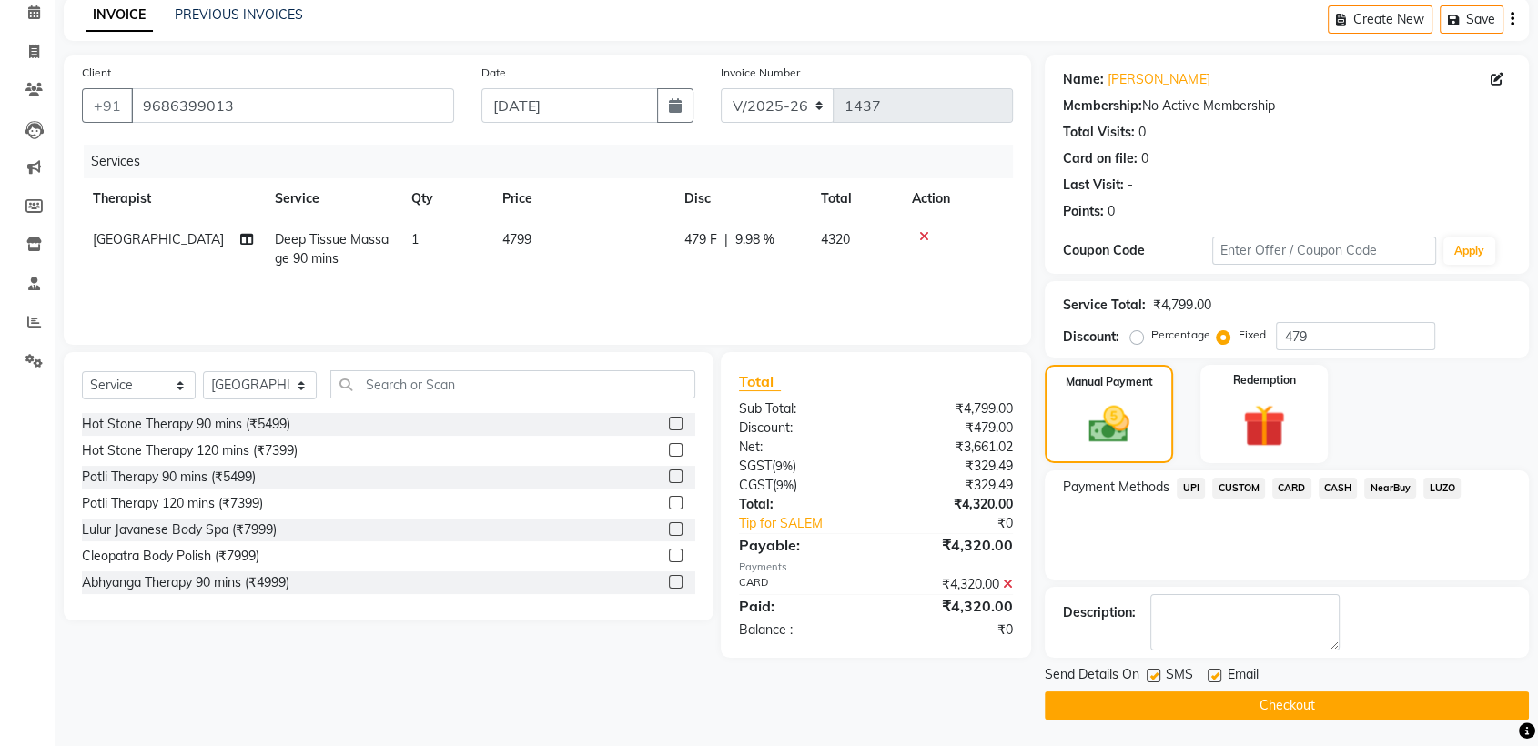
click at [1153, 679] on label at bounding box center [1154, 676] width 14 height 14
click at [1153, 679] on input "checkbox" at bounding box center [1153, 677] width 12 height 12
checkbox input "false"
click at [1218, 679] on label at bounding box center [1215, 676] width 14 height 14
click at [1218, 679] on input "checkbox" at bounding box center [1214, 677] width 12 height 12
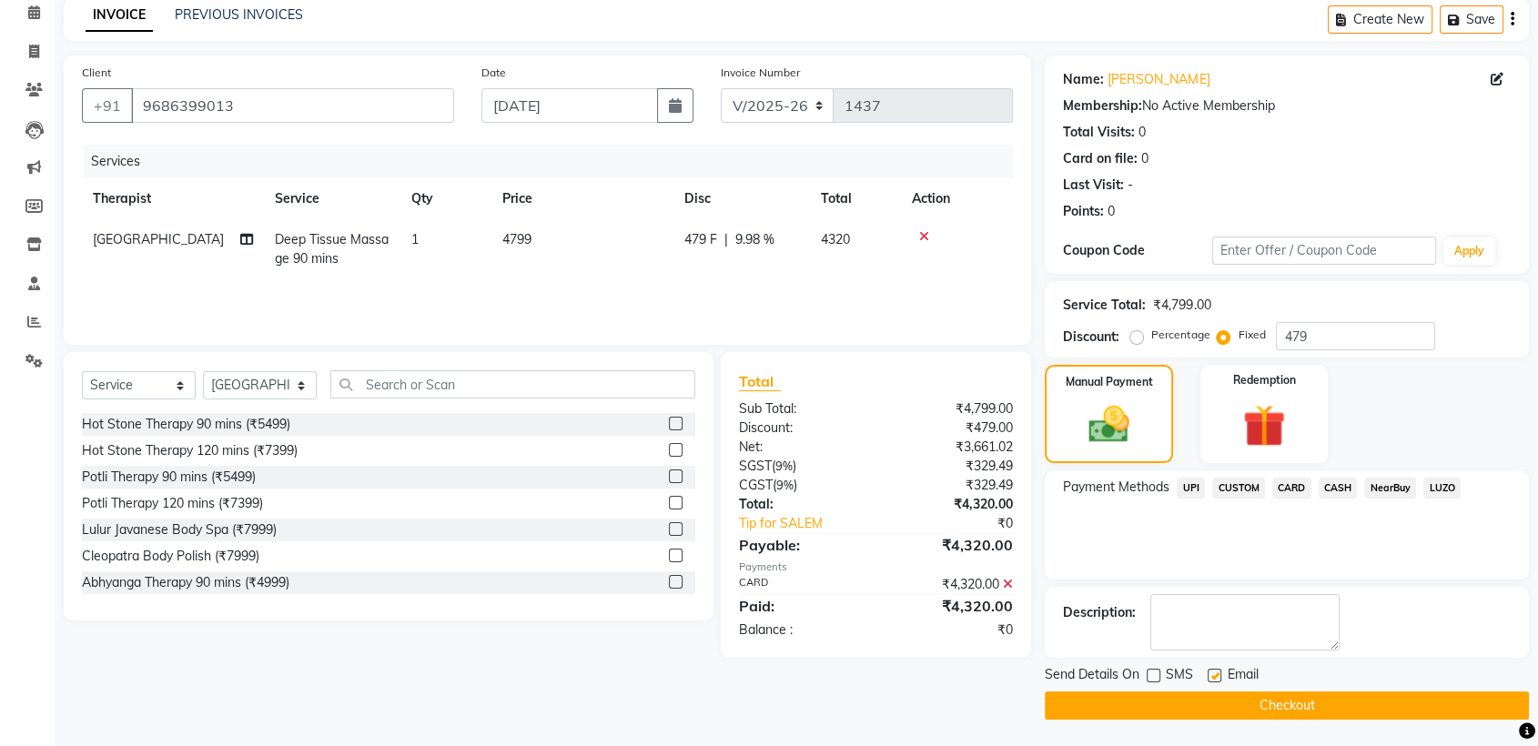
checkbox input "false"
click at [1245, 707] on button "Checkout" at bounding box center [1287, 706] width 484 height 28
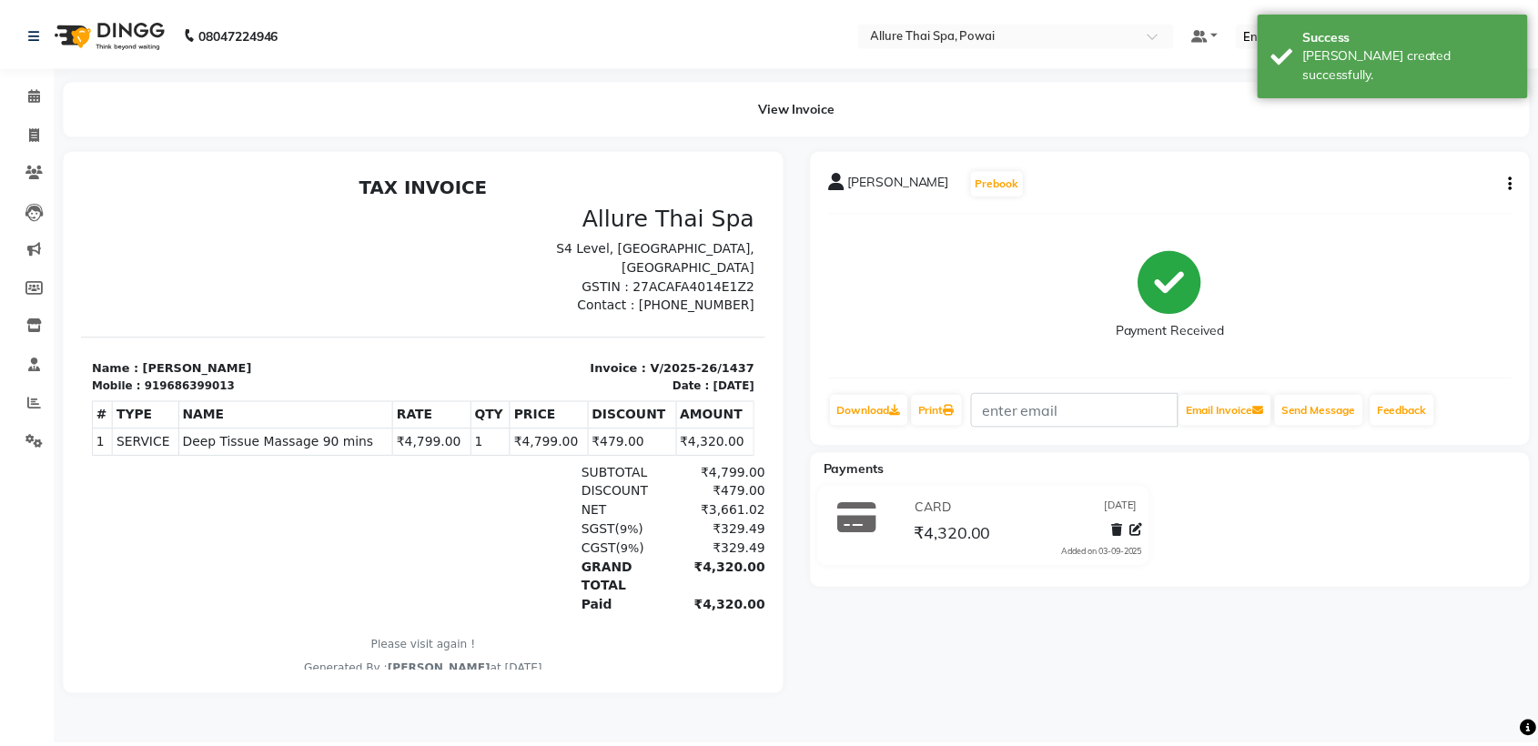
scroll to position [15, 0]
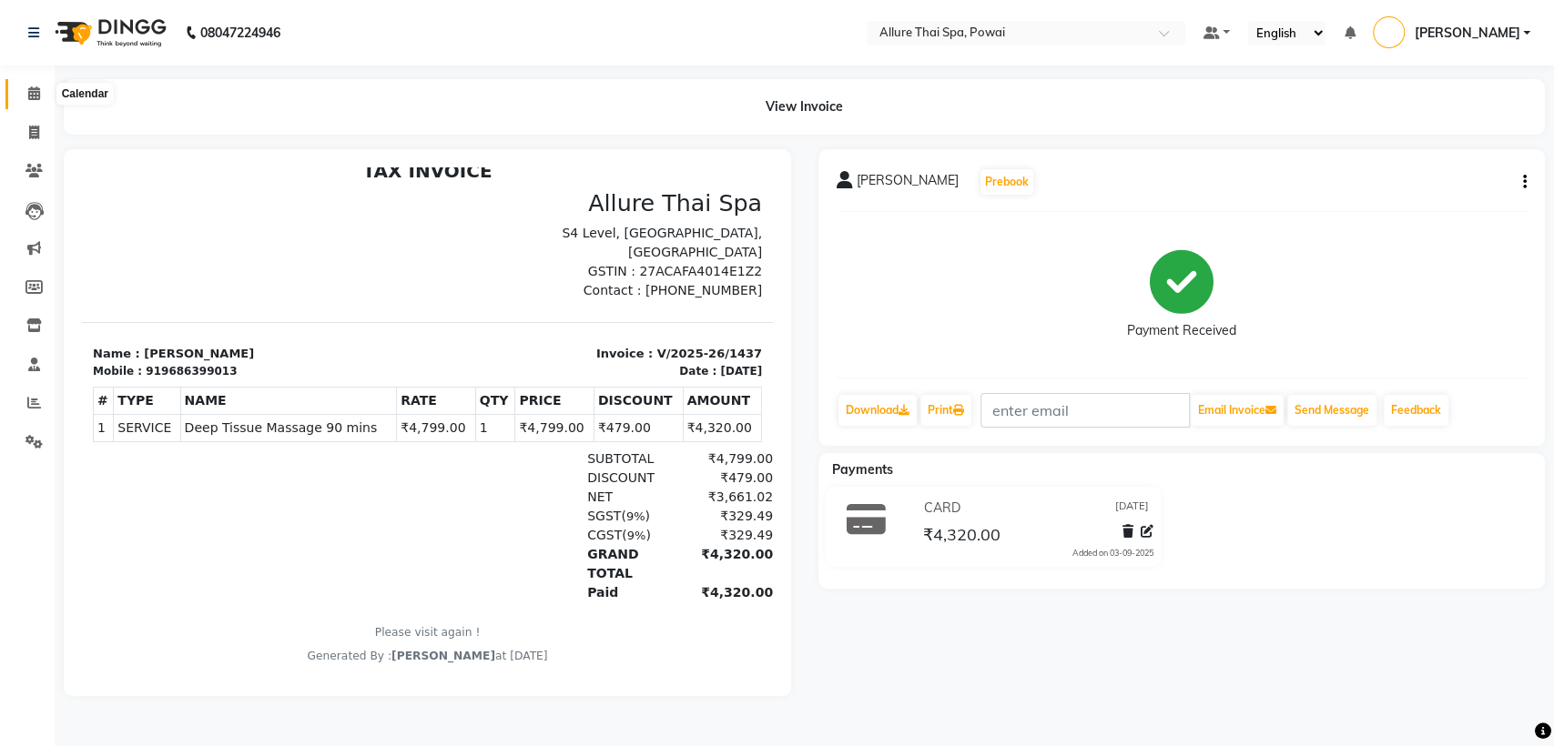
click at [30, 96] on icon at bounding box center [34, 93] width 12 height 14
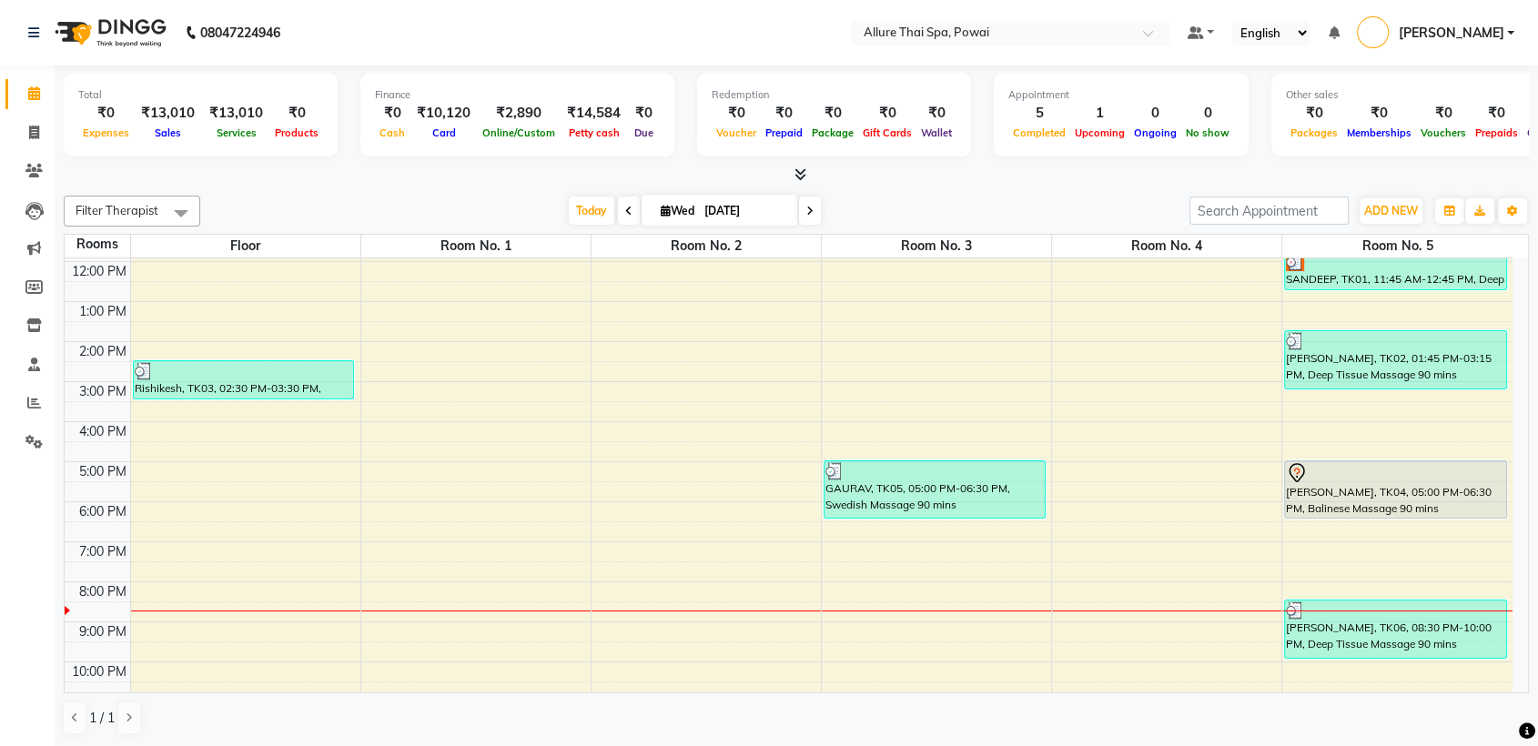
scroll to position [161, 0]
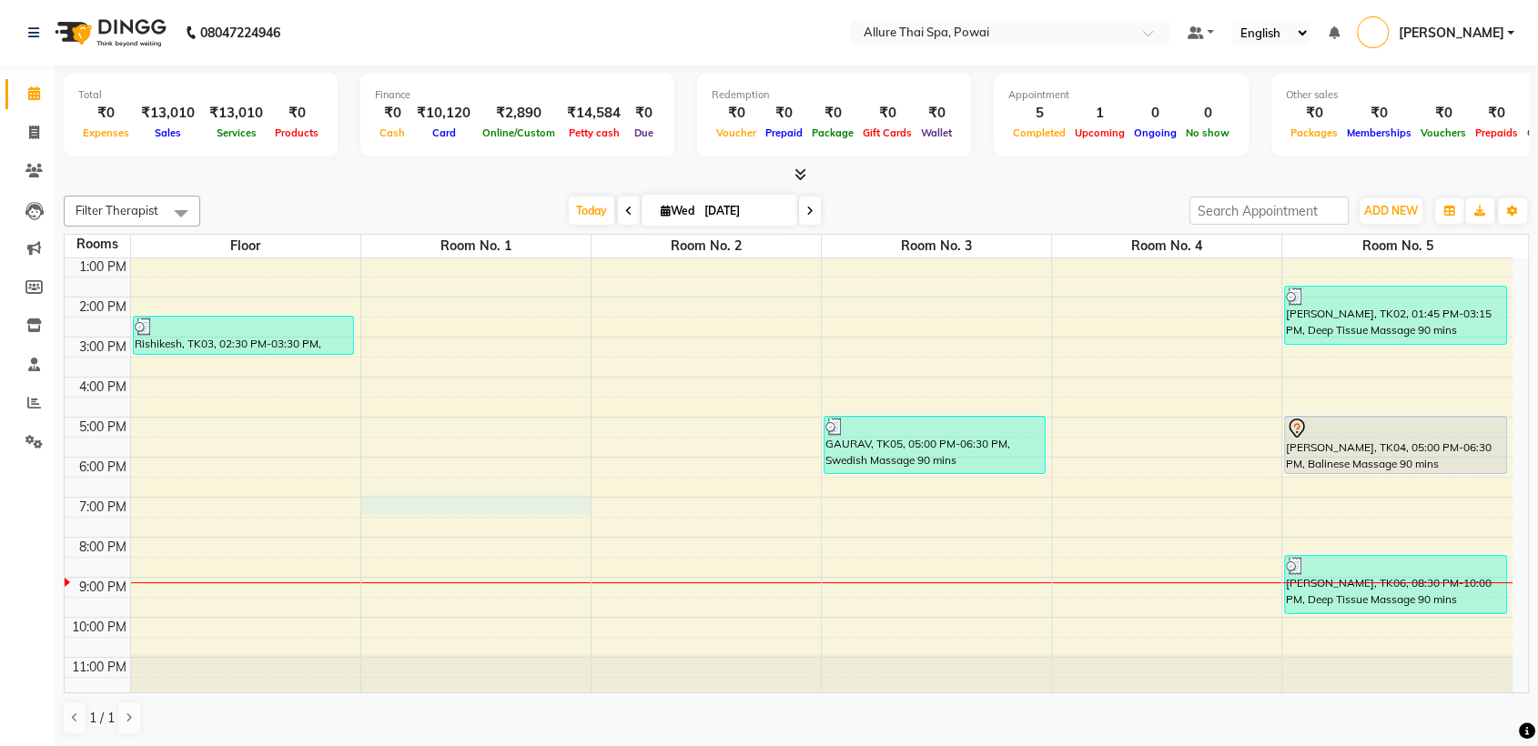
click at [475, 497] on div "9:00 AM 10:00 AM 11:00 AM 12:00 PM 1:00 PM 2:00 PM 3:00 PM 4:00 PM 5:00 PM 6:00…" at bounding box center [789, 397] width 1448 height 600
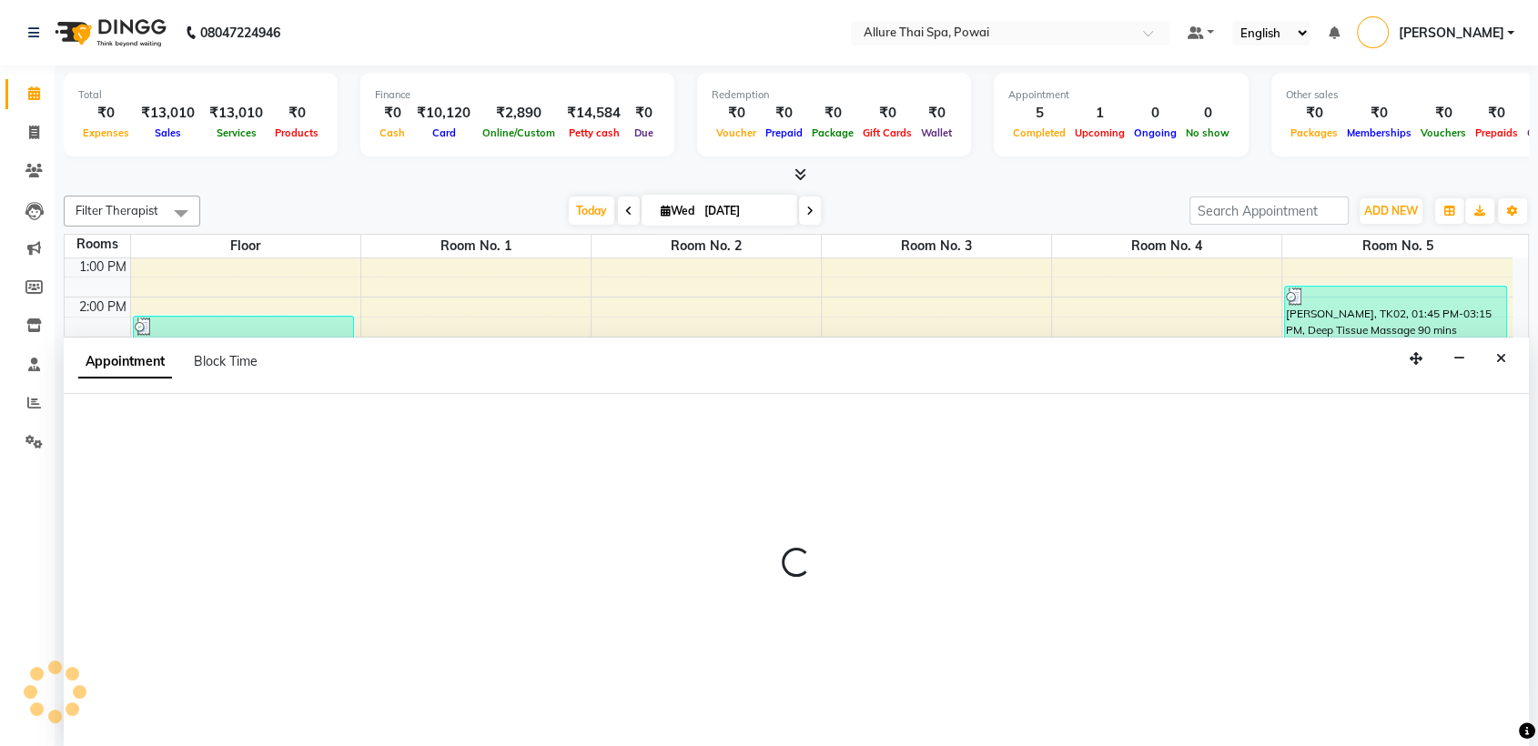
scroll to position [1, 0]
select select "tentative"
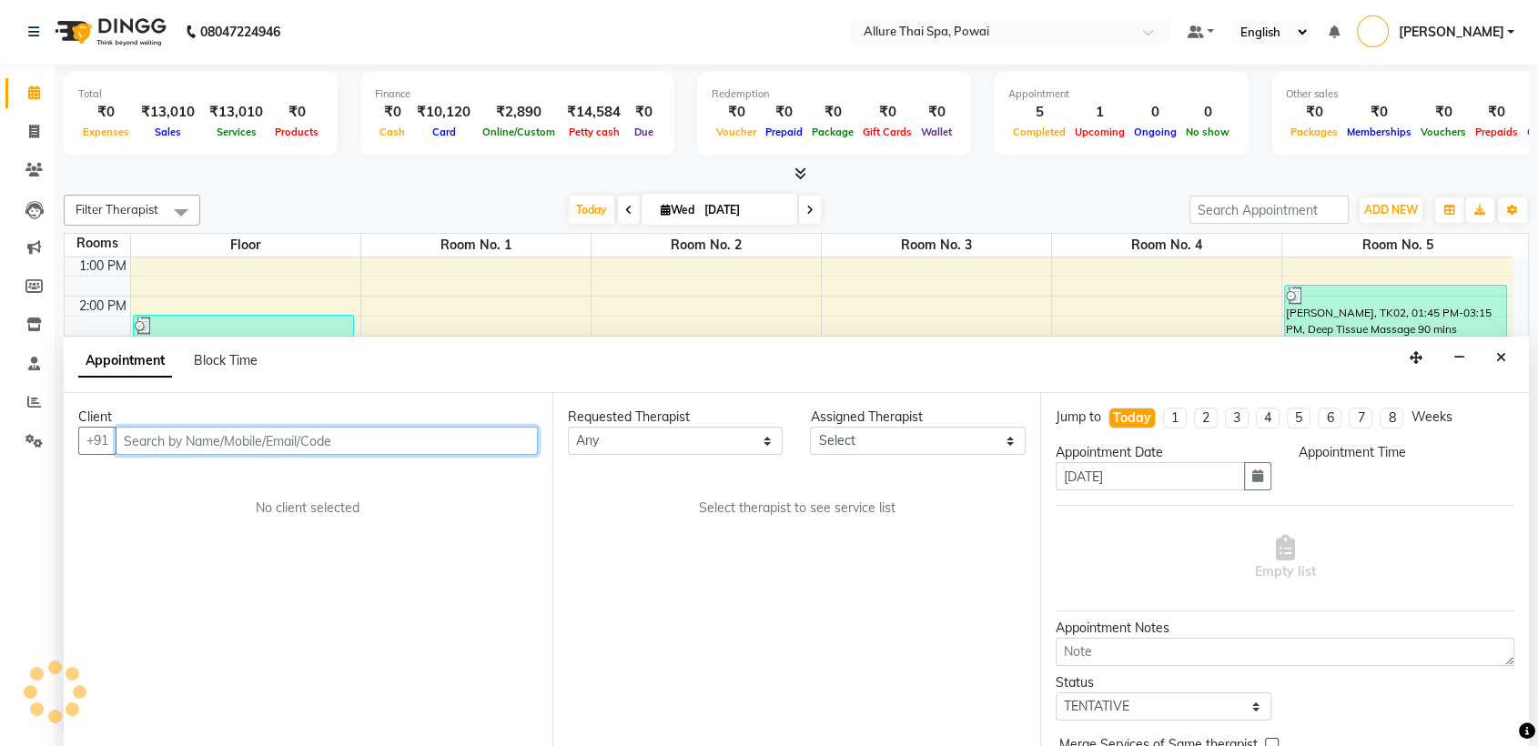
select select "1140"
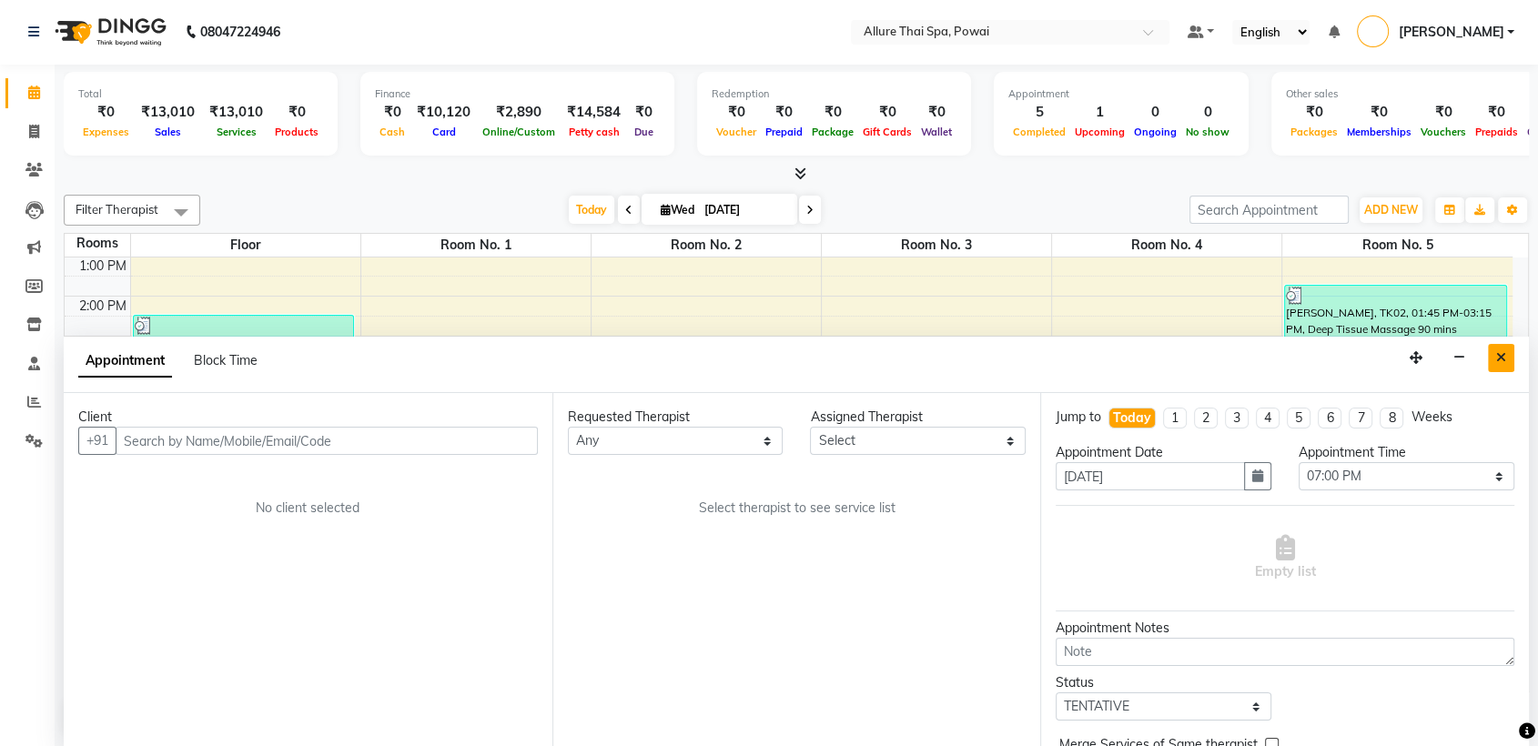
click at [1497, 349] on button "Close" at bounding box center [1501, 358] width 26 height 28
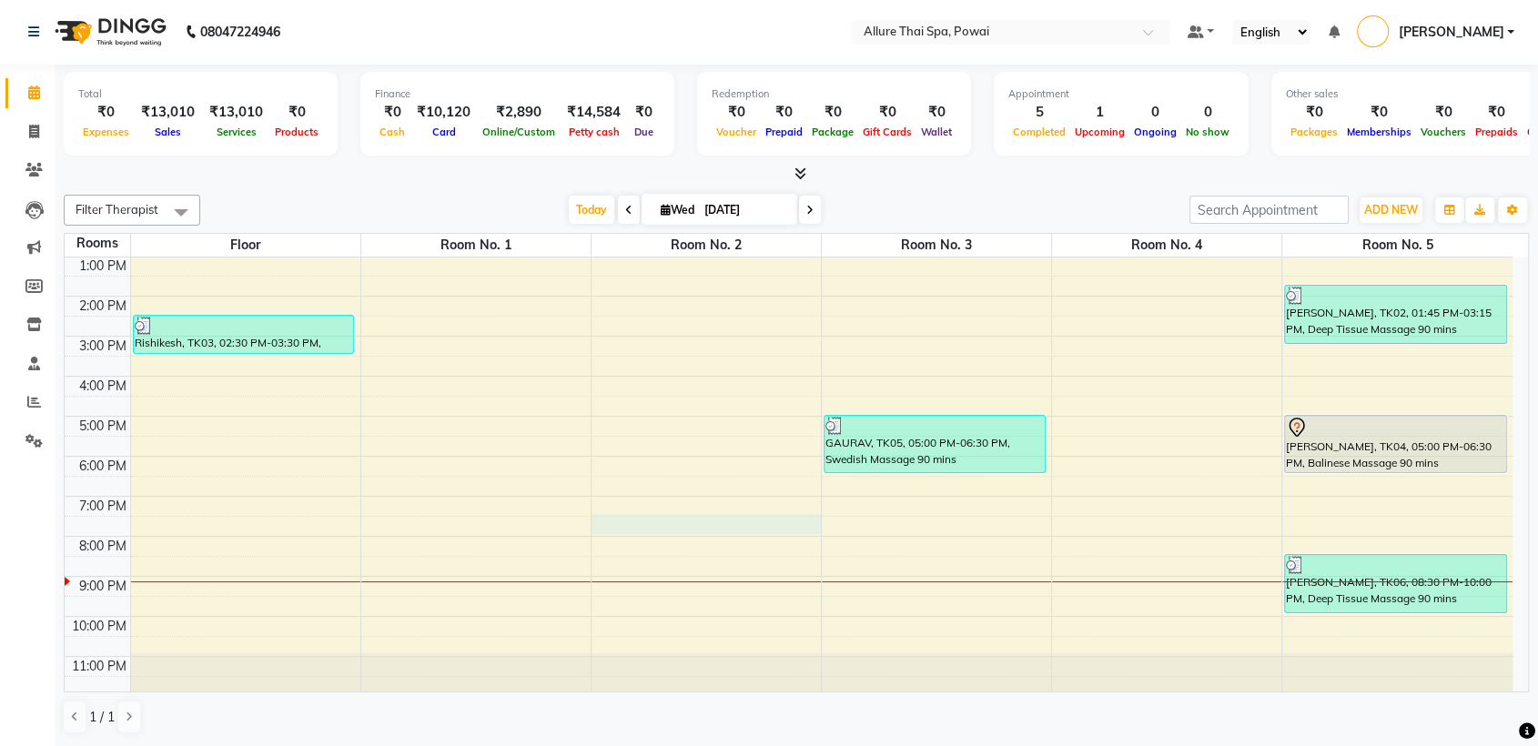
click at [740, 523] on div "9:00 AM 10:00 AM 11:00 AM 12:00 PM 1:00 PM 2:00 PM 3:00 PM 4:00 PM 5:00 PM 6:00…" at bounding box center [789, 396] width 1448 height 600
select select "1170"
select select "tentative"
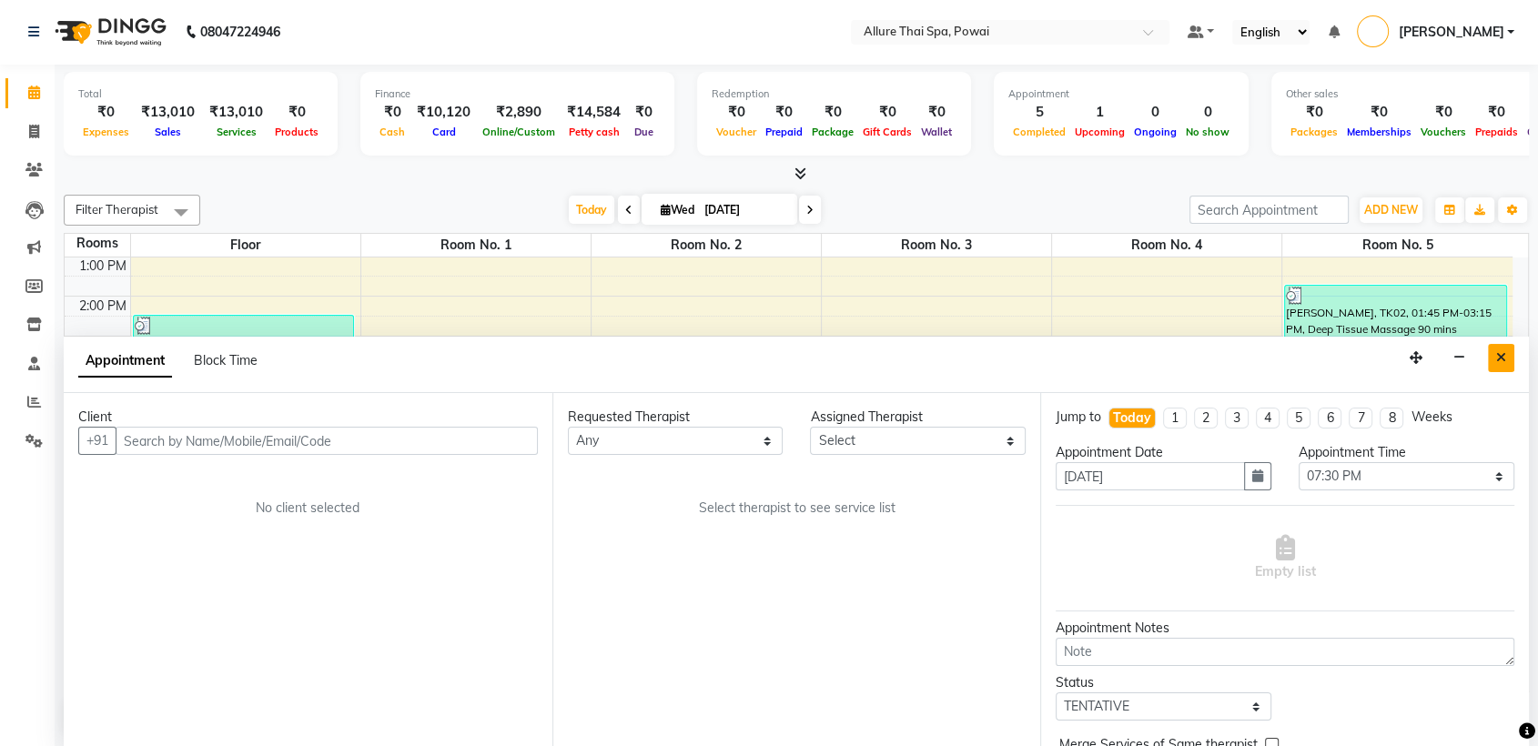
click at [1502, 355] on icon "Close" at bounding box center [1501, 357] width 10 height 13
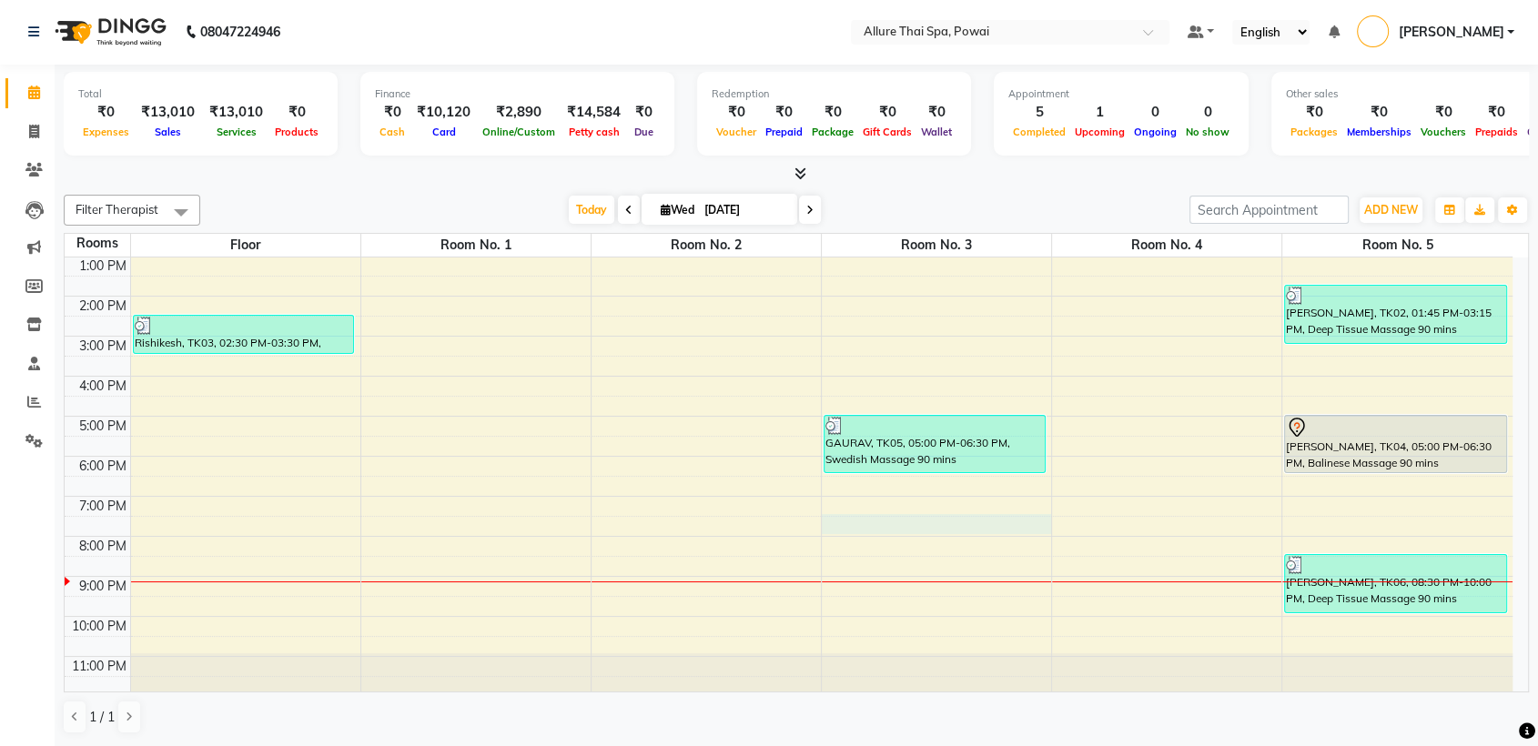
click at [992, 521] on div "9:00 AM 10:00 AM 11:00 AM 12:00 PM 1:00 PM 2:00 PM 3:00 PM 4:00 PM 5:00 PM 6:00…" at bounding box center [789, 396] width 1448 height 600
select select "tentative"
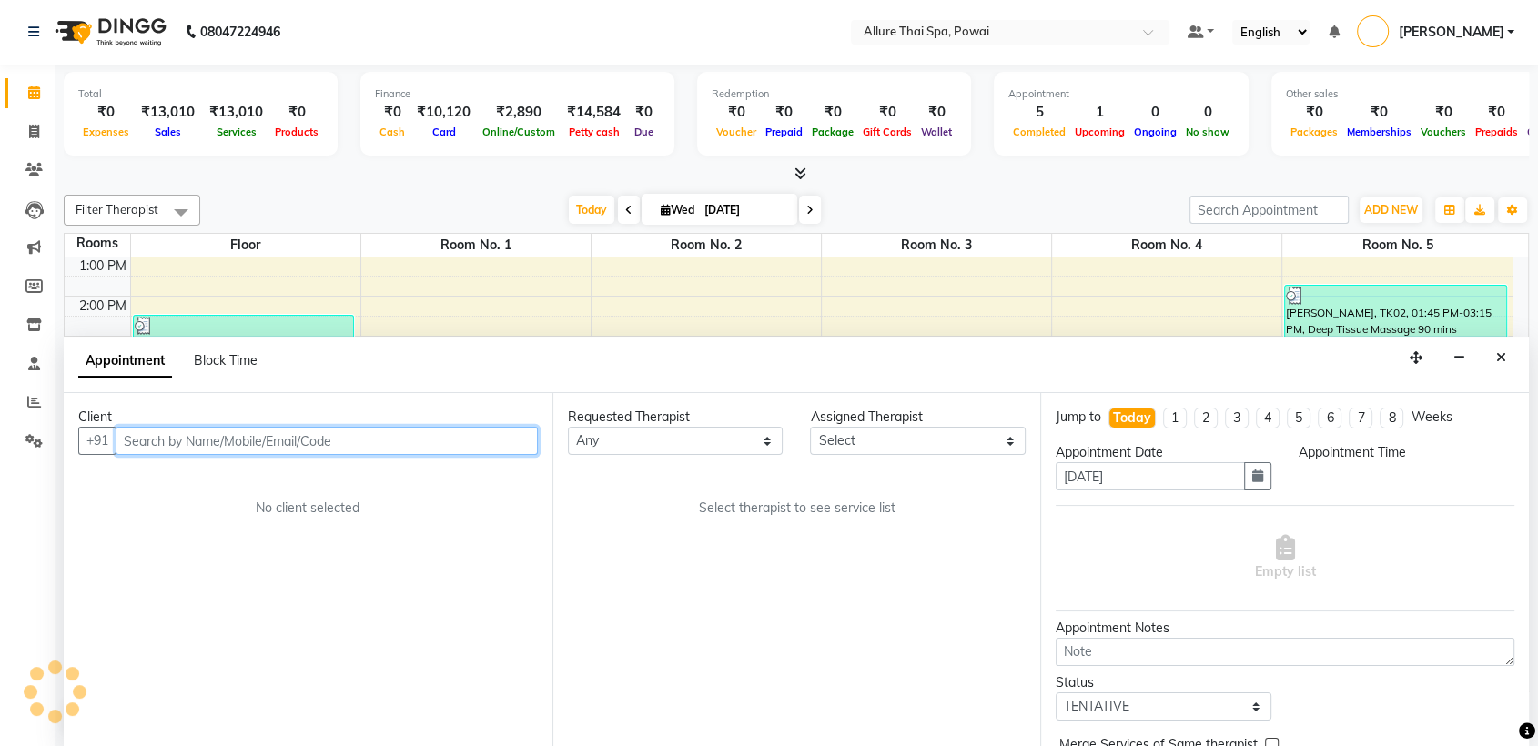
select select "1170"
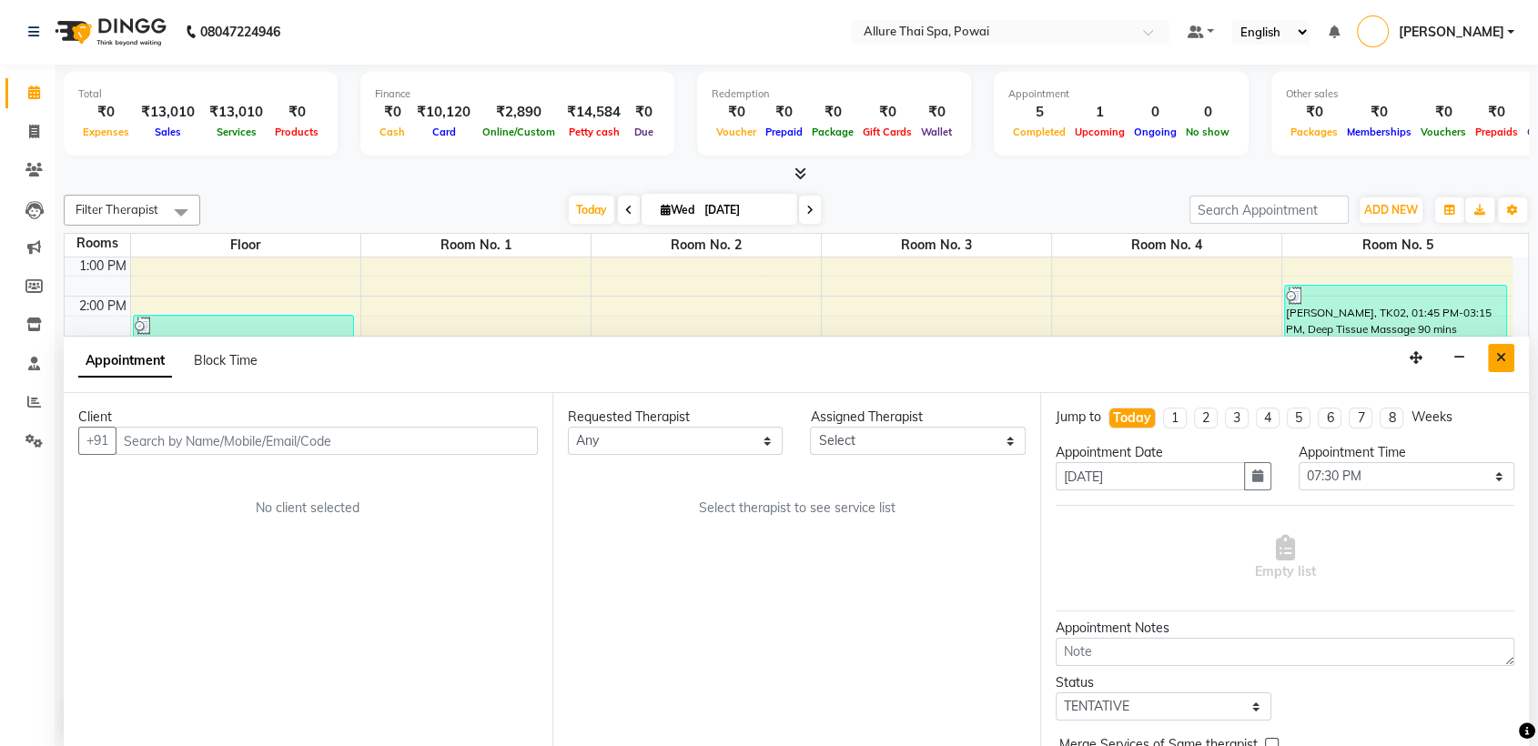
click at [1510, 357] on button "Close" at bounding box center [1501, 358] width 26 height 28
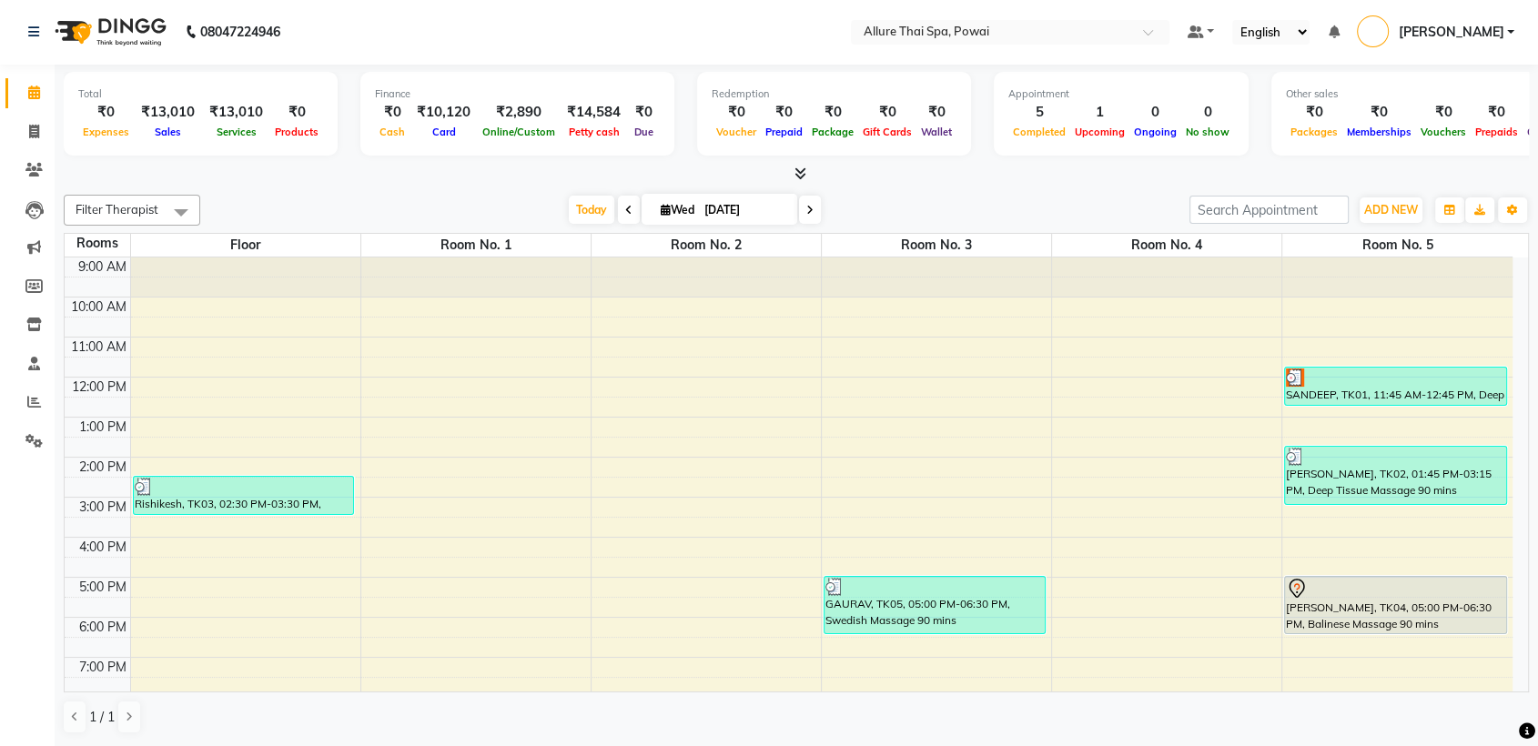
scroll to position [161, 0]
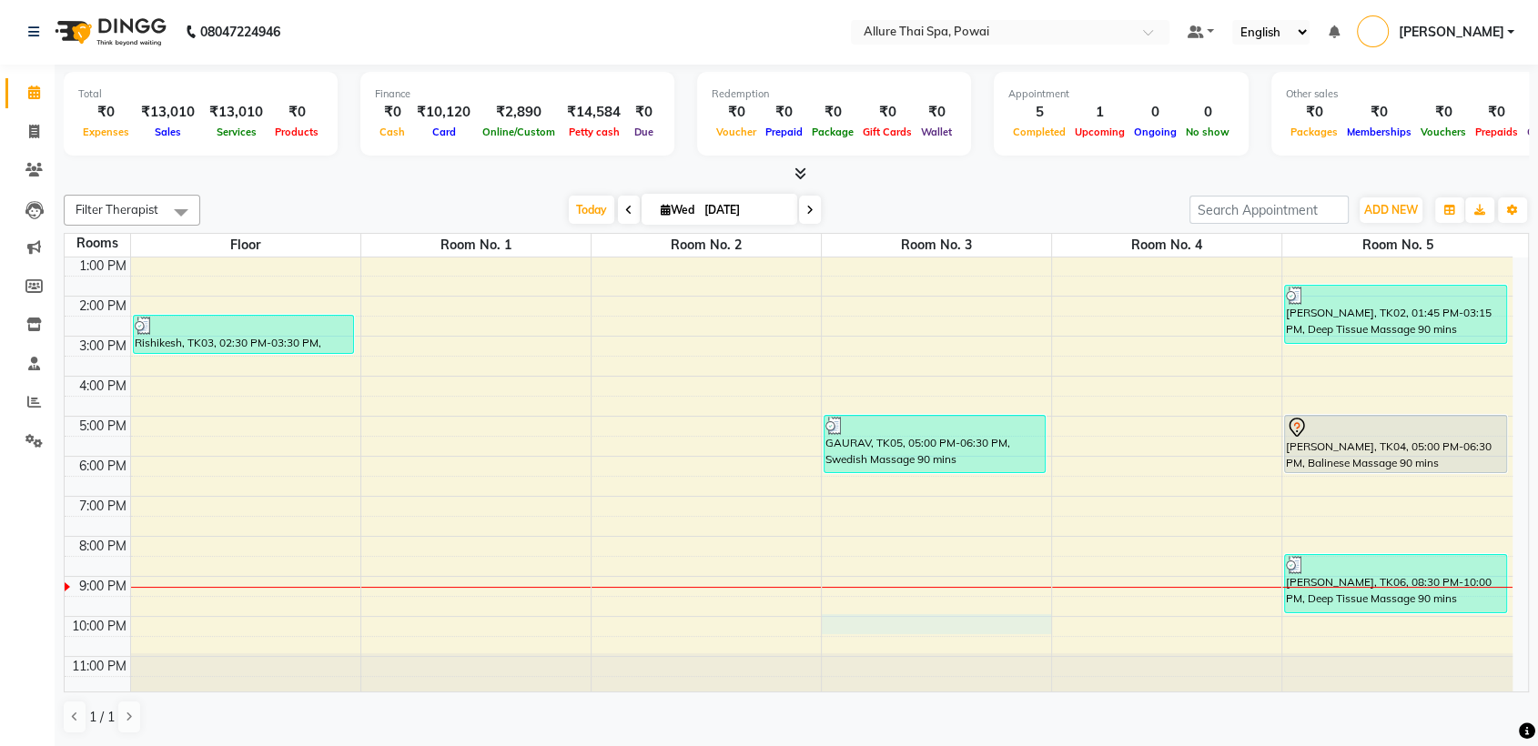
click at [855, 621] on div "9:00 AM 10:00 AM 11:00 AM 12:00 PM 1:00 PM 2:00 PM 3:00 PM 4:00 PM 5:00 PM 6:00…" at bounding box center [789, 396] width 1448 height 600
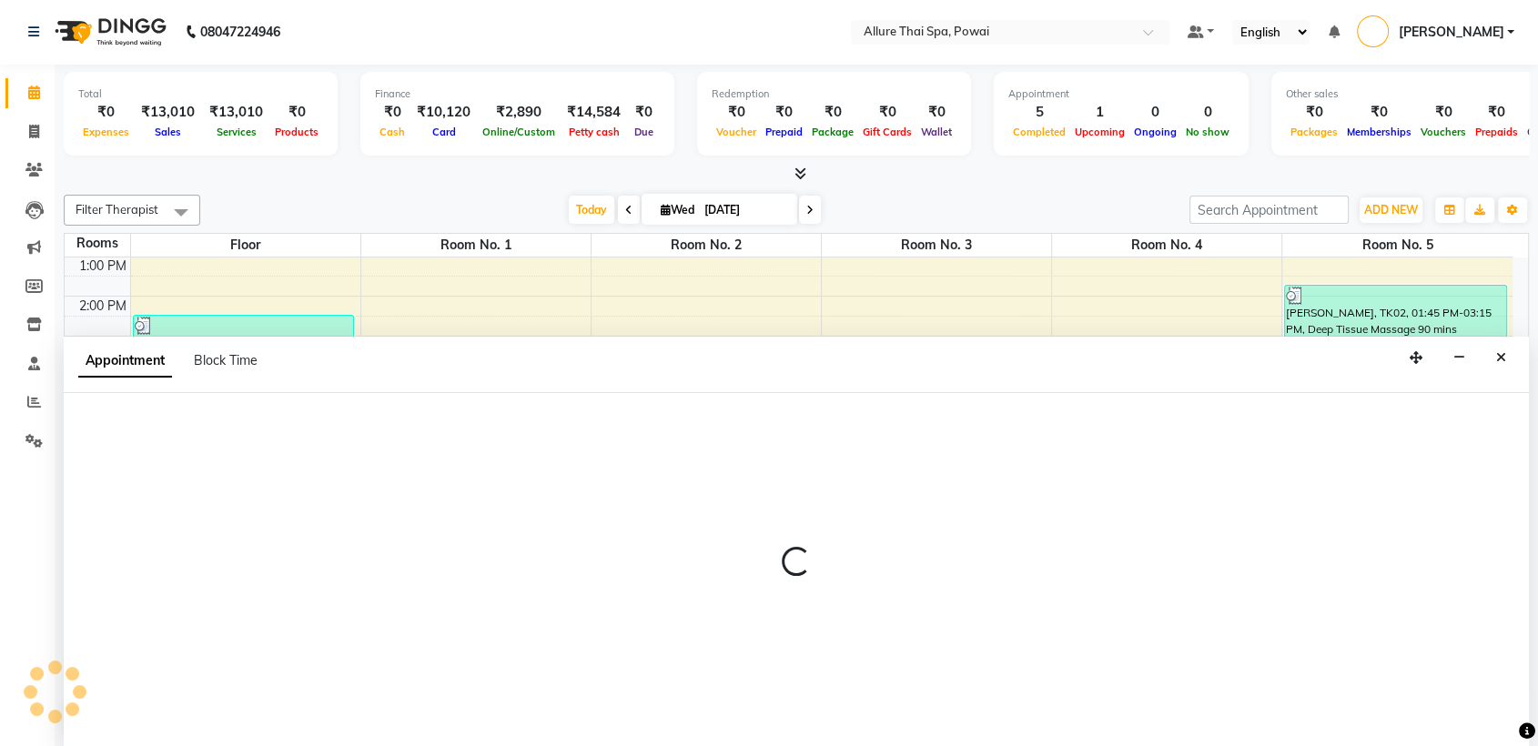
select select "1320"
select select "tentative"
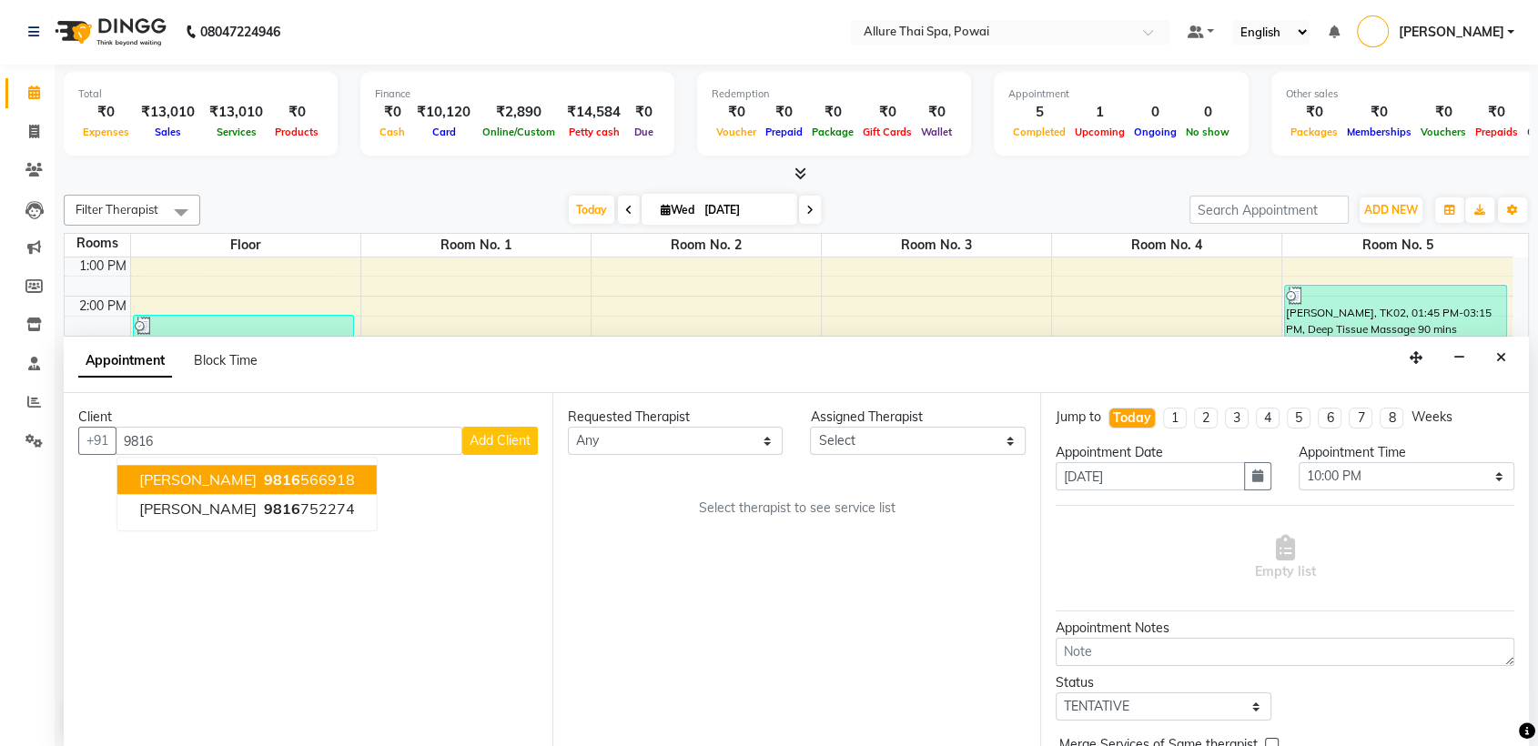
click at [320, 471] on button "[PERSON_NAME] 9816 566918" at bounding box center [246, 480] width 259 height 29
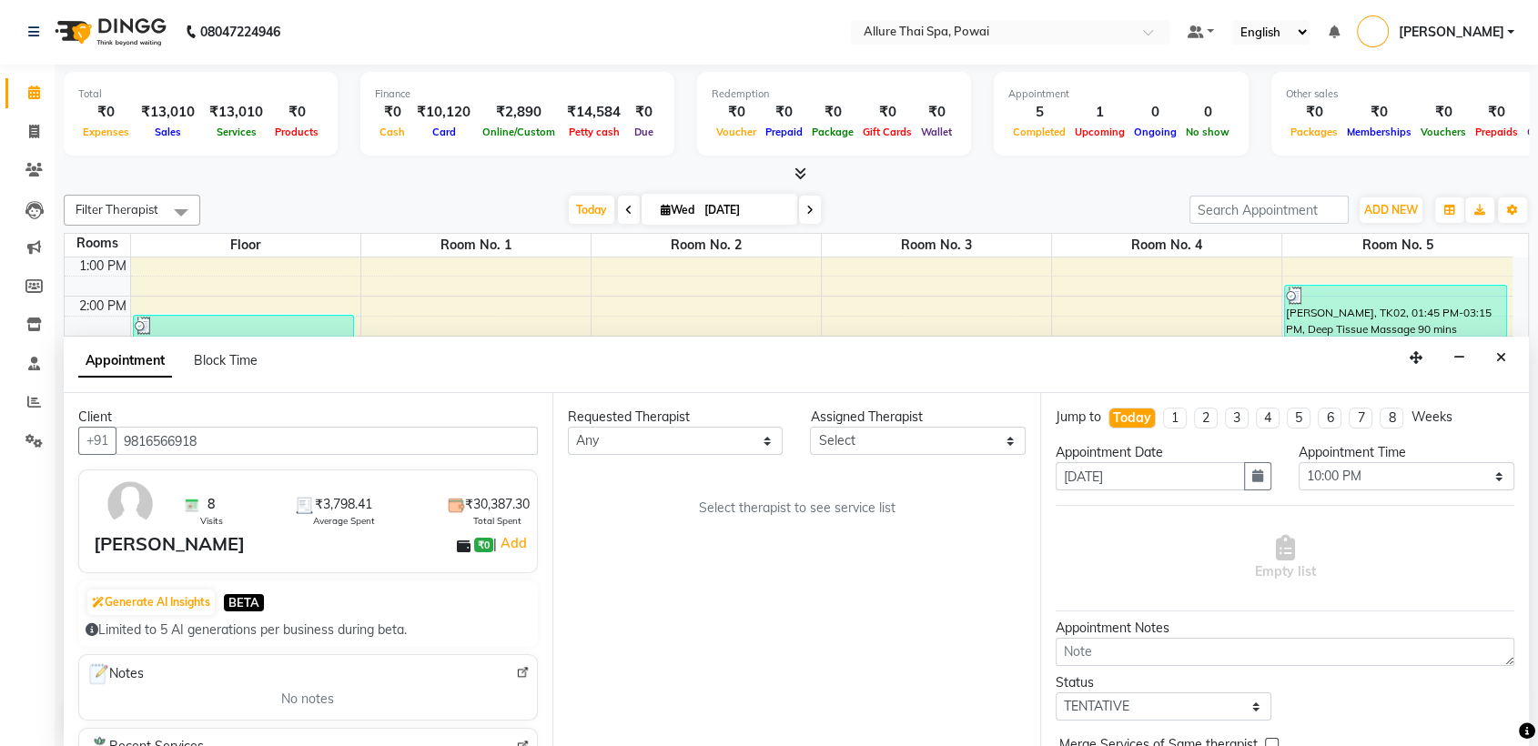
type input "9816566918"
click at [704, 447] on select "Any AKOK Allure Thai Appointment [PERSON_NAME] CHEM [PERSON_NAME] HRIATI [DEMOG…" at bounding box center [676, 441] width 216 height 28
select select "62482"
click at [568, 427] on select "Any AKOK Allure Thai Appointment [PERSON_NAME] CHEM [PERSON_NAME] HRIATI [DEMOG…" at bounding box center [676, 441] width 216 height 28
select select "62482"
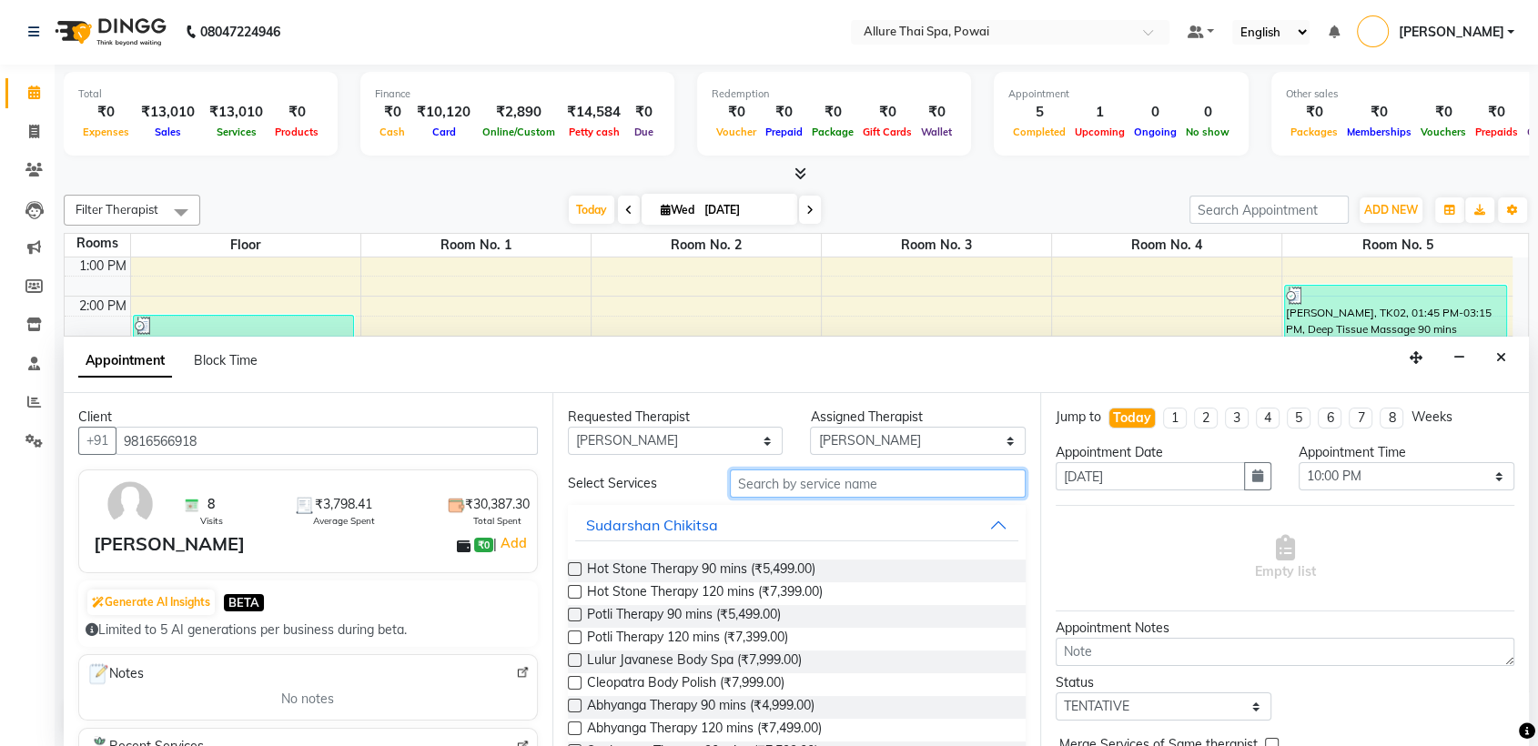
click at [802, 482] on input "text" at bounding box center [878, 484] width 297 height 28
click at [1500, 348] on button "Close" at bounding box center [1501, 358] width 26 height 28
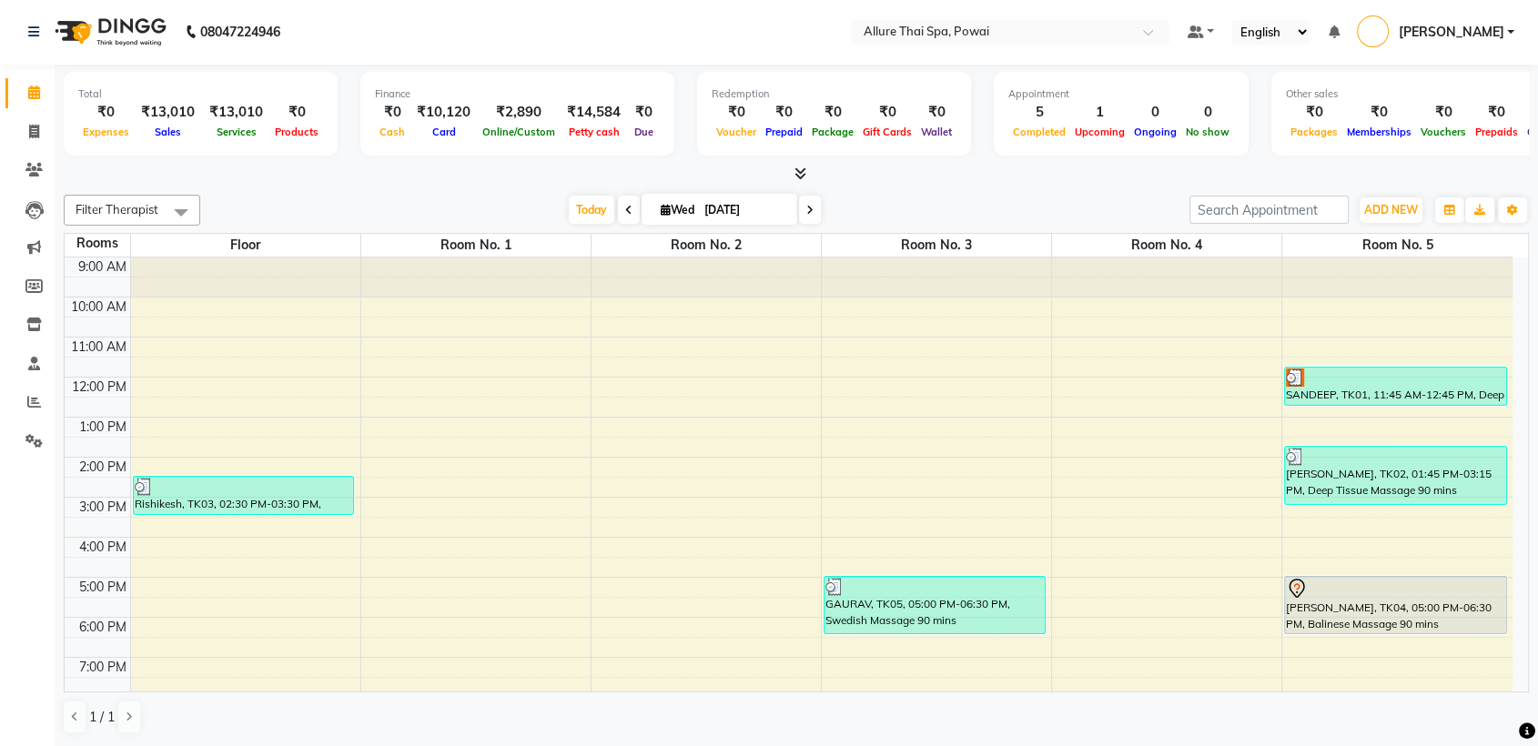
click at [1293, 373] on img at bounding box center [1295, 378] width 18 height 18
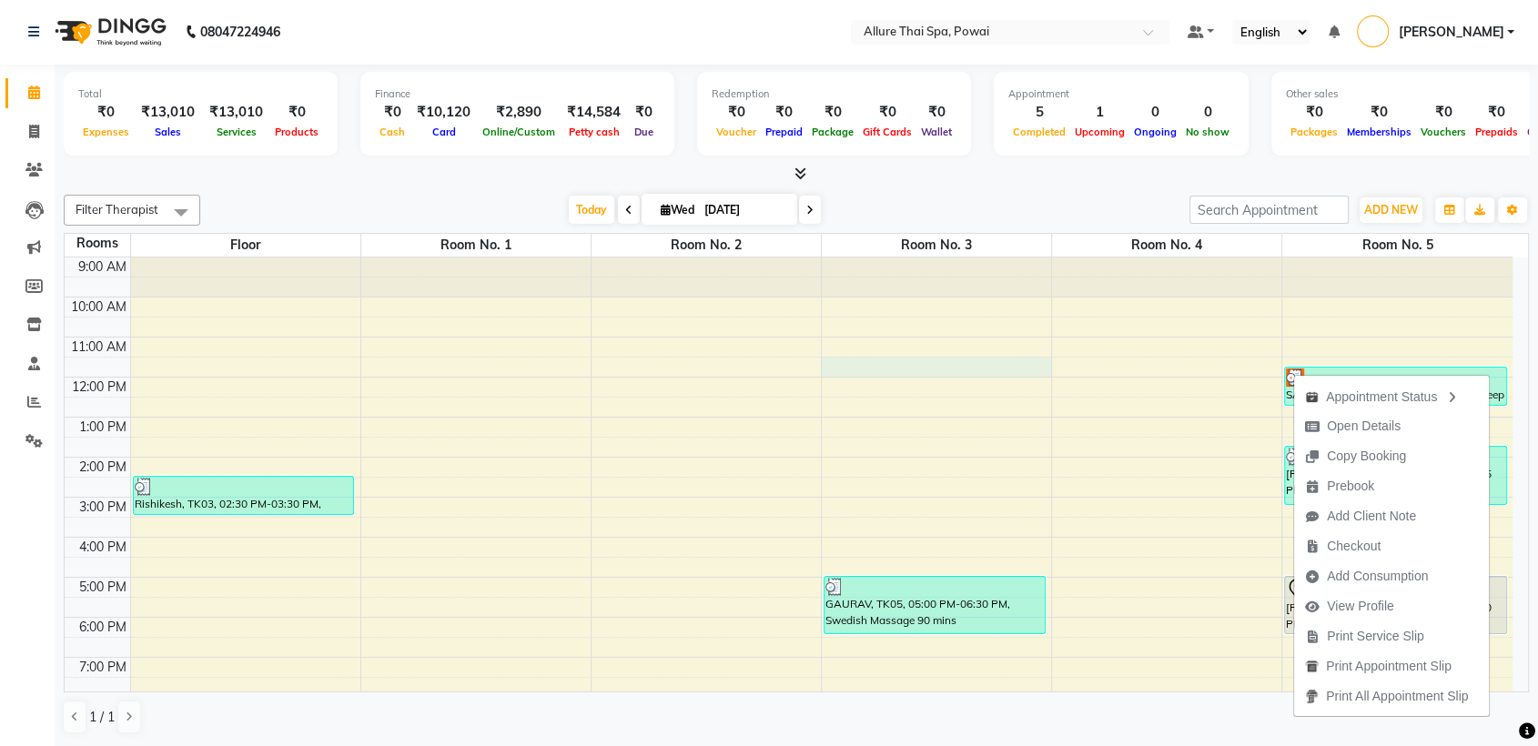
click at [902, 373] on div "9:00 AM 10:00 AM 11:00 AM 12:00 PM 1:00 PM 2:00 PM 3:00 PM 4:00 PM 5:00 PM 6:00…" at bounding box center [789, 558] width 1448 height 600
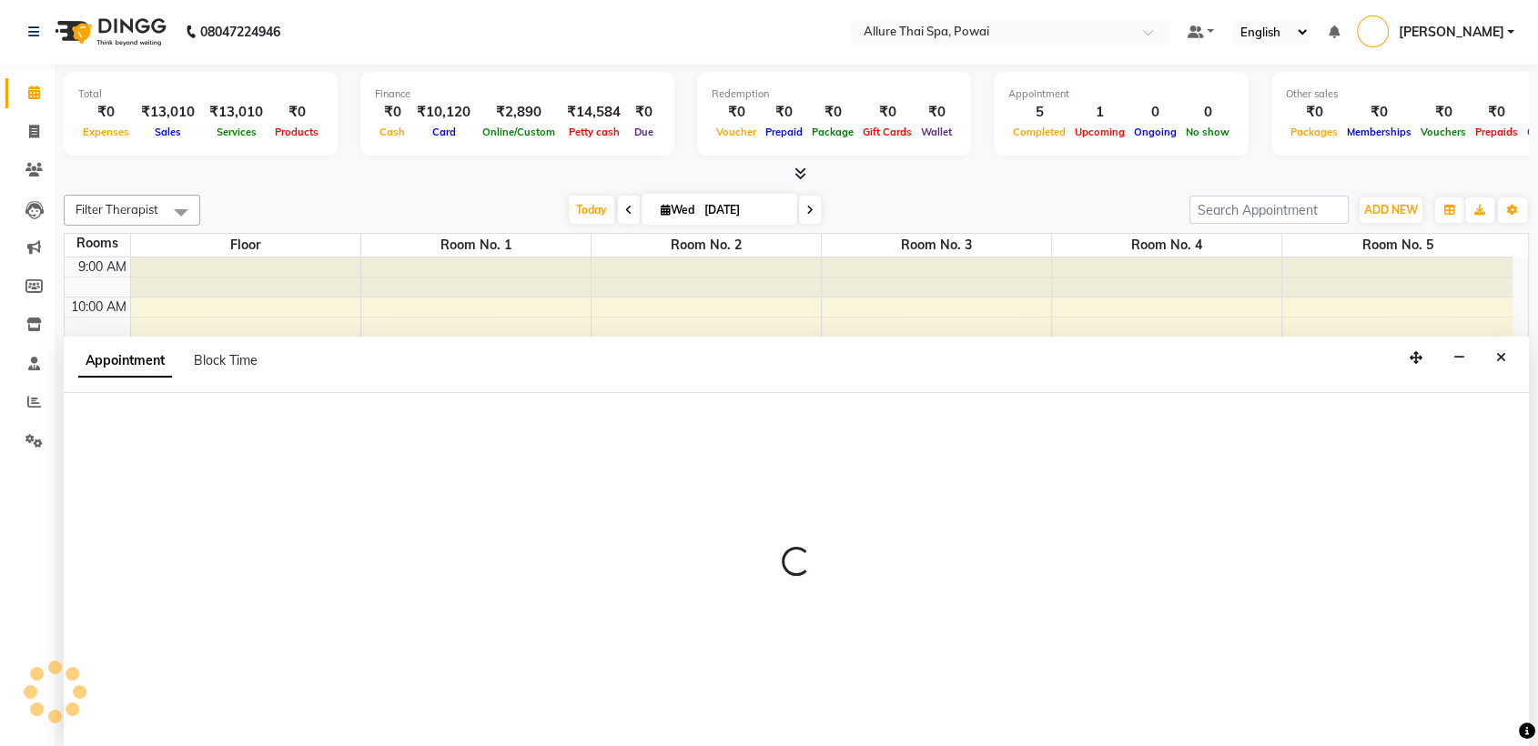
select select "690"
select select "tentative"
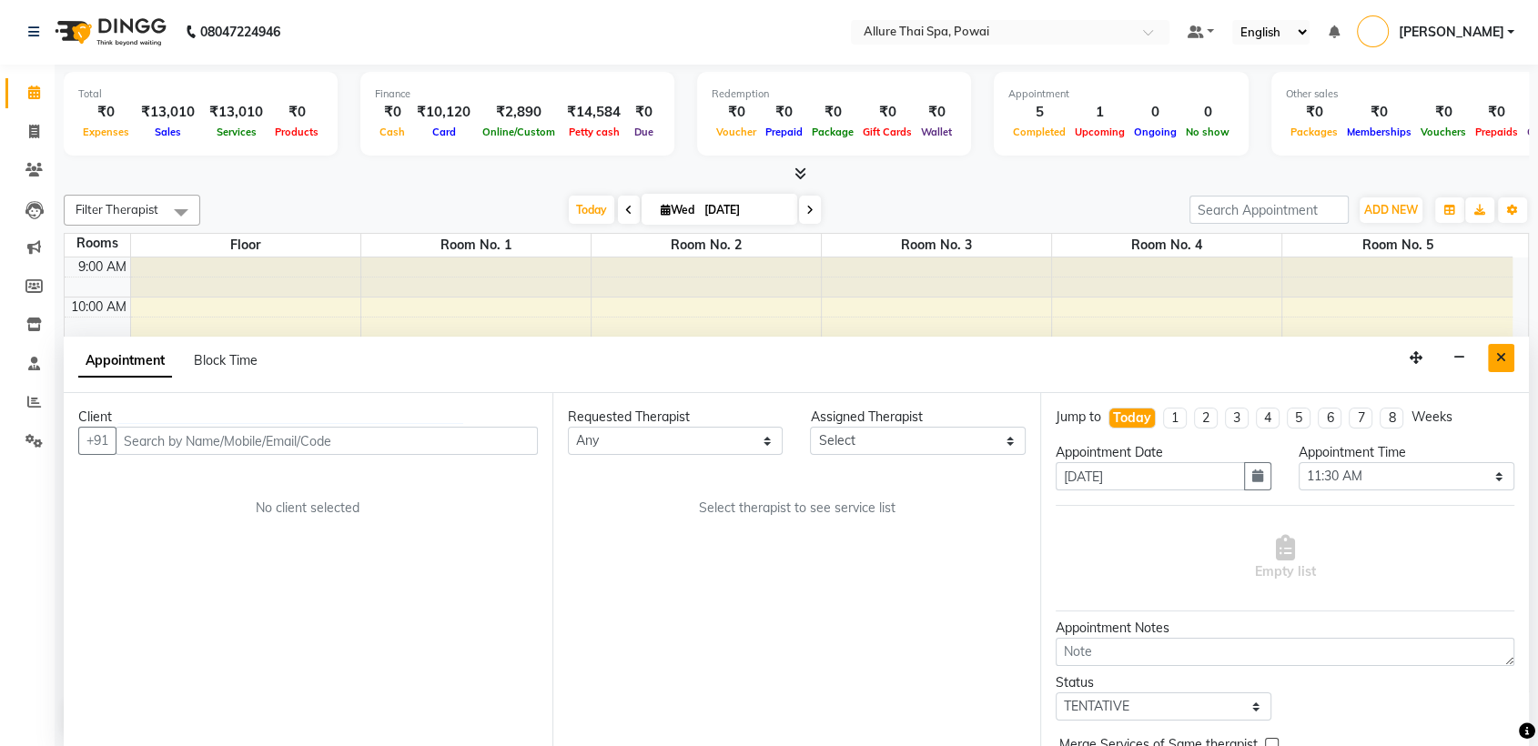
click at [1506, 359] on button "Close" at bounding box center [1501, 358] width 26 height 28
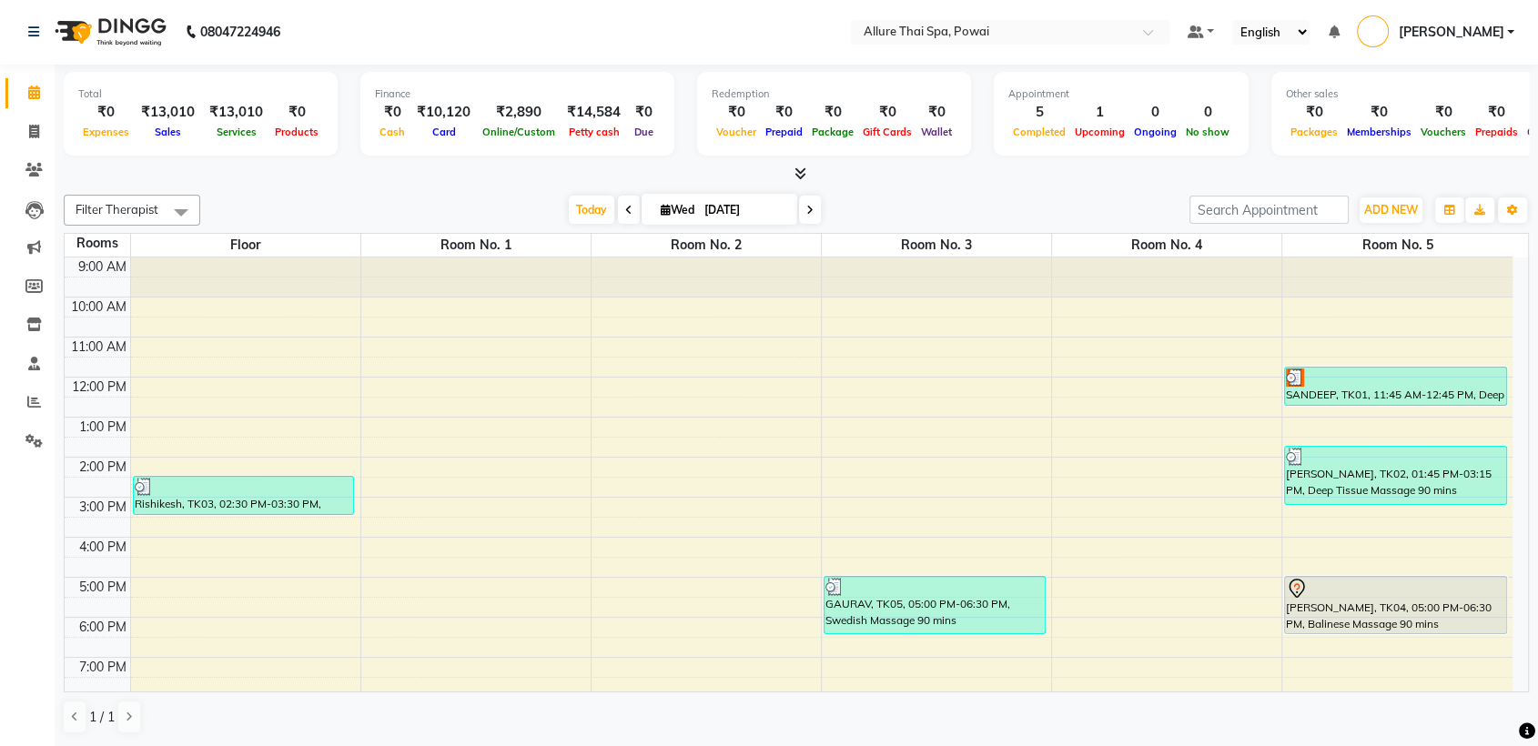
click at [1295, 377] on img at bounding box center [1295, 378] width 18 height 18
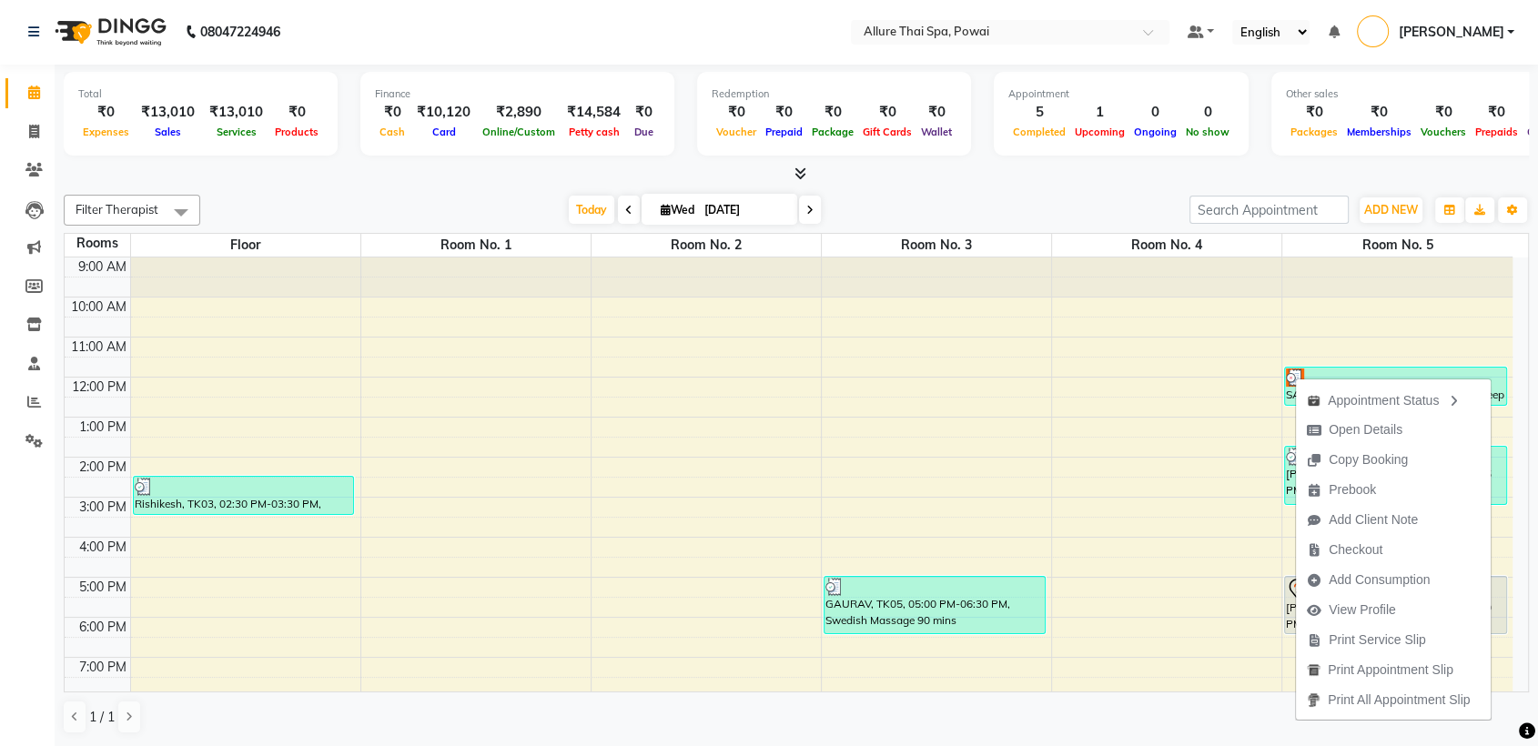
click at [1332, 301] on div "9:00 AM 10:00 AM 11:00 AM 12:00 PM 1:00 PM 2:00 PM 3:00 PM 4:00 PM 5:00 PM 6:00…" at bounding box center [789, 558] width 1448 height 600
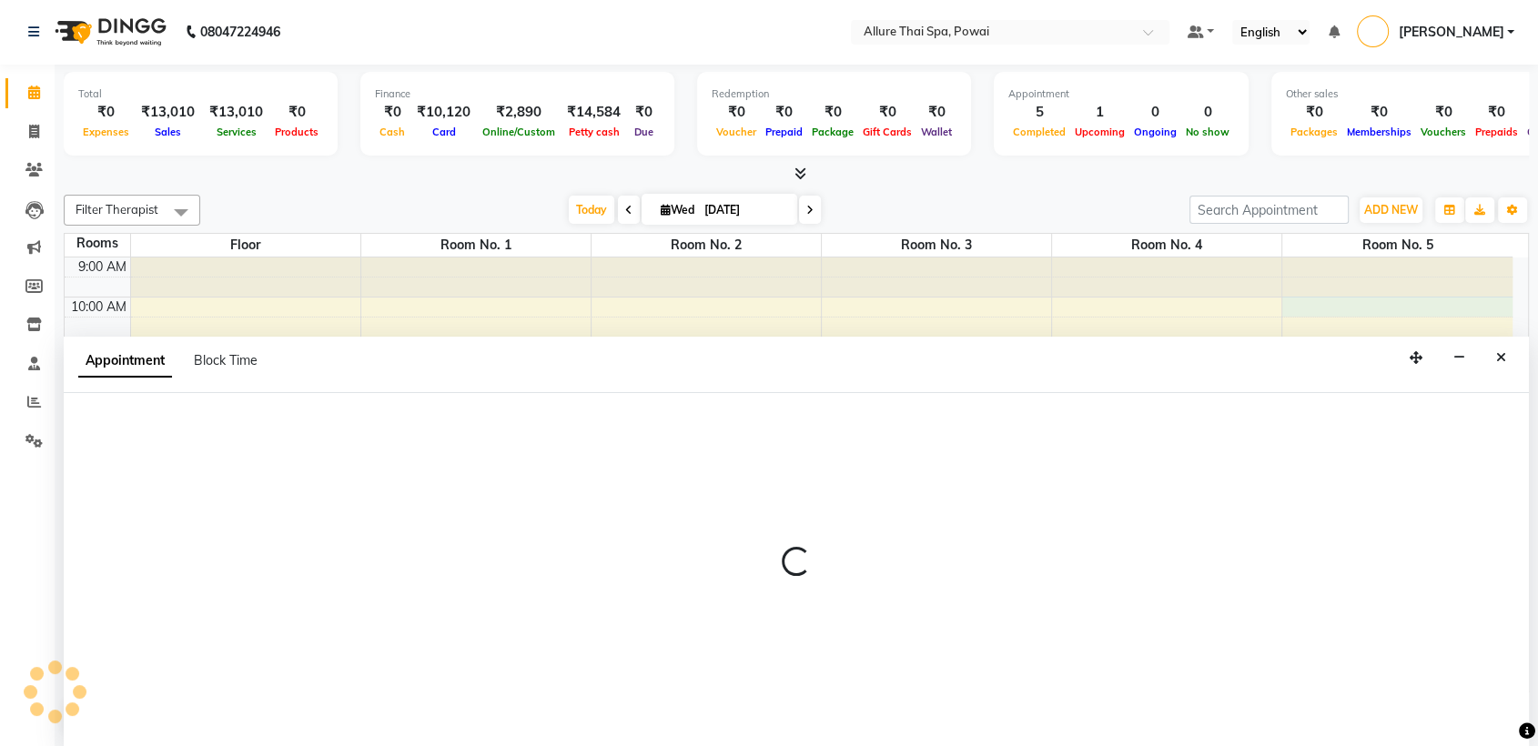
select select "600"
select select "tentative"
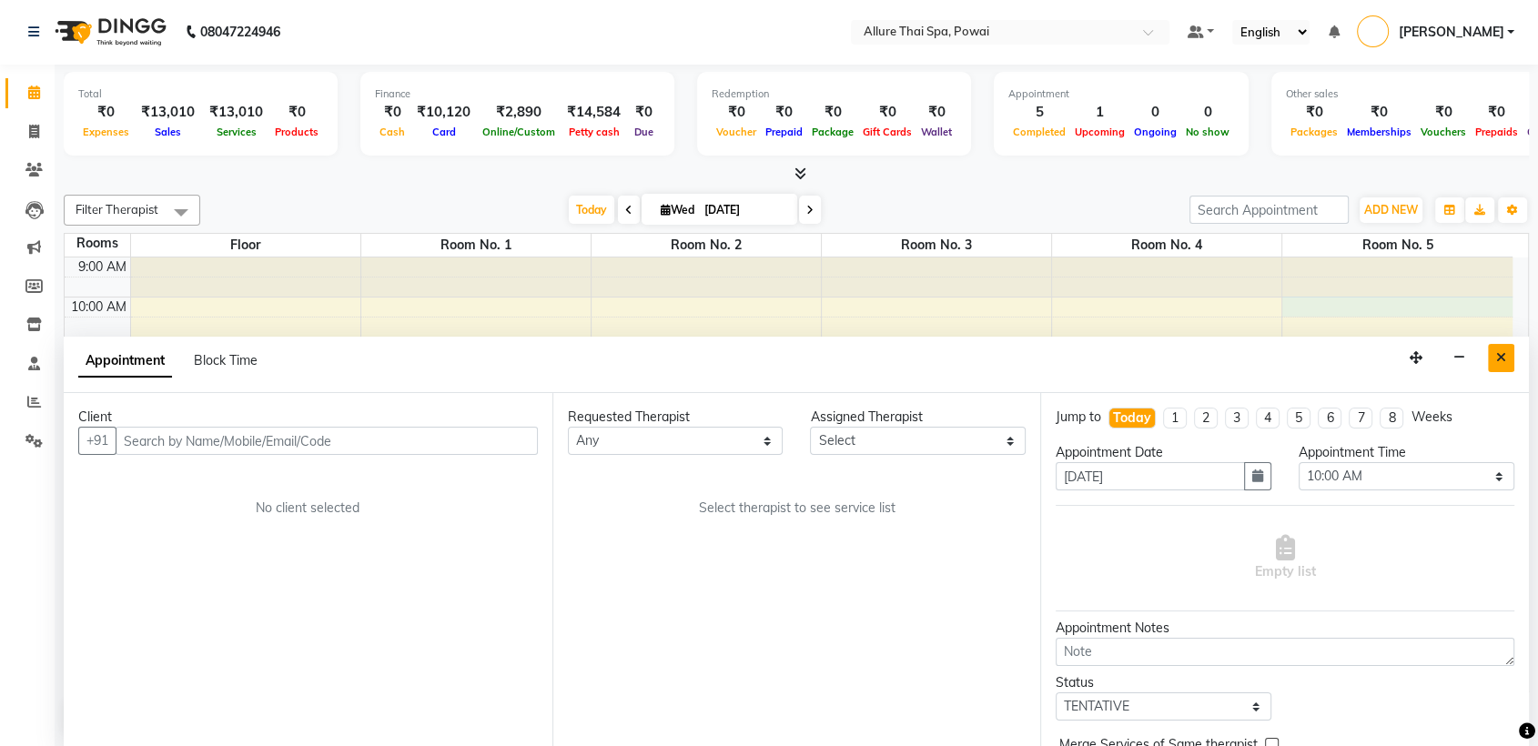
click at [1494, 351] on button "Close" at bounding box center [1501, 358] width 26 height 28
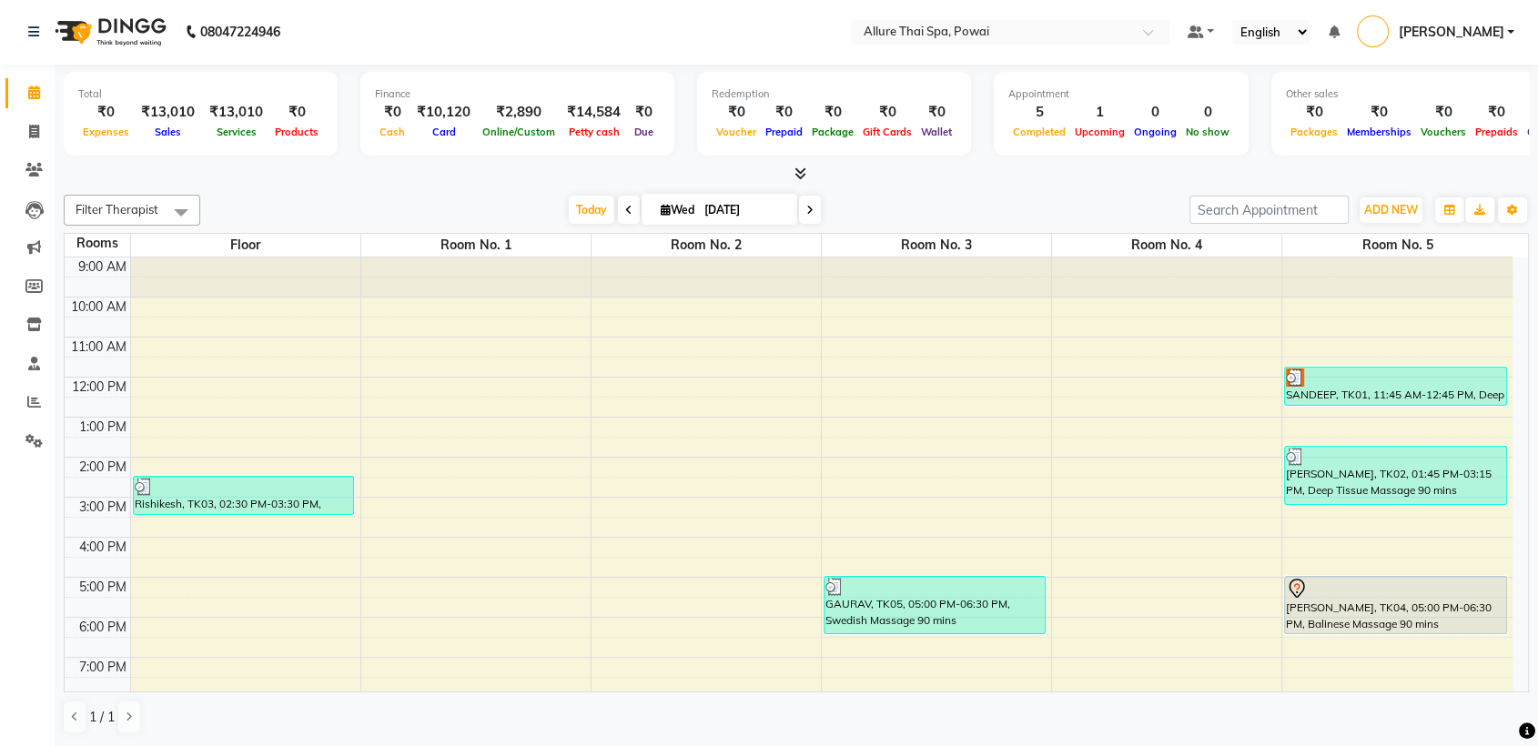
scroll to position [161, 0]
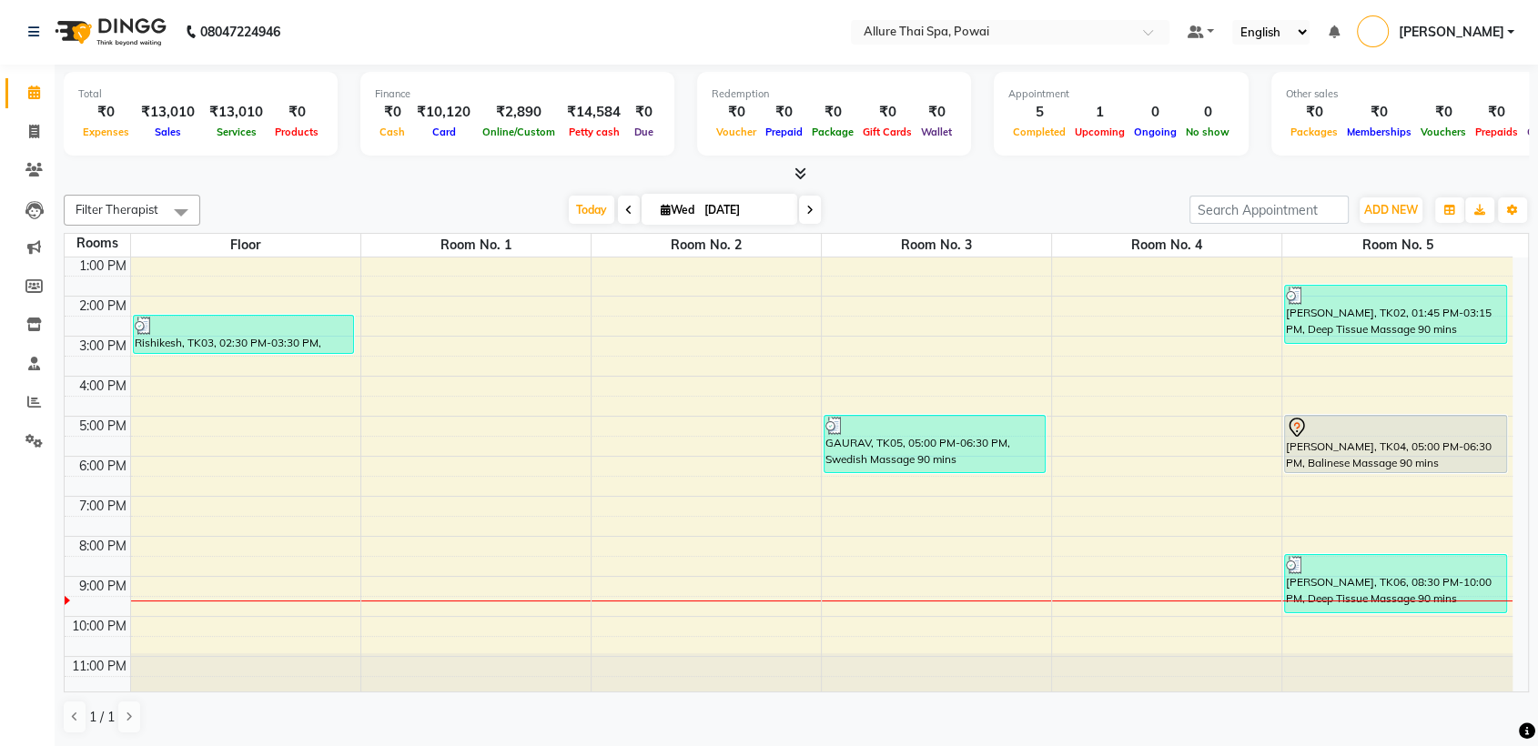
click at [948, 588] on div "9:00 AM 10:00 AM 11:00 AM 12:00 PM 1:00 PM 2:00 PM 3:00 PM 4:00 PM 5:00 PM 6:00…" at bounding box center [789, 396] width 1448 height 600
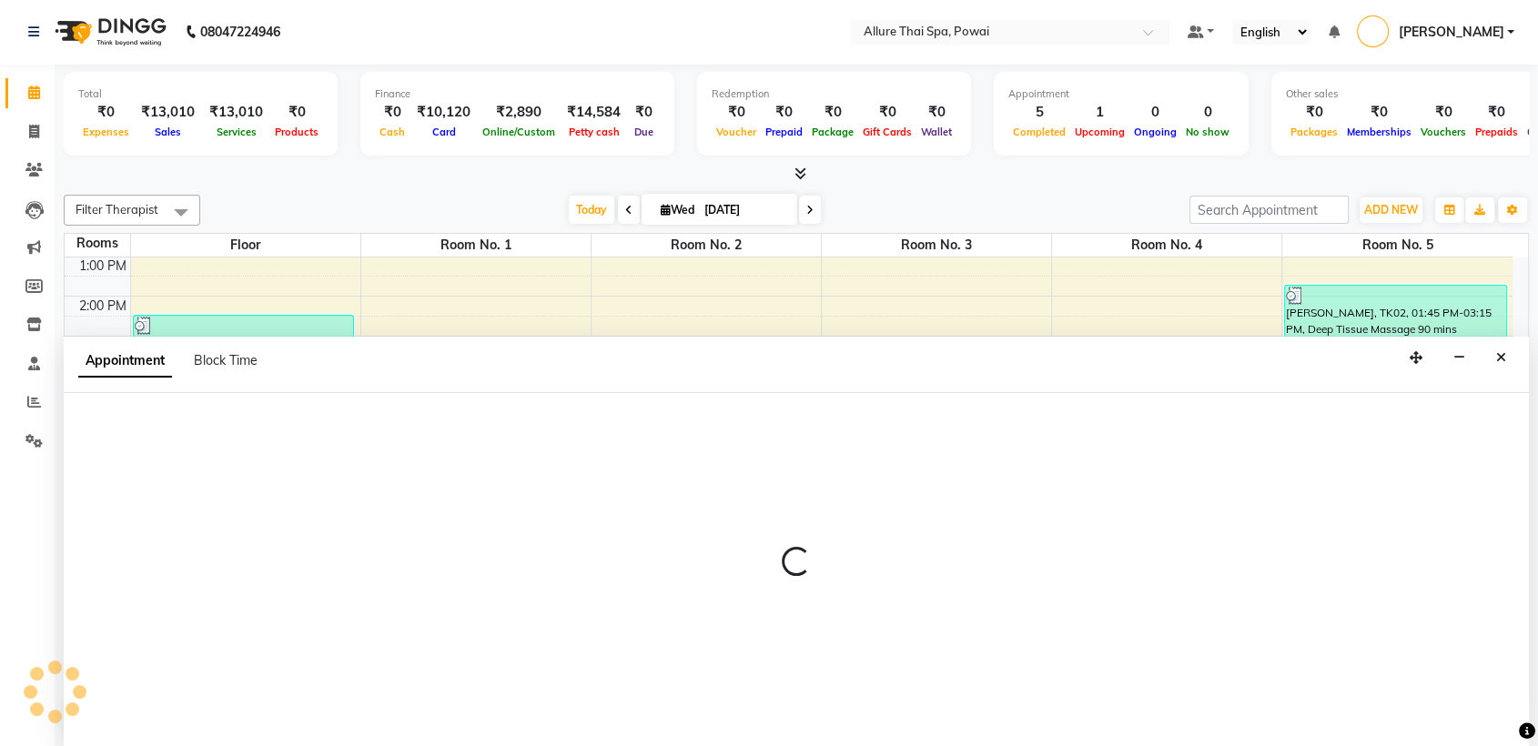
select select "1260"
select select "tentative"
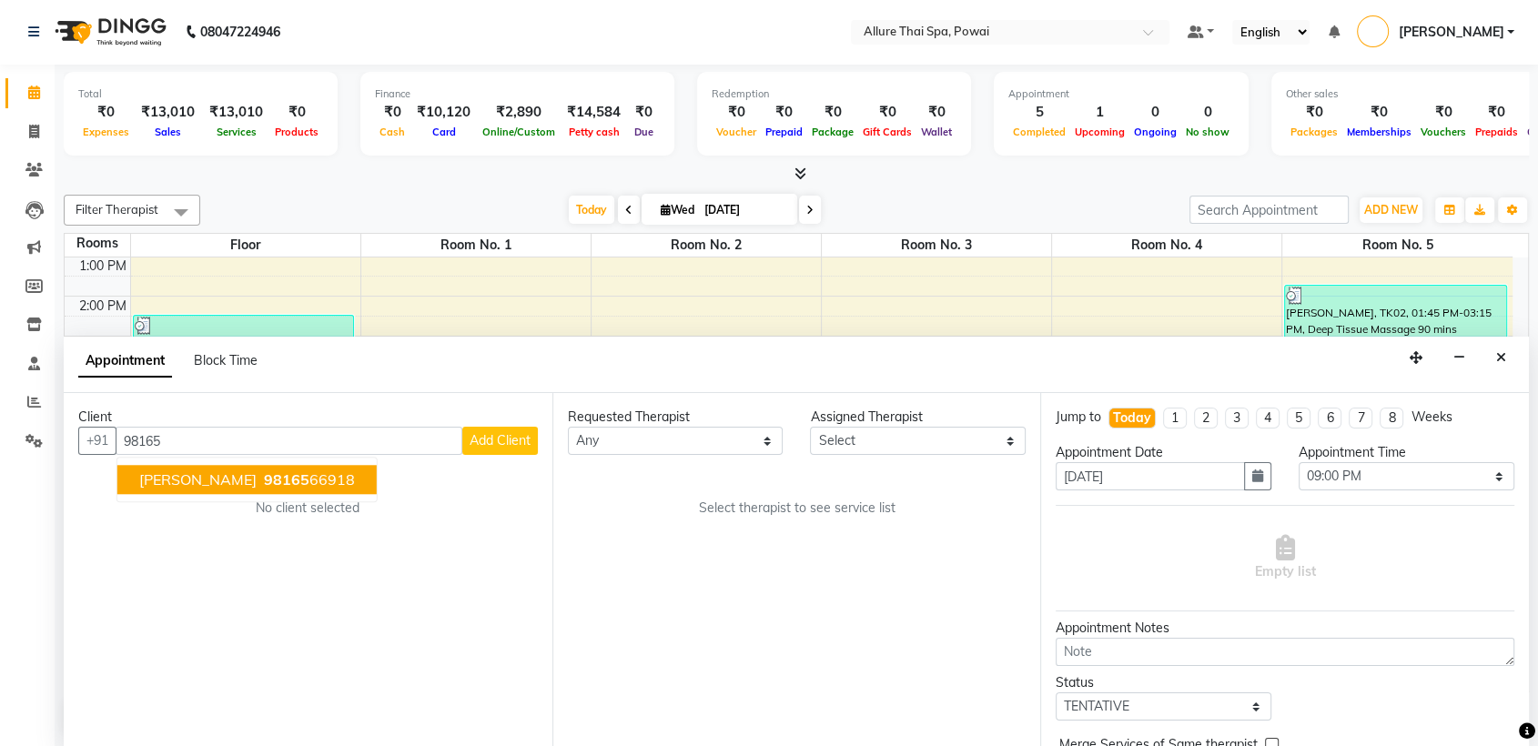
click at [313, 471] on button "[PERSON_NAME] 98165 66918" at bounding box center [246, 480] width 259 height 29
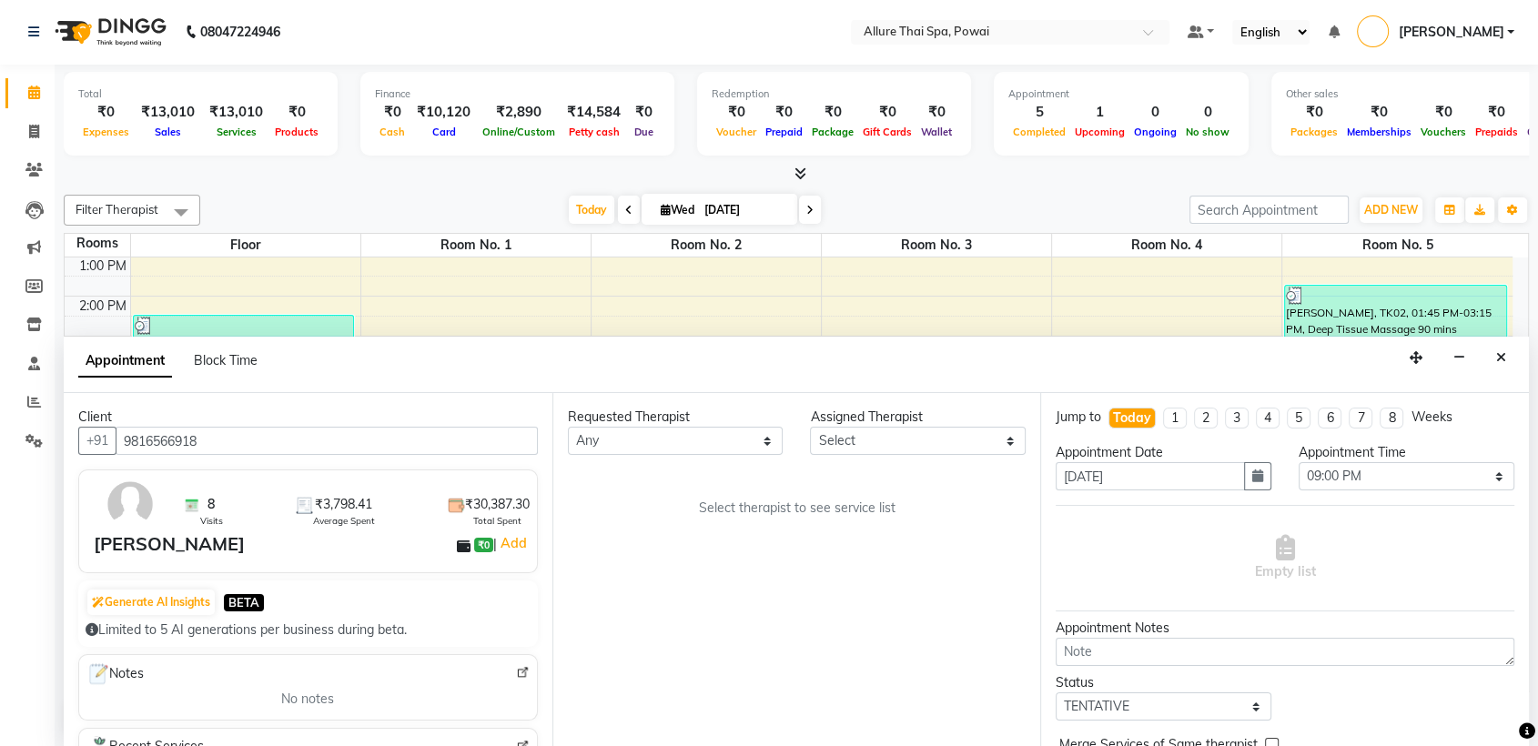
type input "9816566918"
click at [638, 441] on select "Any AKOK Allure Thai Appointment [PERSON_NAME] CHEM [PERSON_NAME] HRIATI [DEMOG…" at bounding box center [676, 441] width 216 height 28
select select "62482"
click at [568, 427] on select "Any AKOK Allure Thai Appointment [PERSON_NAME] CHEM [PERSON_NAME] HRIATI [DEMOG…" at bounding box center [676, 441] width 216 height 28
select select "62482"
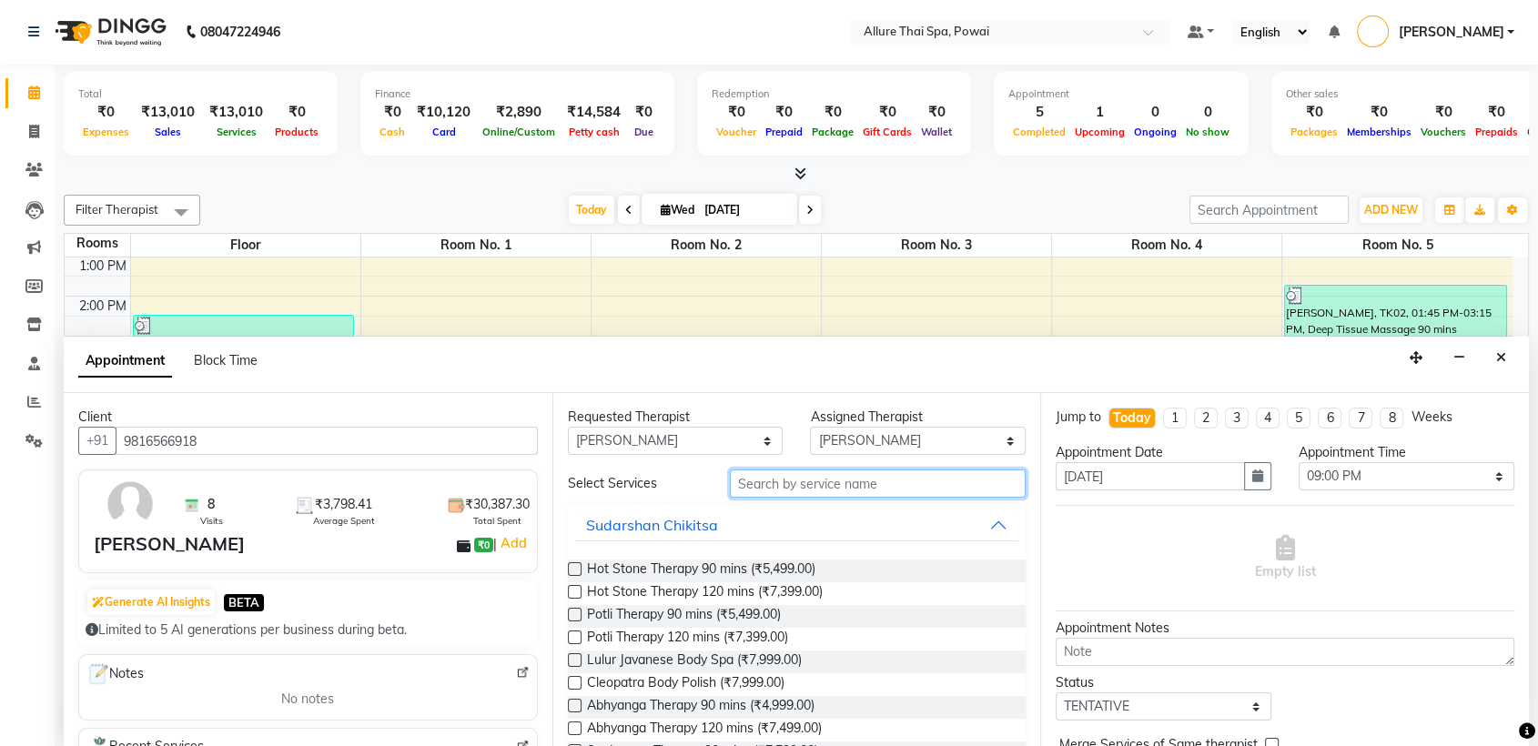
click at [919, 484] on input "text" at bounding box center [878, 484] width 297 height 28
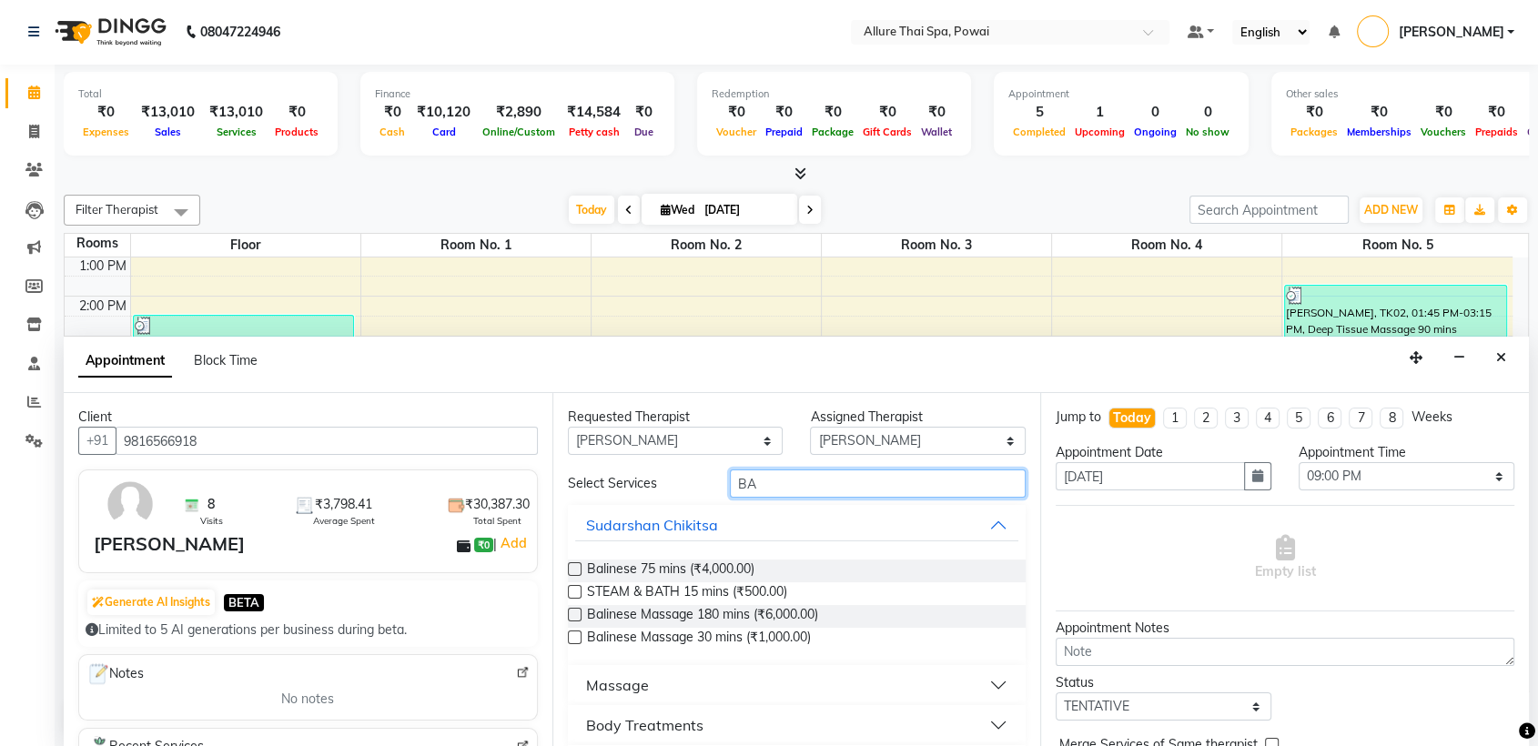
type input "BA"
click at [744, 683] on button "Massage" at bounding box center [797, 685] width 444 height 33
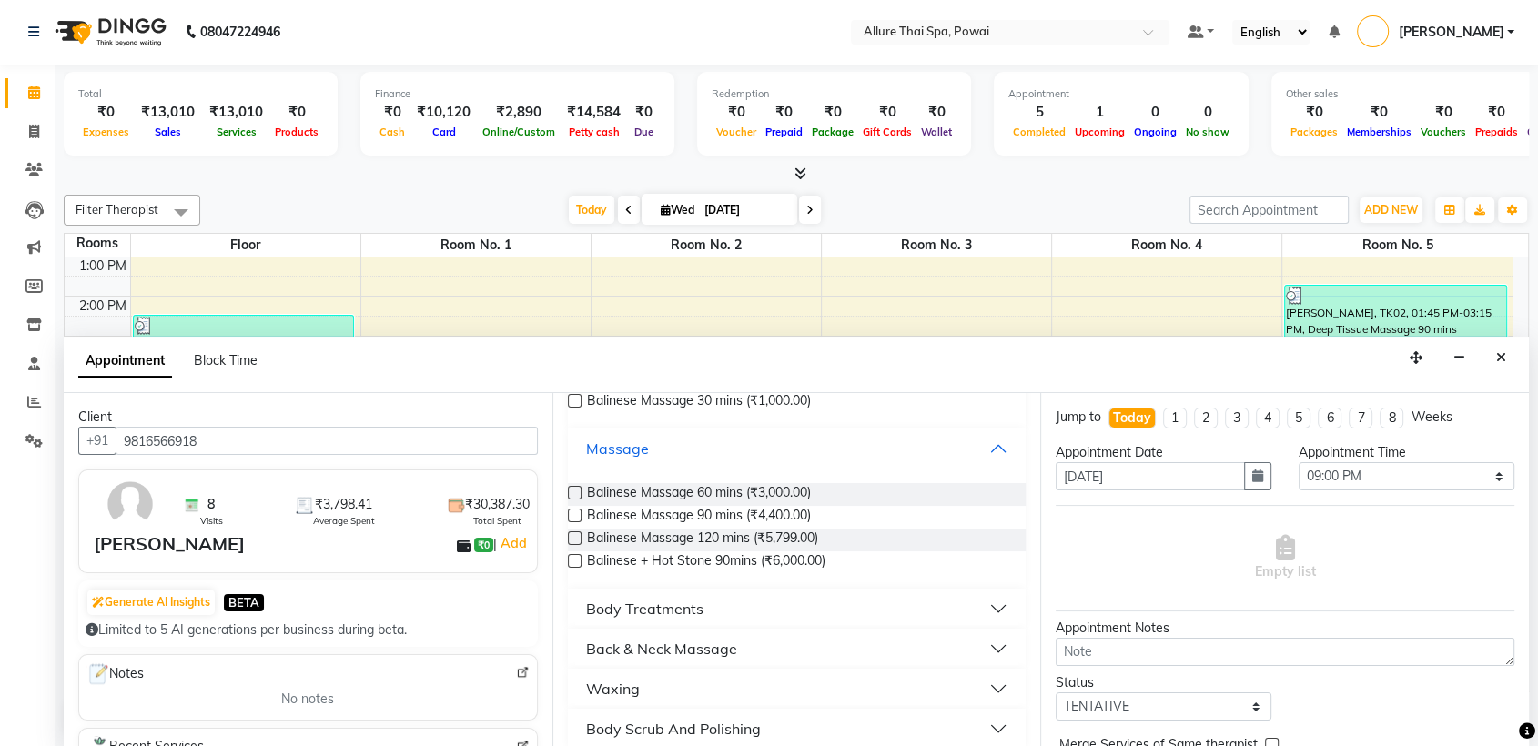
scroll to position [253, 0]
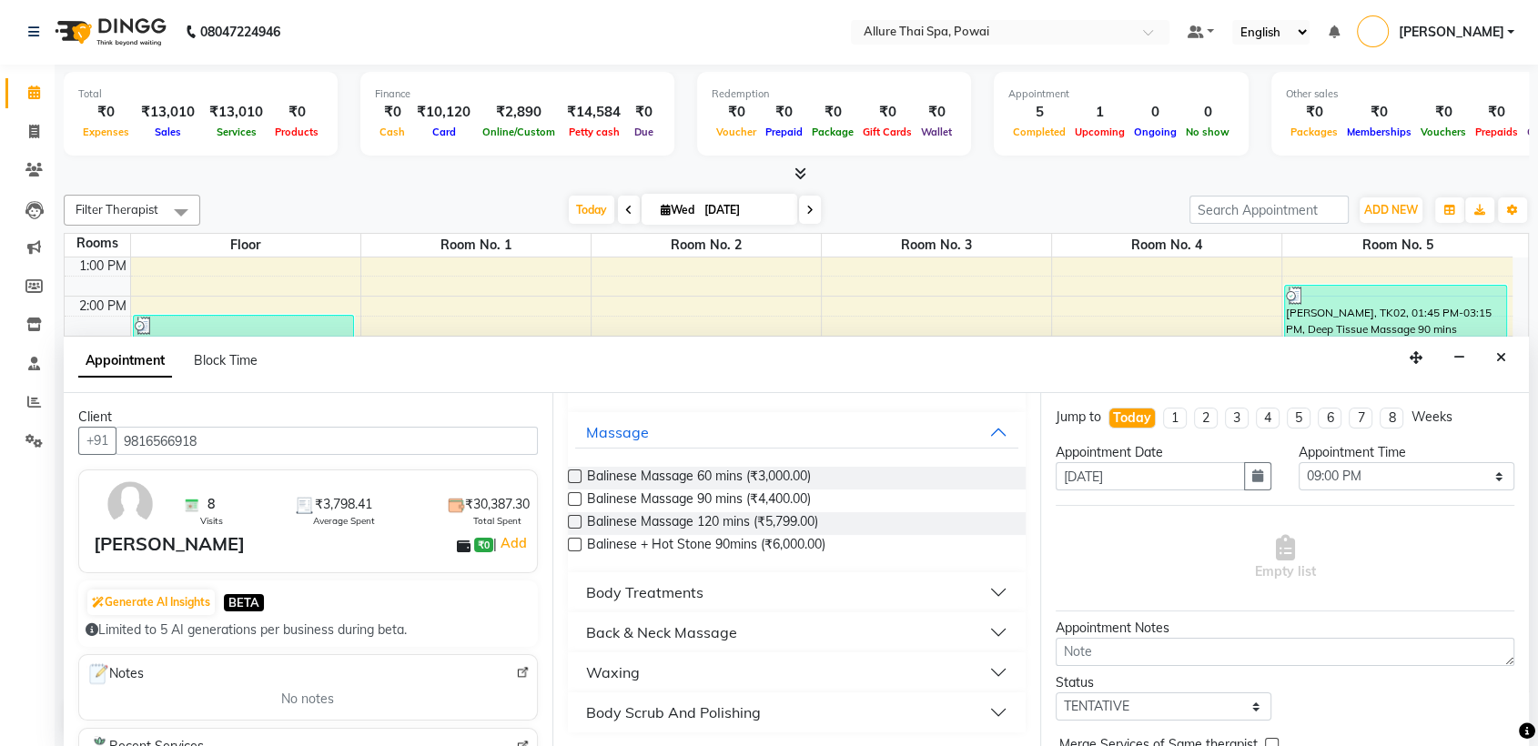
click at [573, 521] on label at bounding box center [575, 522] width 14 height 14
click at [573, 521] on input "checkbox" at bounding box center [574, 524] width 12 height 12
checkbox input "true"
select select "4277"
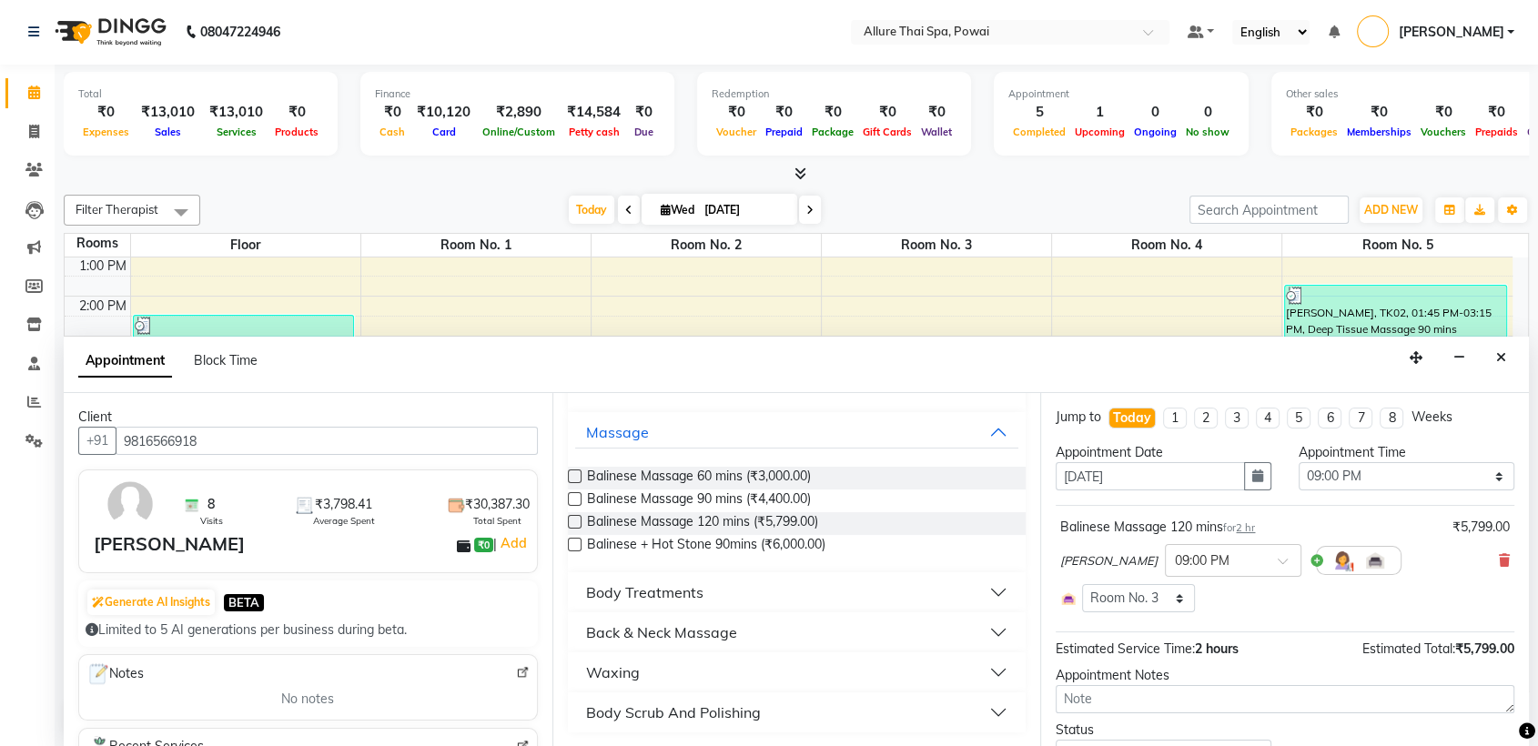
checkbox input "false"
click at [1301, 468] on select "Select 10:00 AM 10:05 AM 10:10 AM 10:15 AM 10:20 AM 10:25 AM 10:30 AM 10:35 AM …" at bounding box center [1407, 476] width 216 height 28
select select "1305"
click at [1299, 462] on select "Select 10:00 AM 10:05 AM 10:10 AM 10:15 AM 10:20 AM 10:25 AM 10:30 AM 10:35 AM …" at bounding box center [1407, 476] width 216 height 28
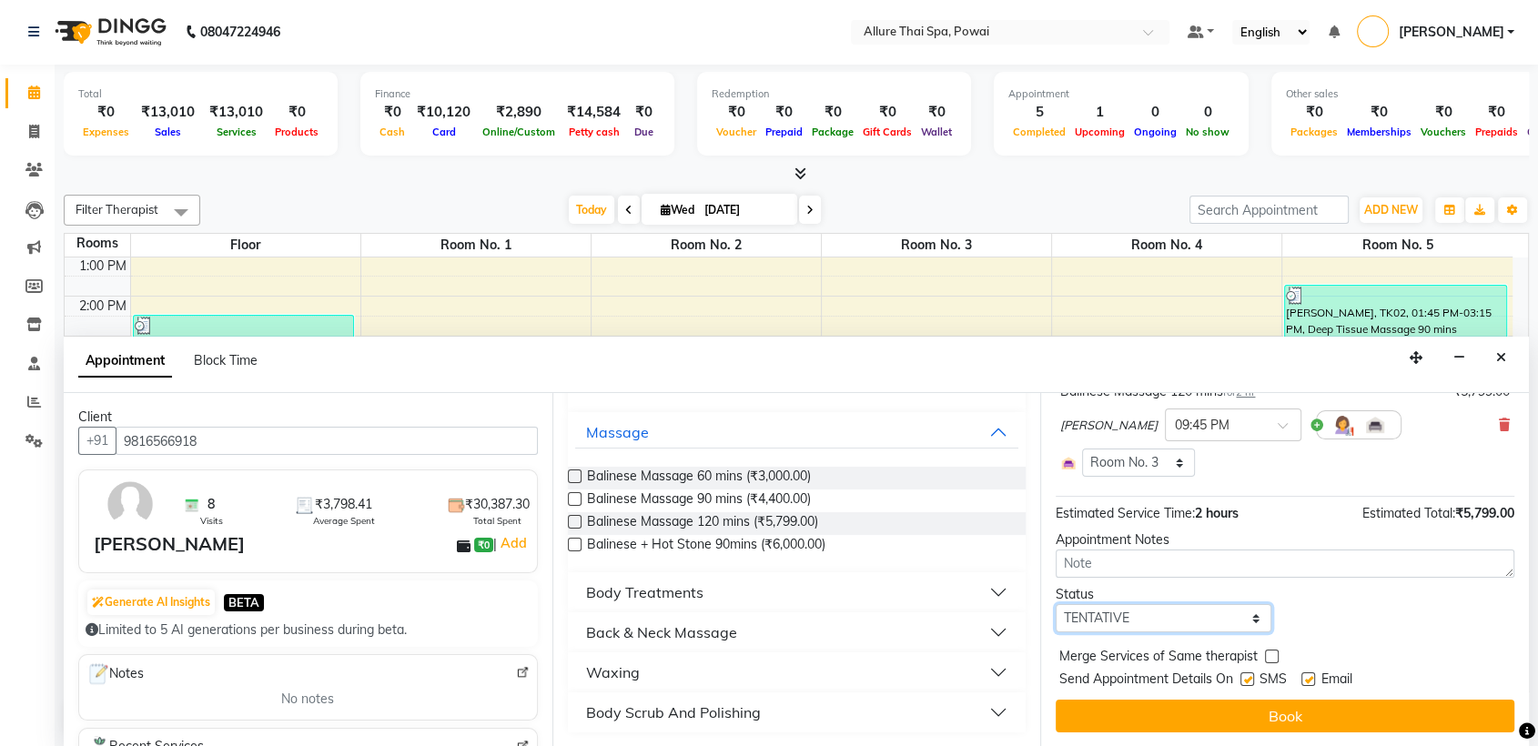
click at [1165, 621] on select "Select TENTATIVE CONFIRM CHECK-IN UPCOMING" at bounding box center [1164, 618] width 216 height 28
select select "confirm booking"
click at [1056, 604] on select "Select TENTATIVE CONFIRM CHECK-IN UPCOMING" at bounding box center [1164, 618] width 216 height 28
click at [1243, 674] on label at bounding box center [1247, 680] width 14 height 14
click at [1243, 675] on input "checkbox" at bounding box center [1246, 681] width 12 height 12
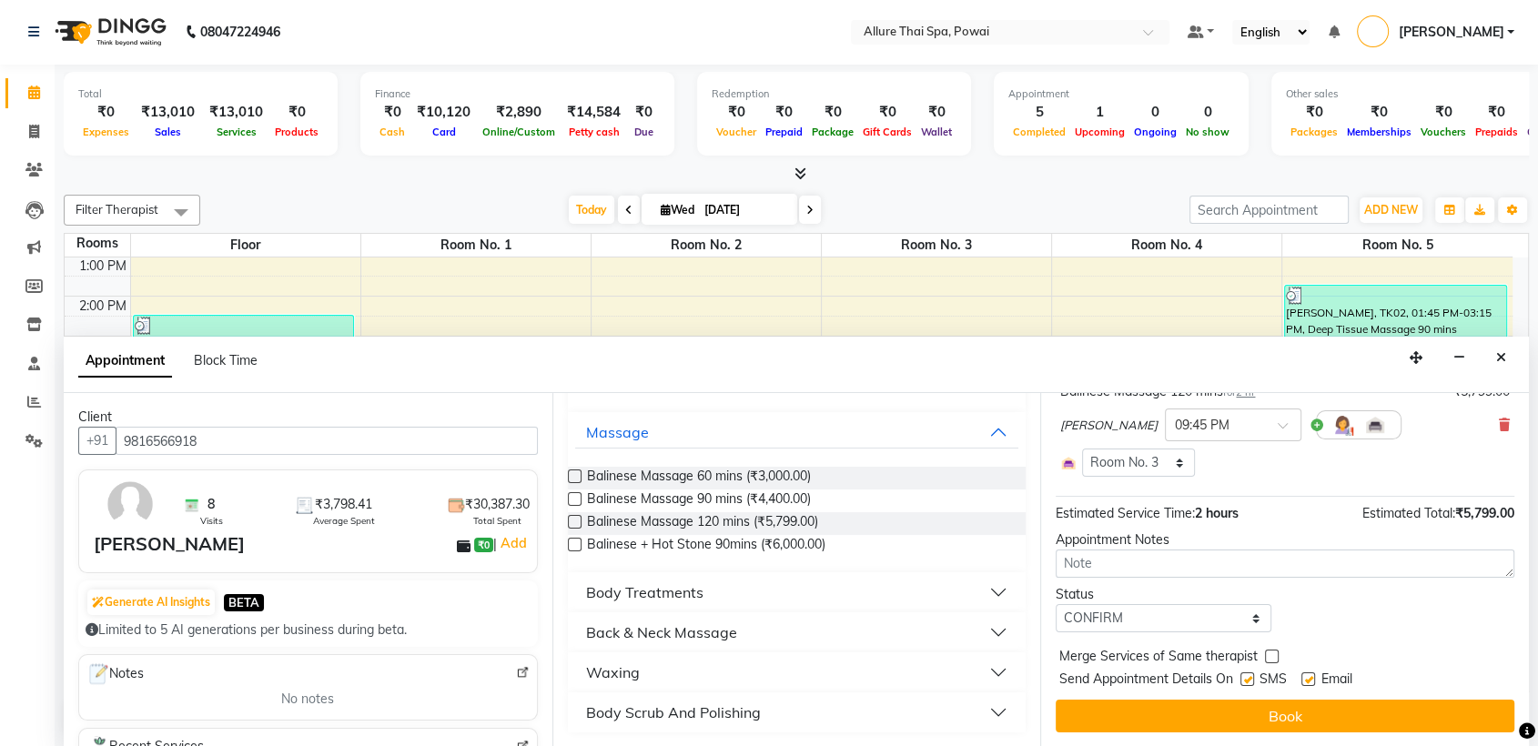
checkbox input "false"
click at [1311, 684] on div at bounding box center [1307, 682] width 12 height 19
click at [1311, 676] on label at bounding box center [1308, 680] width 14 height 14
click at [1311, 676] on input "checkbox" at bounding box center [1307, 681] width 12 height 12
checkbox input "false"
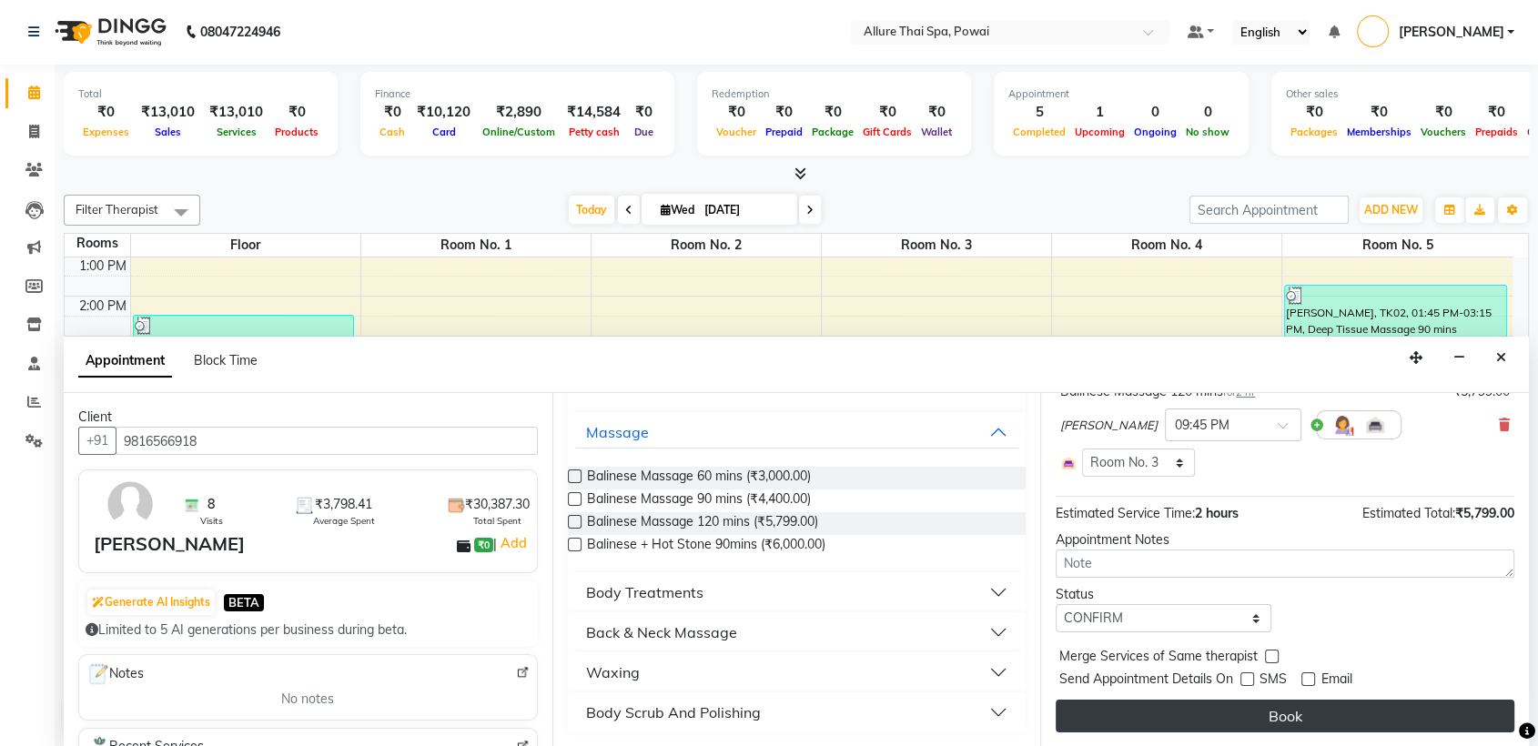
click at [1282, 708] on button "Book" at bounding box center [1285, 716] width 459 height 33
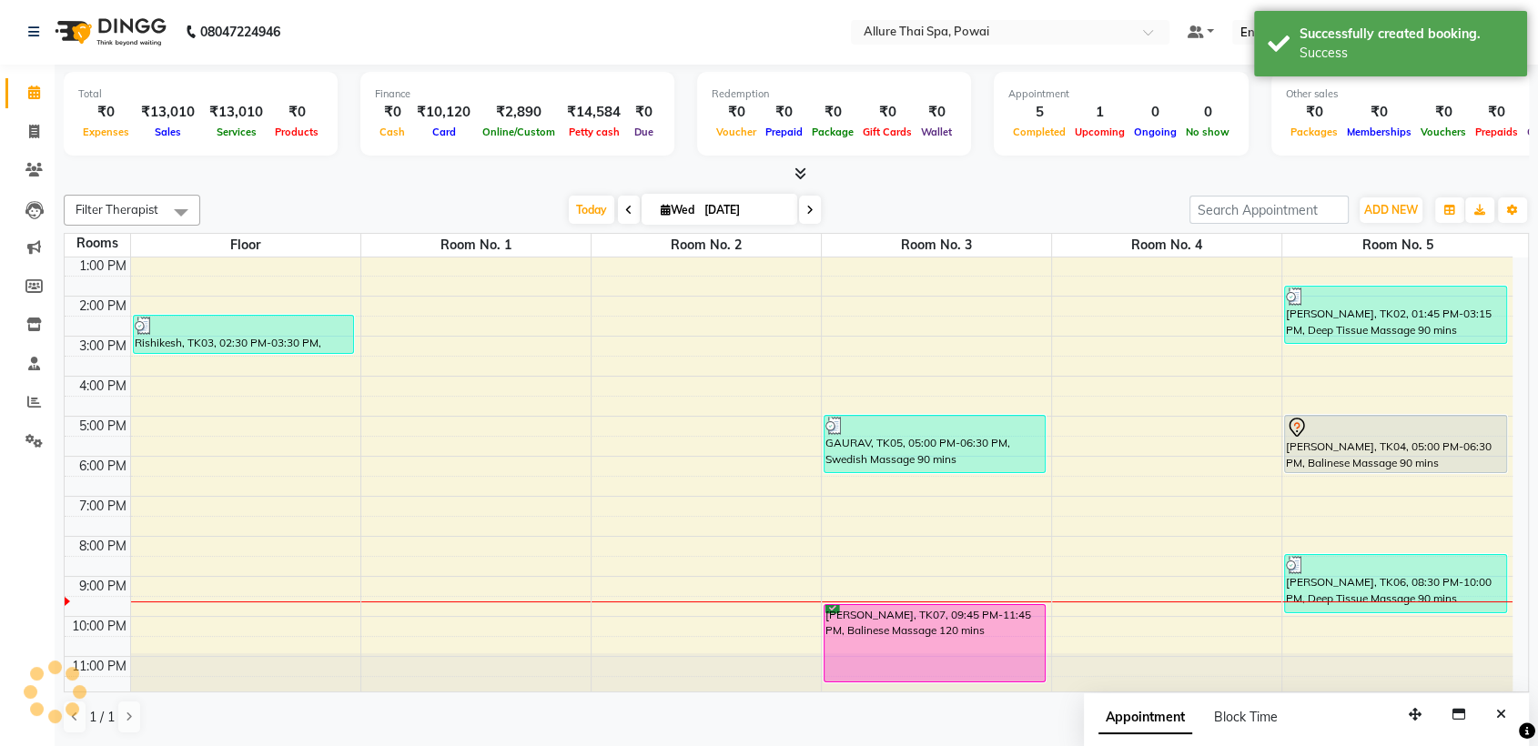
scroll to position [0, 0]
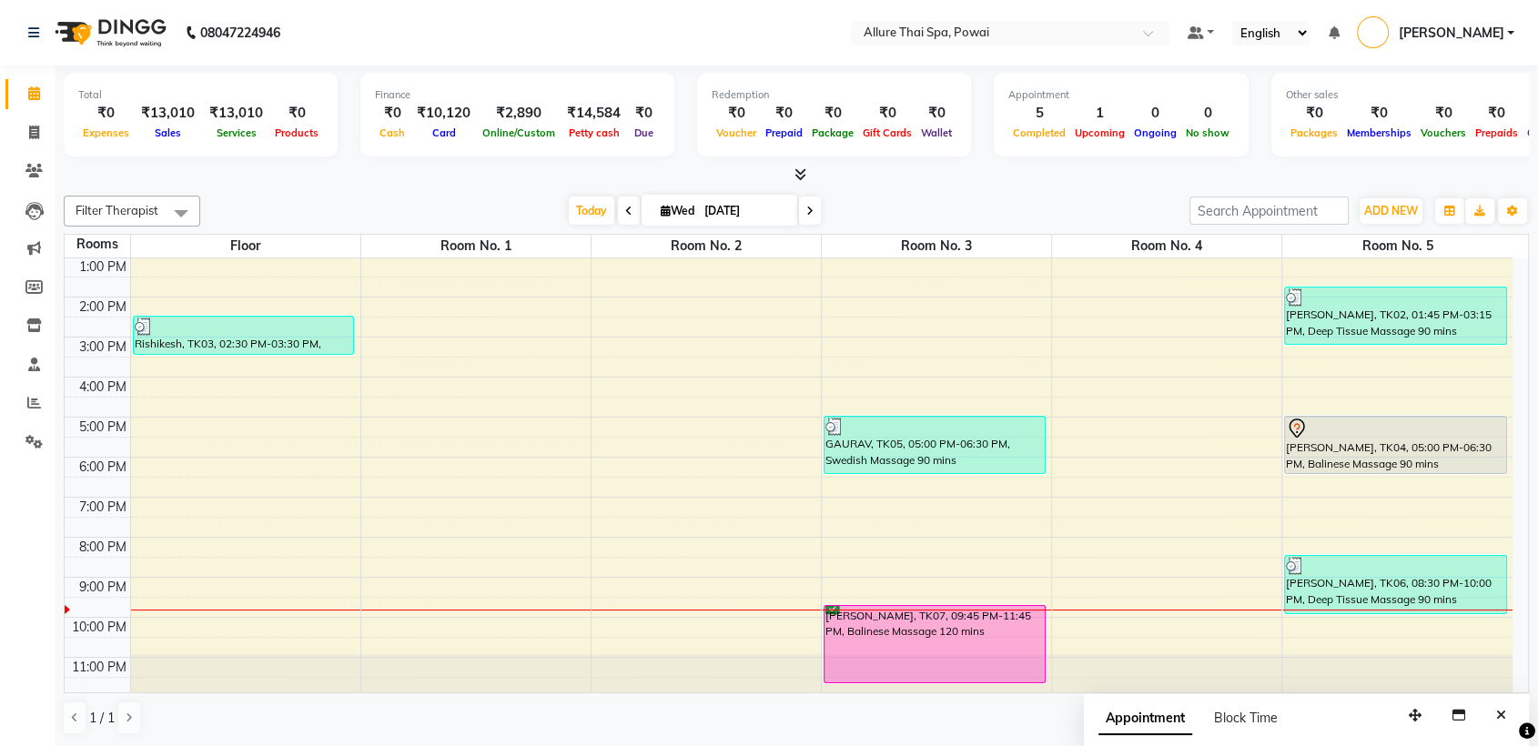
click at [1031, 636] on div "[PERSON_NAME], TK07, 09:45 PM-11:45 PM, Balinese Massage 120 mins" at bounding box center [935, 644] width 220 height 76
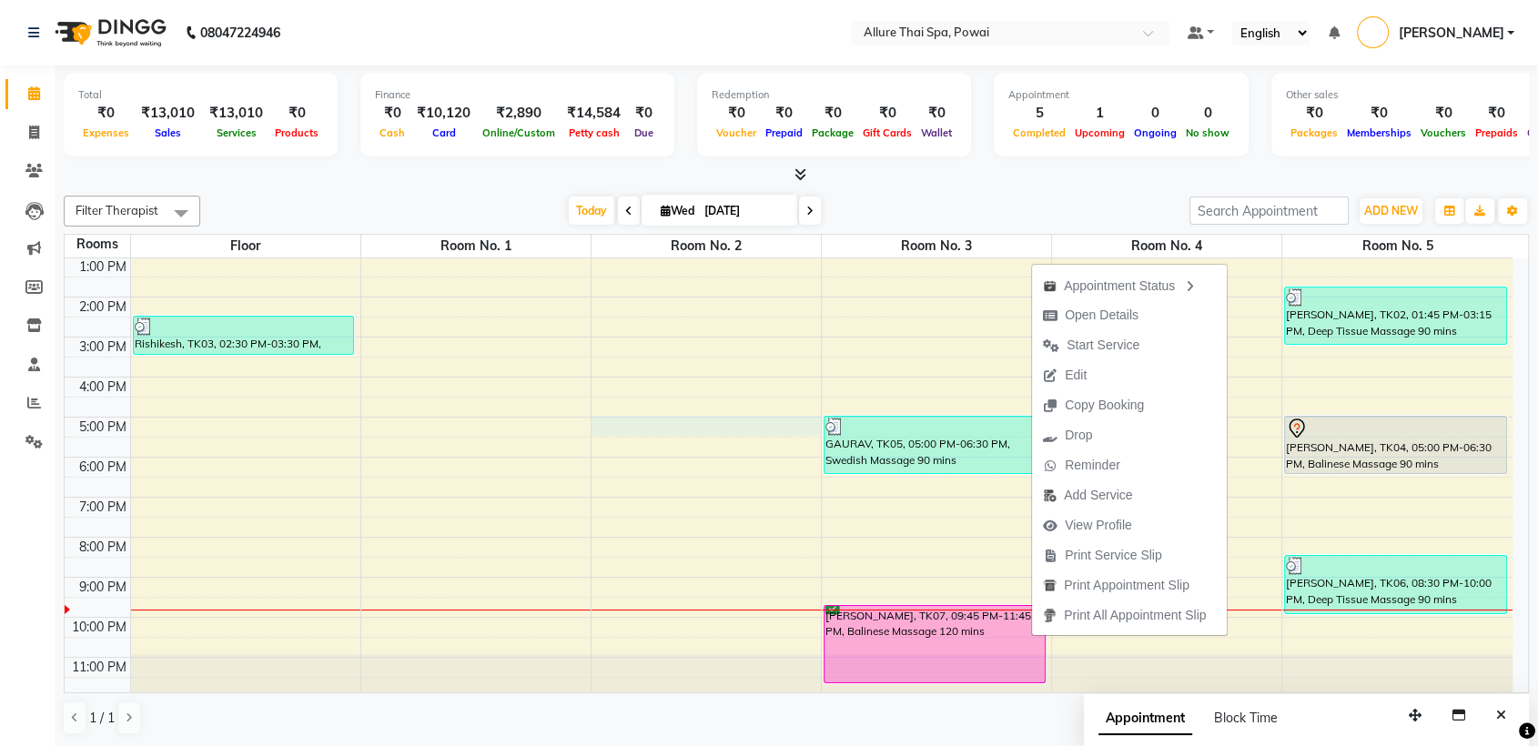
click at [772, 428] on div "9:00 AM 10:00 AM 11:00 AM 12:00 PM 1:00 PM 2:00 PM 3:00 PM 4:00 PM 5:00 PM 6:00…" at bounding box center [789, 397] width 1448 height 600
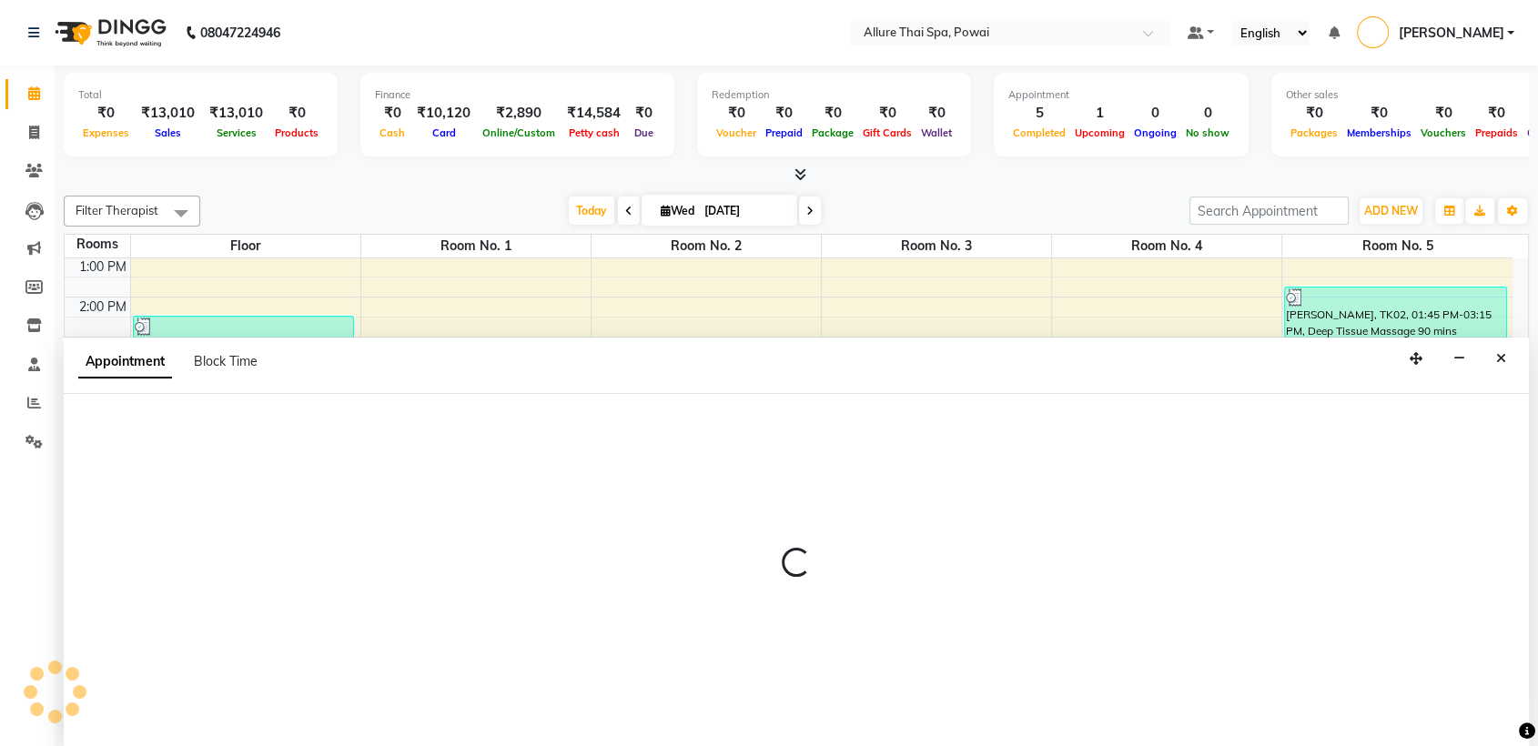
scroll to position [1, 0]
select select "tentative"
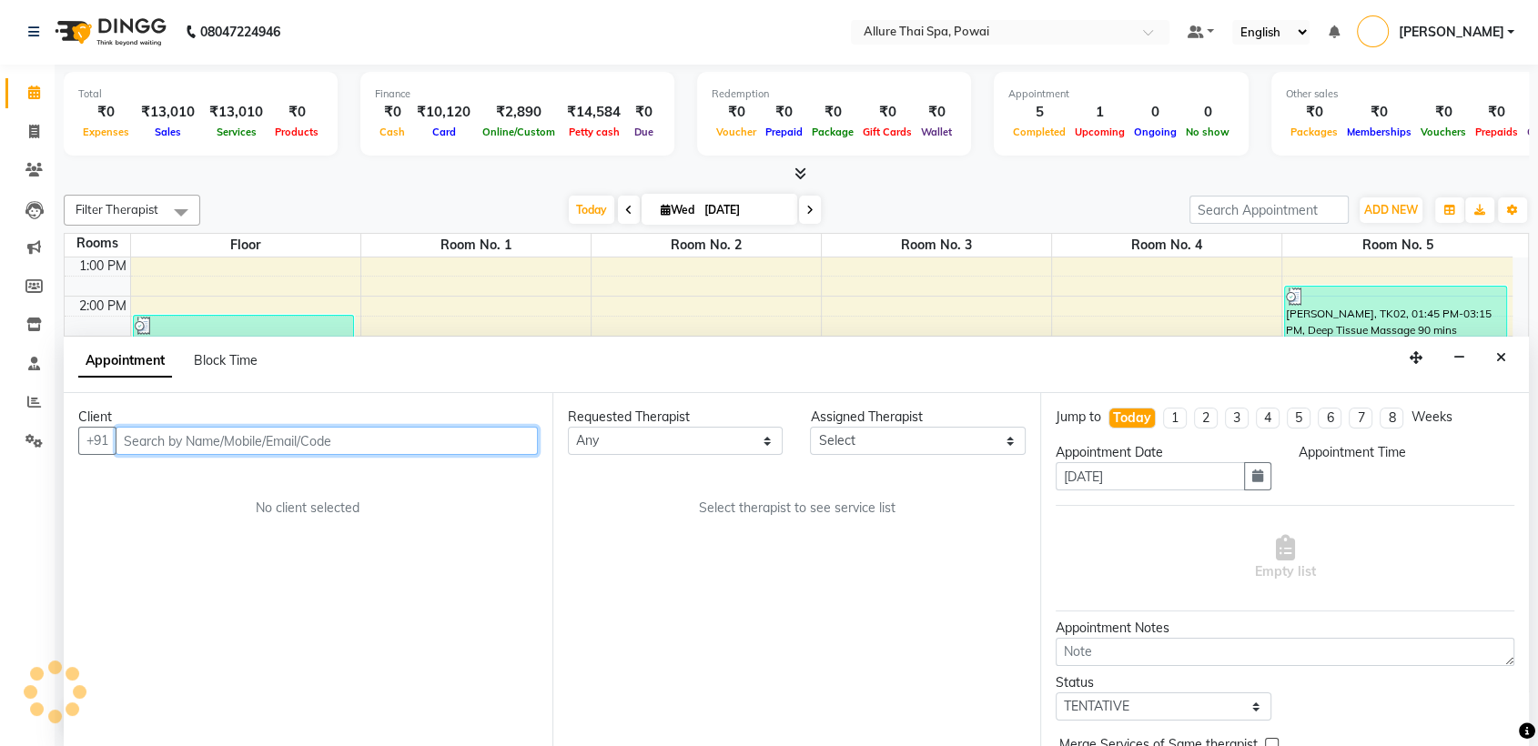
select select "1020"
